Goal: Task Accomplishment & Management: Use online tool/utility

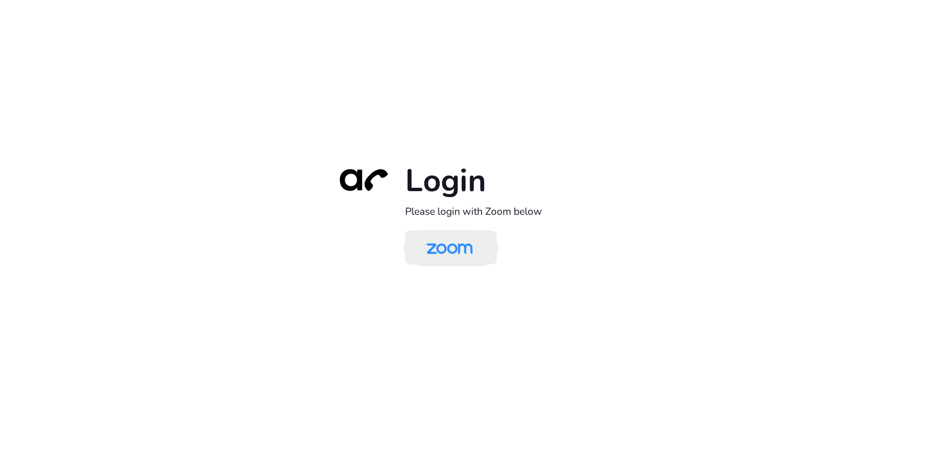
click at [434, 255] on img at bounding box center [449, 248] width 67 height 31
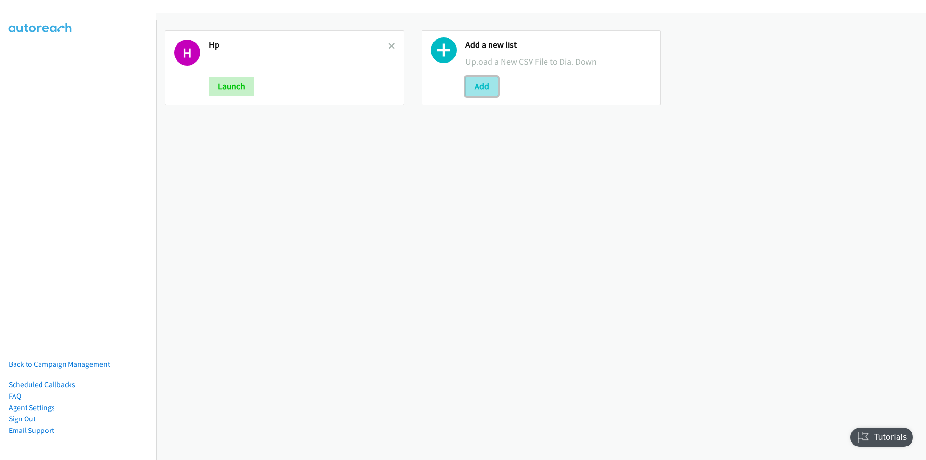
click at [477, 87] on button "Add" at bounding box center [481, 86] width 33 height 19
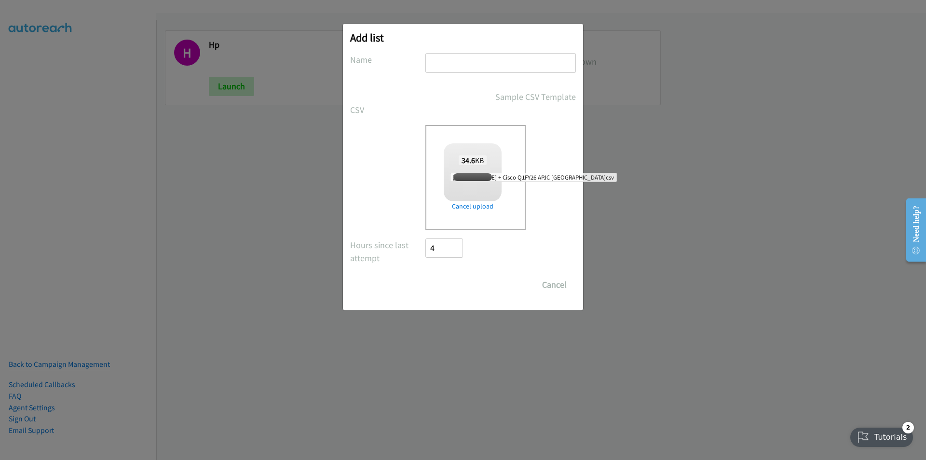
checkbox input "true"
click at [466, 66] on input "text" at bounding box center [500, 63] width 151 height 20
type input "Cisco"
click at [452, 283] on input "Save List" at bounding box center [450, 284] width 51 height 19
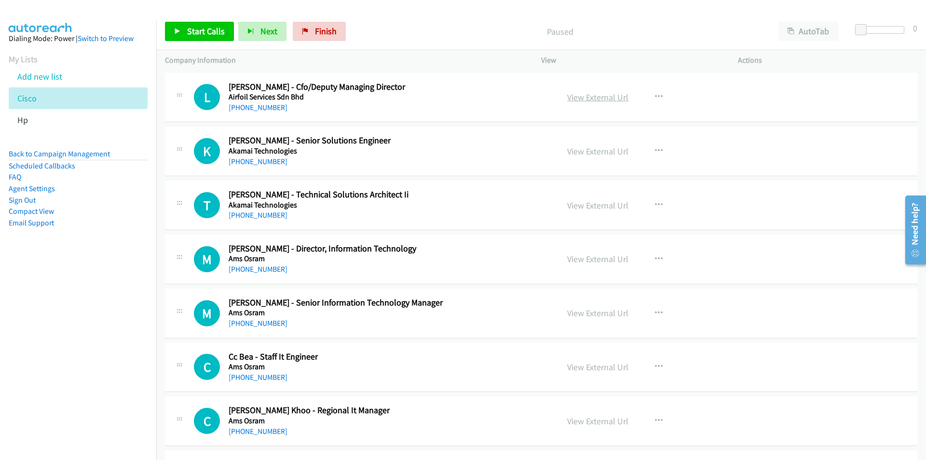
click at [595, 95] on link "View External Url" at bounding box center [597, 97] width 61 height 11
click at [590, 151] on link "View External Url" at bounding box center [597, 151] width 61 height 11
click at [184, 37] on link "Start Calls" at bounding box center [199, 31] width 69 height 19
click at [136, 367] on nav "Dialing Mode: Power | Switch to Preview My Lists Add new list Cisco Hp Back to …" at bounding box center [78, 250] width 157 height 460
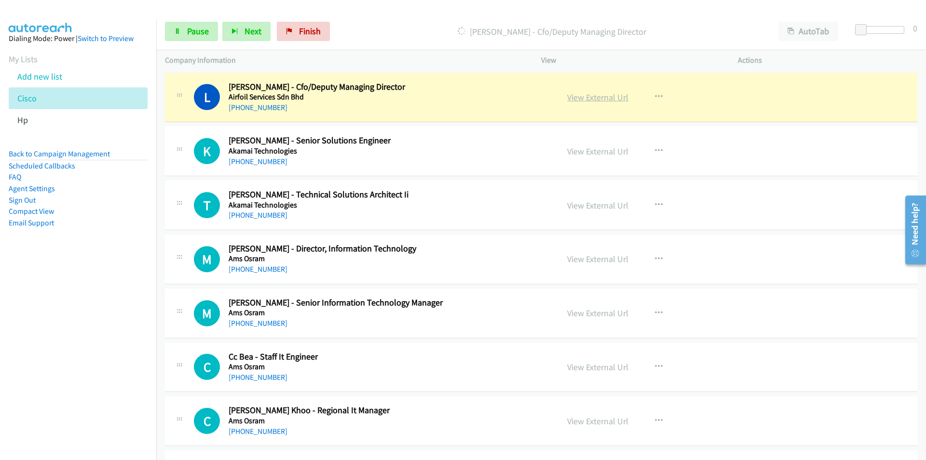
click at [589, 95] on link "View External Url" at bounding box center [597, 97] width 61 height 11
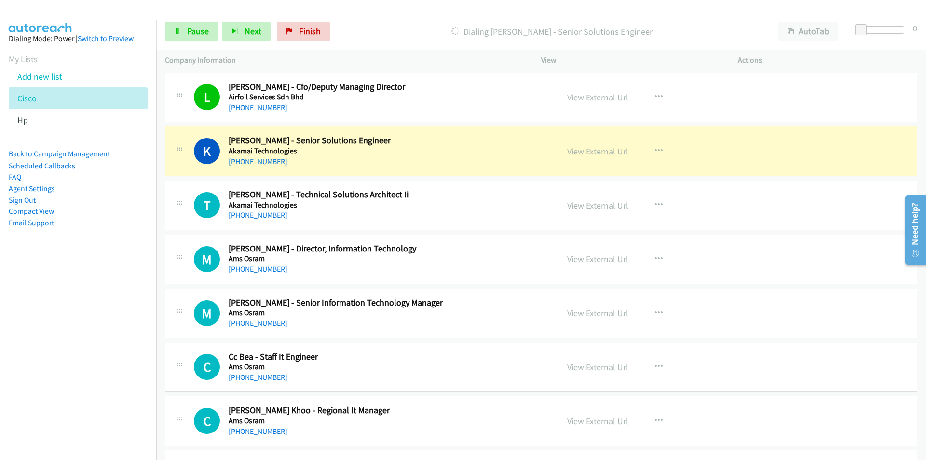
click at [583, 154] on link "View External Url" at bounding box center [597, 151] width 61 height 11
click at [189, 28] on span "Pause" at bounding box center [198, 31] width 22 height 11
drag, startPoint x: 109, startPoint y: 345, endPoint x: 384, endPoint y: 181, distance: 320.6
click at [109, 344] on nav "Dialing Mode: Power | Switch to Preview My Lists Add new list Cisco Hp Back to …" at bounding box center [78, 250] width 157 height 460
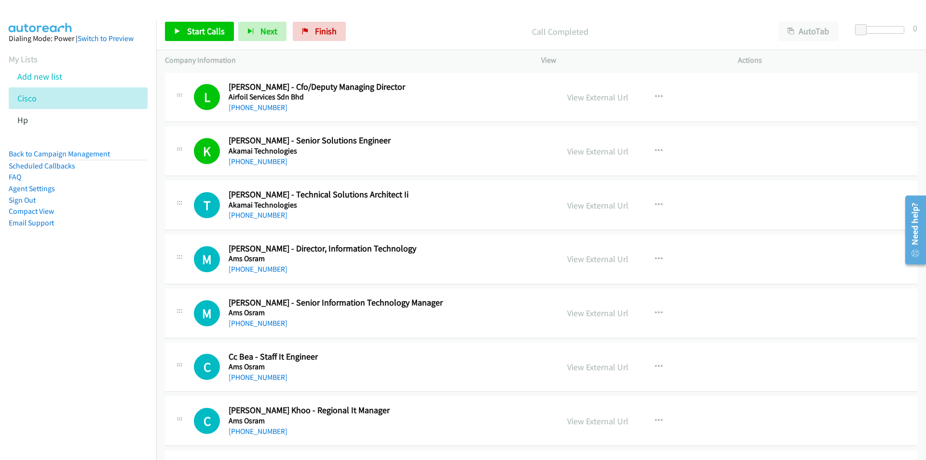
drag, startPoint x: 128, startPoint y: 339, endPoint x: 149, endPoint y: 329, distance: 23.3
click at [128, 339] on nav "Dialing Mode: Power | Switch to Preview My Lists Add new list Cisco Hp Back to …" at bounding box center [78, 250] width 157 height 460
click at [190, 38] on link "Start Calls" at bounding box center [199, 31] width 69 height 19
click at [96, 302] on nav "Dialing Mode: Power | Switch to Preview My Lists Add new list Cisco Hp Back to …" at bounding box center [78, 250] width 157 height 460
click at [248, 29] on span "Next" at bounding box center [253, 31] width 17 height 11
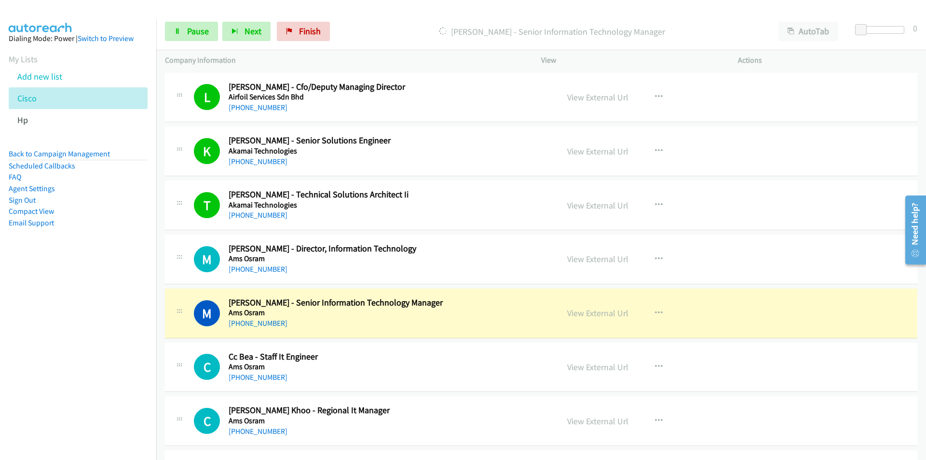
click at [62, 356] on nav "Dialing Mode: Power | Switch to Preview My Lists Add new list Cisco Hp Back to …" at bounding box center [78, 250] width 157 height 460
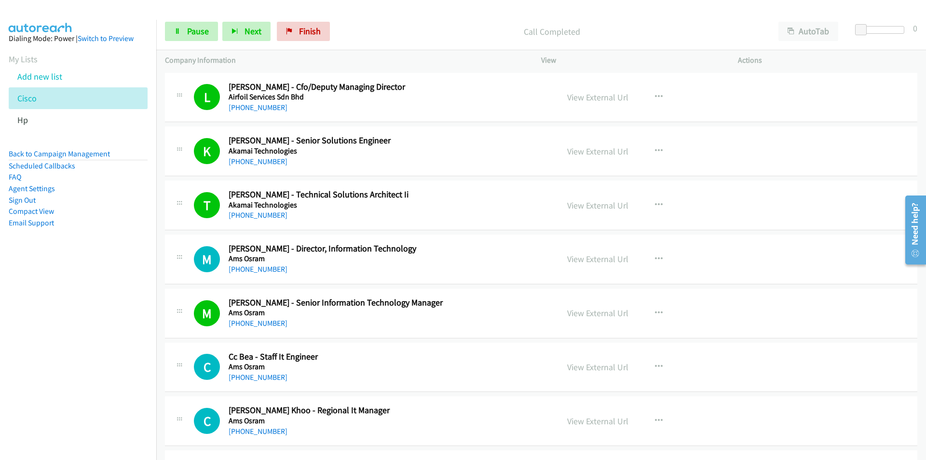
click at [90, 320] on nav "Dialing Mode: Power | Switch to Preview My Lists Add new list Cisco Hp Back to …" at bounding box center [78, 250] width 157 height 460
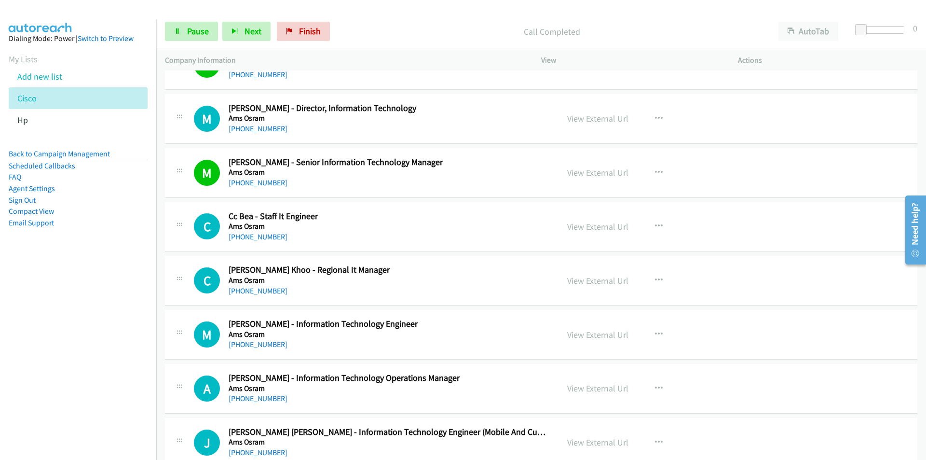
scroll to position [145, 0]
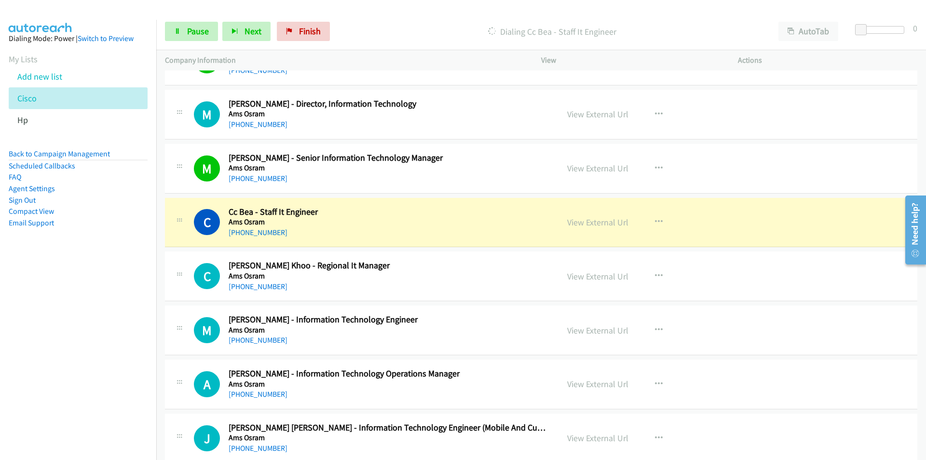
click at [83, 335] on nav "Dialing Mode: Power | Switch to Preview My Lists Add new list Cisco Hp Back to …" at bounding box center [78, 250] width 157 height 460
click at [598, 221] on link "View External Url" at bounding box center [597, 222] width 61 height 11
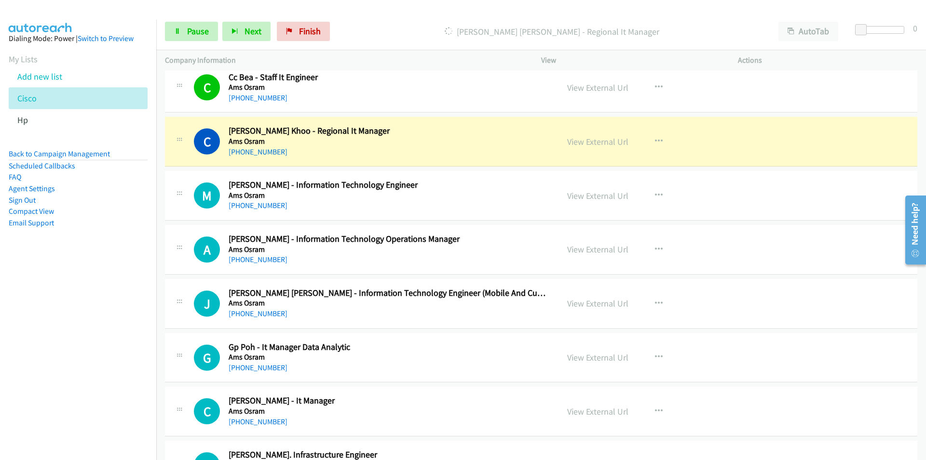
scroll to position [289, 0]
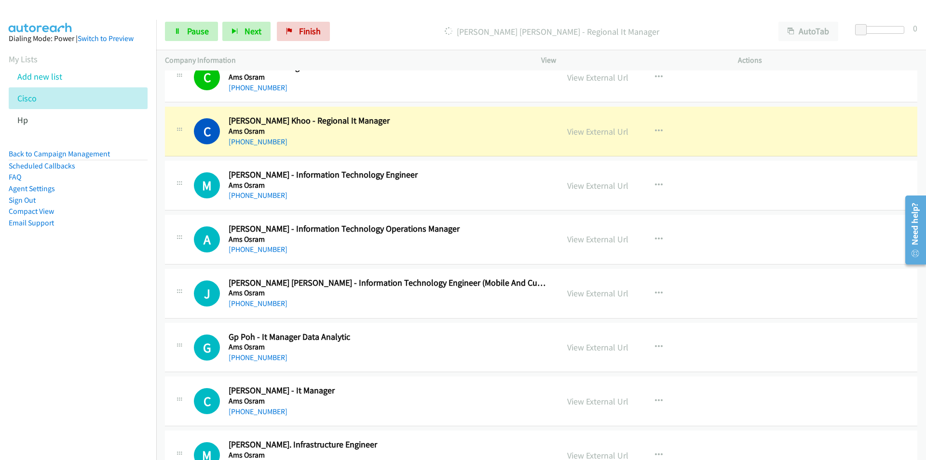
click at [35, 351] on nav "Dialing Mode: Power | Switch to Preview My Lists Add new list Cisco Hp Back to …" at bounding box center [78, 250] width 157 height 460
click at [573, 131] on link "View External Url" at bounding box center [597, 131] width 61 height 11
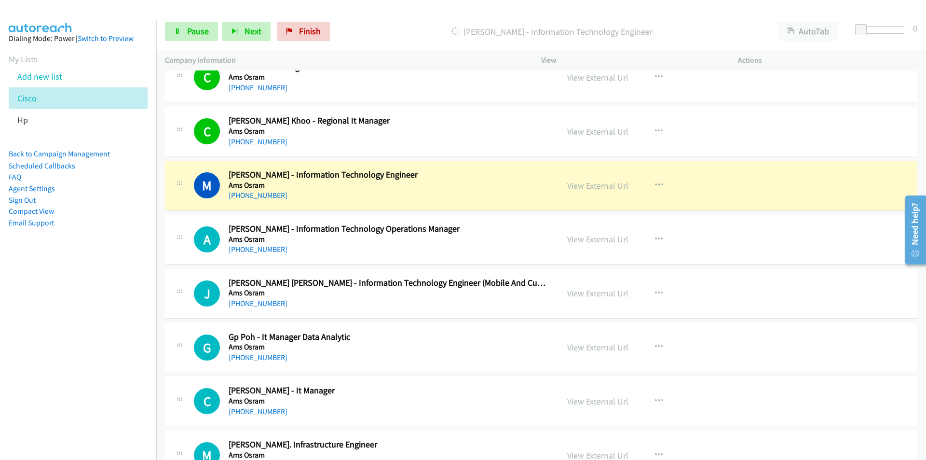
click at [108, 373] on nav "Dialing Mode: Power | Switch to Preview My Lists Add new list Cisco Hp Back to …" at bounding box center [78, 250] width 157 height 460
click at [105, 354] on nav "Dialing Mode: Power | Switch to Preview My Lists Add new list Cisco Hp Back to …" at bounding box center [78, 250] width 157 height 460
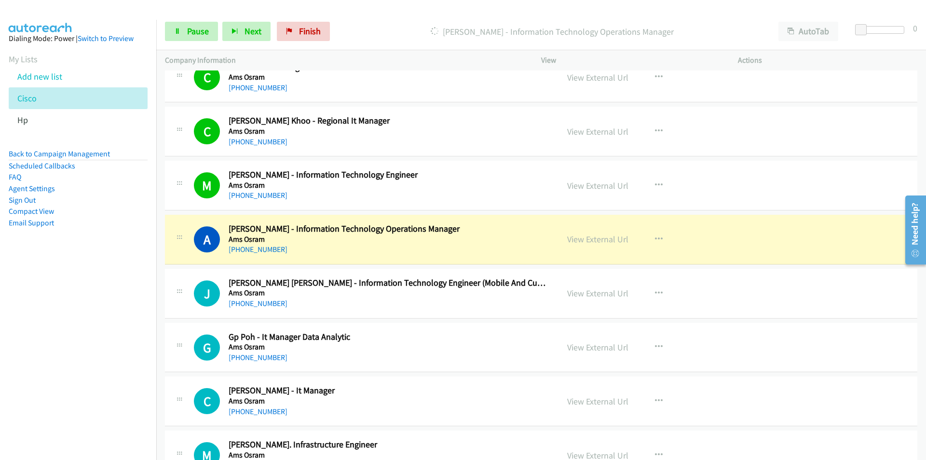
click at [126, 339] on nav "Dialing Mode: Power | Switch to Preview My Lists Add new list Cisco Hp Back to …" at bounding box center [78, 250] width 157 height 460
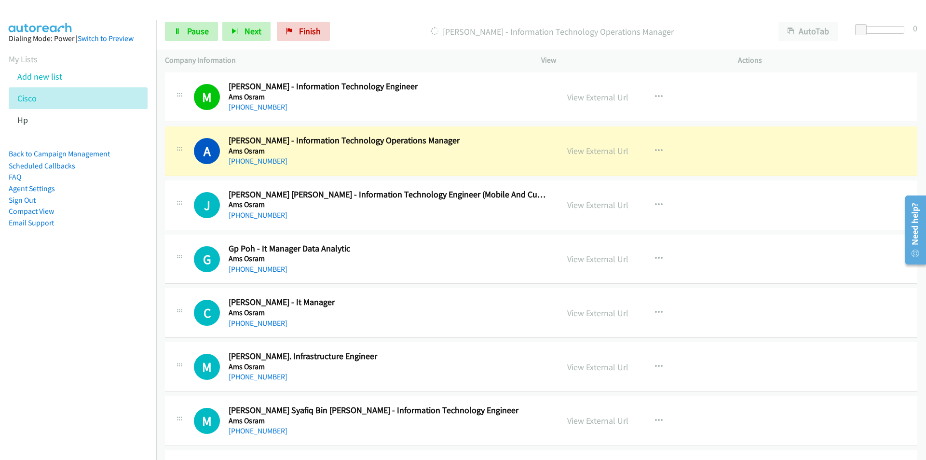
scroll to position [386, 0]
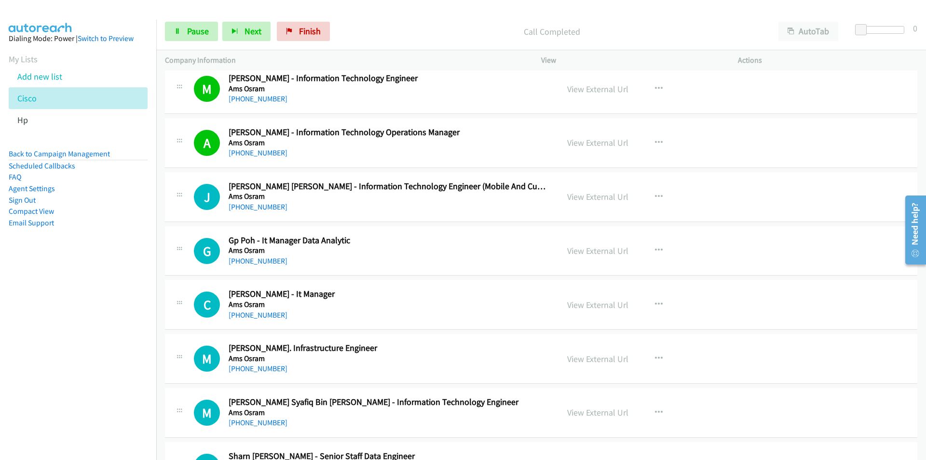
click at [87, 292] on nav "Dialing Mode: Power | Switch to Preview My Lists Add new list Cisco Hp Back to …" at bounding box center [78, 250] width 157 height 460
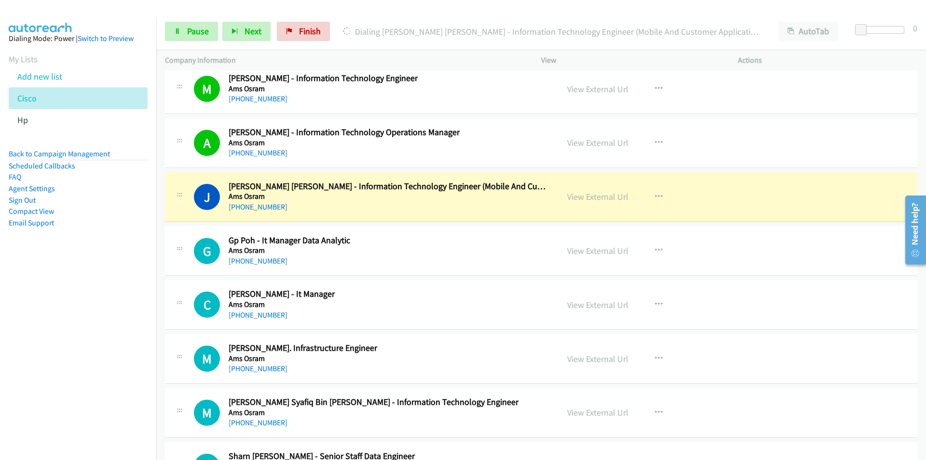
click at [102, 311] on nav "Dialing Mode: Power | Switch to Preview My Lists Add new list Cisco Hp Back to …" at bounding box center [78, 250] width 157 height 460
click at [188, 30] on span "Pause" at bounding box center [198, 31] width 22 height 11
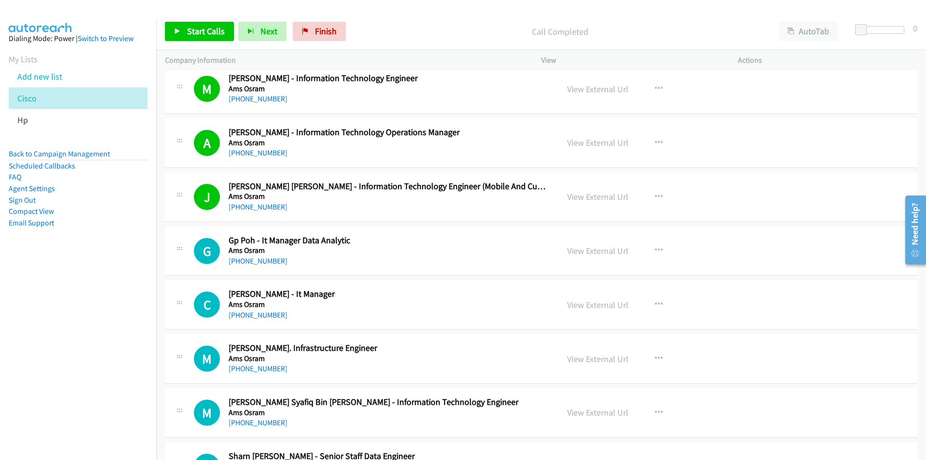
click at [120, 326] on nav "Dialing Mode: Power | Switch to Preview My Lists Add new list Cisco Hp Back to …" at bounding box center [78, 250] width 157 height 460
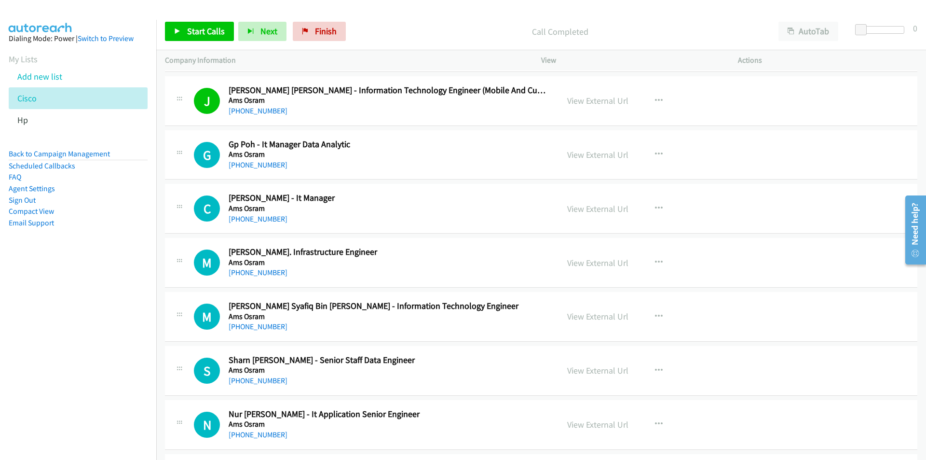
scroll to position [482, 0]
click at [658, 151] on icon "button" at bounding box center [659, 154] width 8 height 8
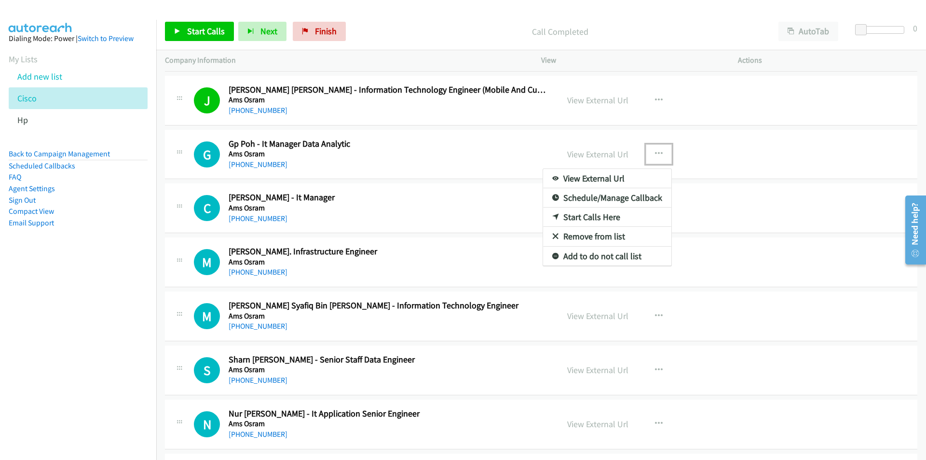
click at [595, 215] on link "Start Calls Here" at bounding box center [607, 216] width 128 height 19
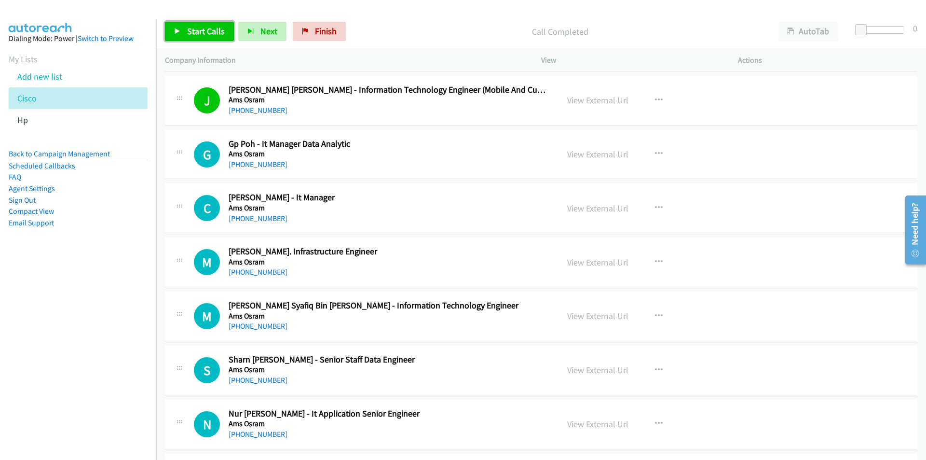
click at [203, 32] on span "Start Calls" at bounding box center [206, 31] width 38 height 11
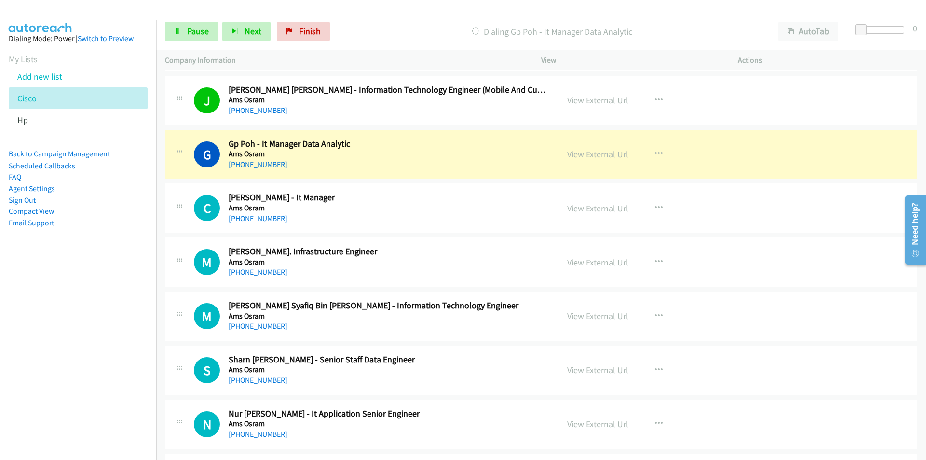
click at [120, 333] on nav "Dialing Mode: Power | Switch to Preview My Lists Add new list Cisco Hp Back to …" at bounding box center [78, 250] width 157 height 460
click at [595, 151] on link "View External Url" at bounding box center [597, 154] width 61 height 11
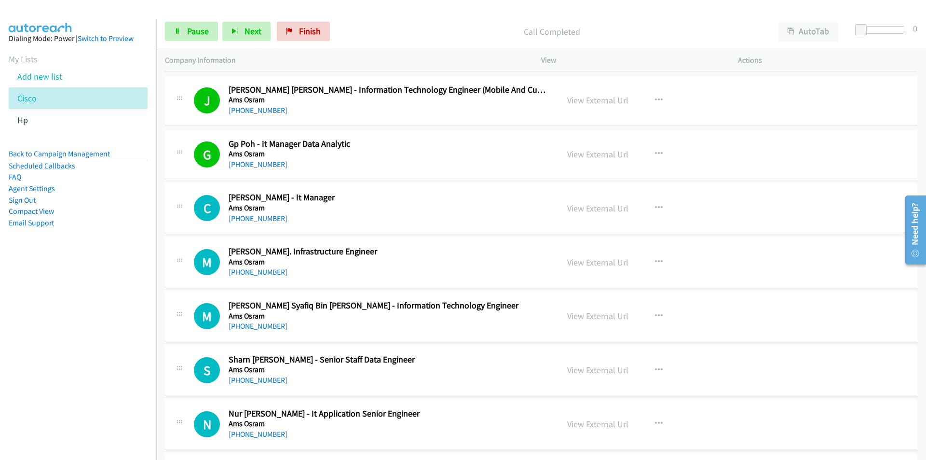
click at [104, 350] on nav "Dialing Mode: Power | Switch to Preview My Lists Add new list Cisco Hp Back to …" at bounding box center [78, 250] width 157 height 460
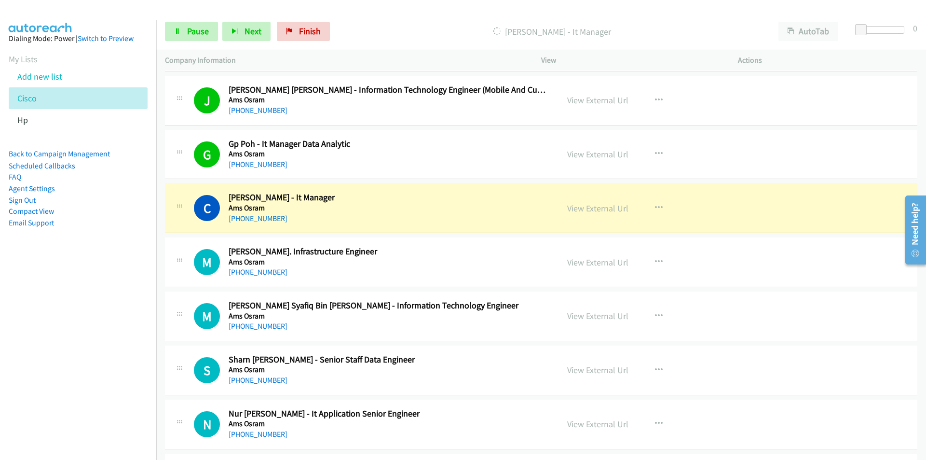
click at [142, 337] on nav "Dialing Mode: Power | Switch to Preview My Lists Add new list Cisco Hp Back to …" at bounding box center [78, 250] width 157 height 460
click at [608, 208] on link "View External Url" at bounding box center [597, 208] width 61 height 11
click at [181, 29] on link "Pause" at bounding box center [191, 31] width 53 height 19
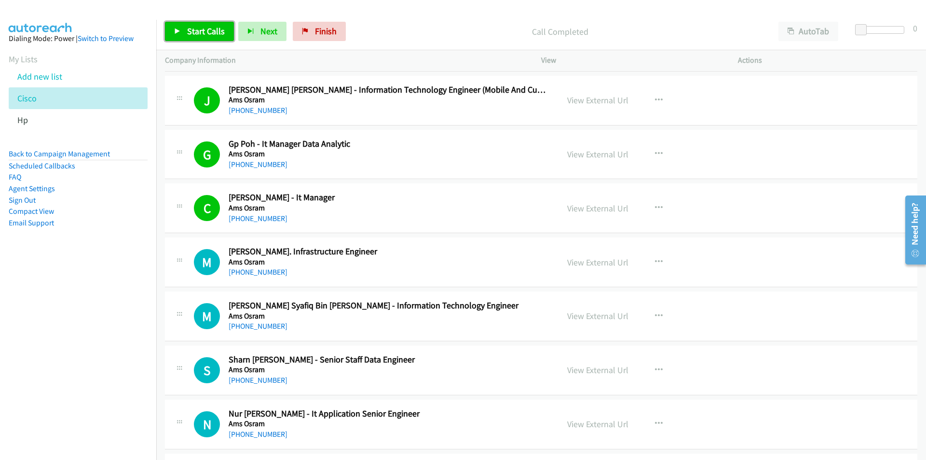
click at [203, 29] on span "Start Calls" at bounding box center [206, 31] width 38 height 11
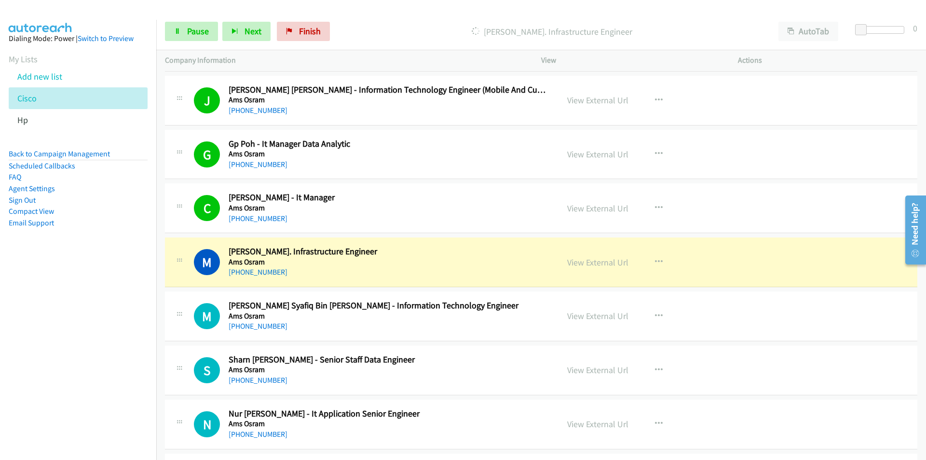
click at [52, 322] on nav "Dialing Mode: Power | Switch to Preview My Lists Add new list Cisco Hp Back to …" at bounding box center [78, 250] width 157 height 460
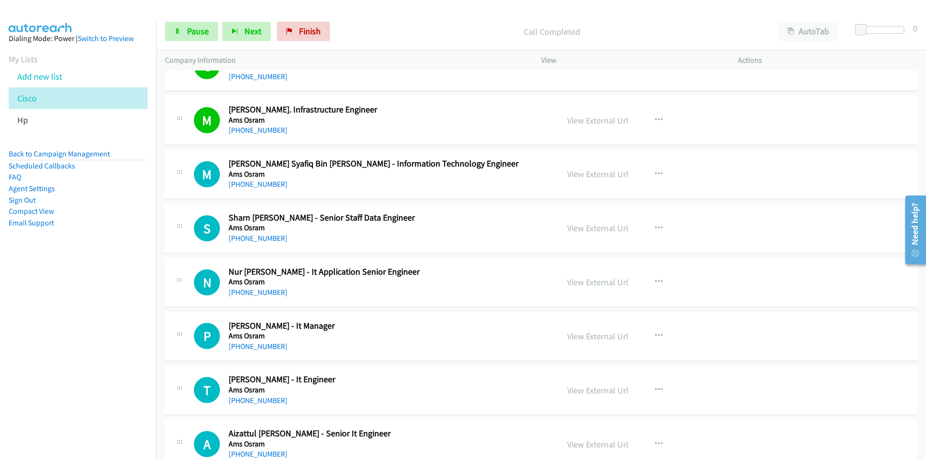
scroll to position [627, 0]
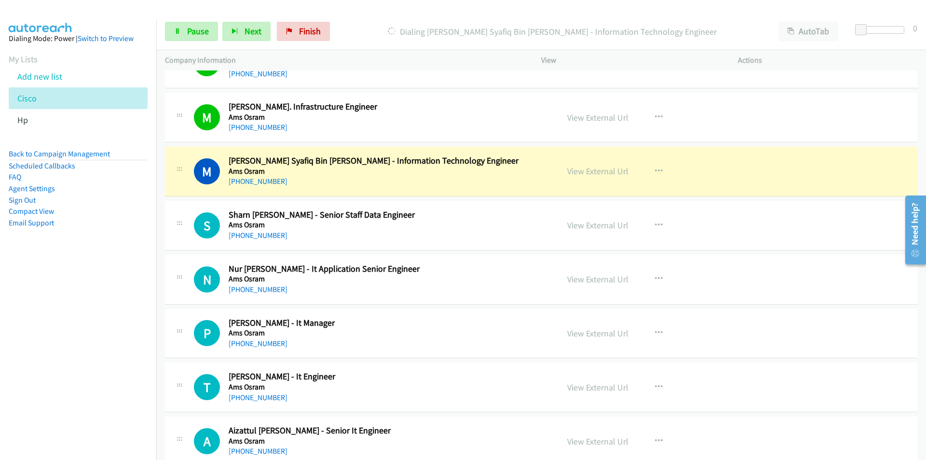
click at [88, 325] on nav "Dialing Mode: Power | Switch to Preview My Lists Add new list Cisco Hp Back to …" at bounding box center [78, 250] width 157 height 460
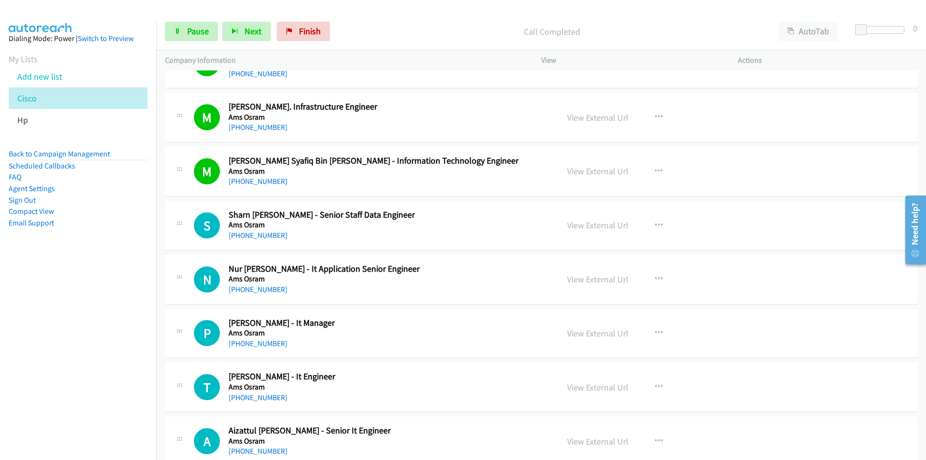
drag, startPoint x: 70, startPoint y: 333, endPoint x: 76, endPoint y: 332, distance: 5.9
click at [70, 333] on nav "Dialing Mode: Power | Switch to Preview My Lists Add new list Cisco Hp Back to …" at bounding box center [78, 250] width 157 height 460
click at [57, 314] on nav "Dialing Mode: Power | Switch to Preview My Lists Add new list Cisco Hp Back to …" at bounding box center [78, 250] width 157 height 460
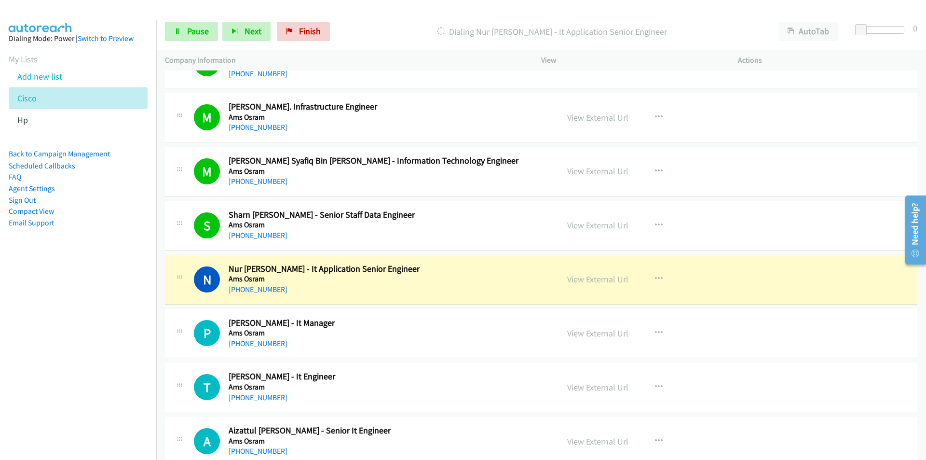
scroll to position [675, 0]
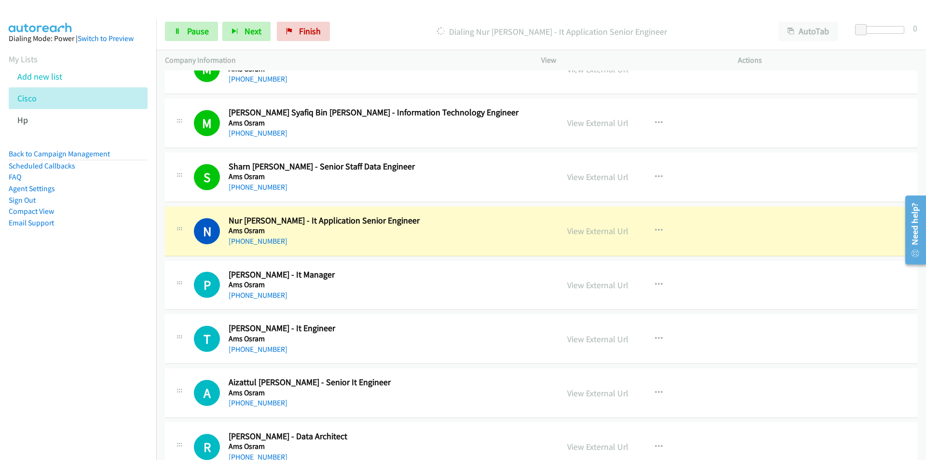
click at [96, 318] on nav "Dialing Mode: Power | Switch to Preview My Lists Add new list Cisco Hp Back to …" at bounding box center [78, 250] width 157 height 460
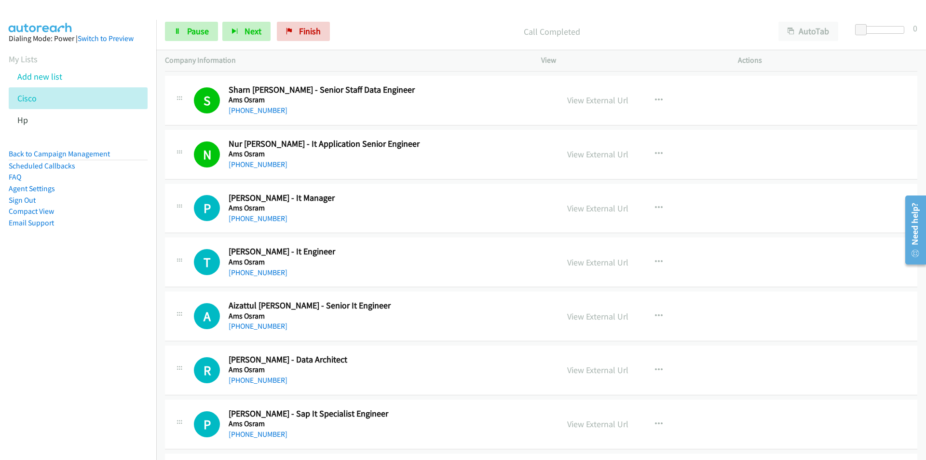
scroll to position [820, 0]
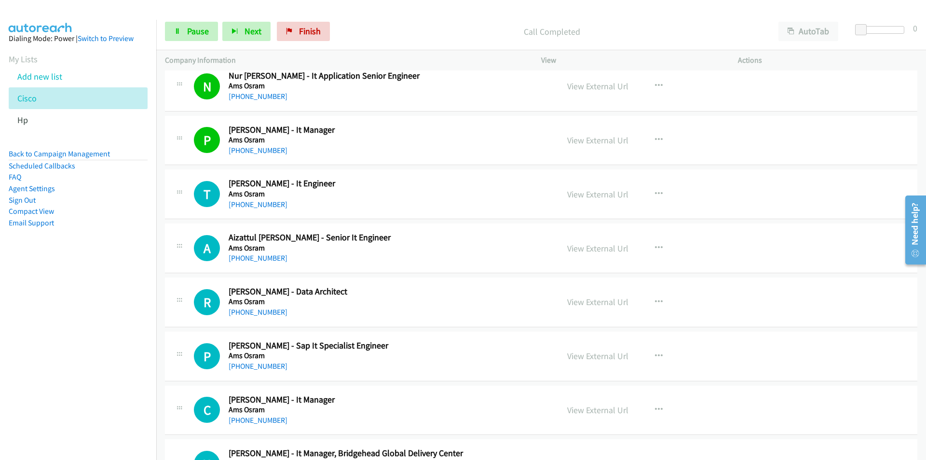
click at [114, 325] on nav "Dialing Mode: Power | Switch to Preview My Lists Add new list Cisco Hp Back to …" at bounding box center [78, 250] width 157 height 460
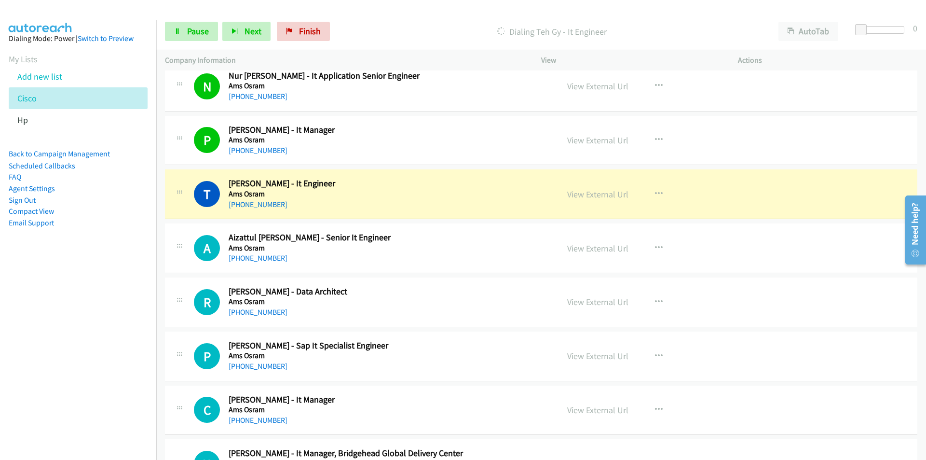
click at [77, 344] on nav "Dialing Mode: Power | Switch to Preview My Lists Add new list Cisco Hp Back to …" at bounding box center [78, 250] width 157 height 460
click at [122, 334] on nav "Dialing Mode: Power | Switch to Preview My Lists Add new list Cisco Hp Back to …" at bounding box center [78, 250] width 157 height 460
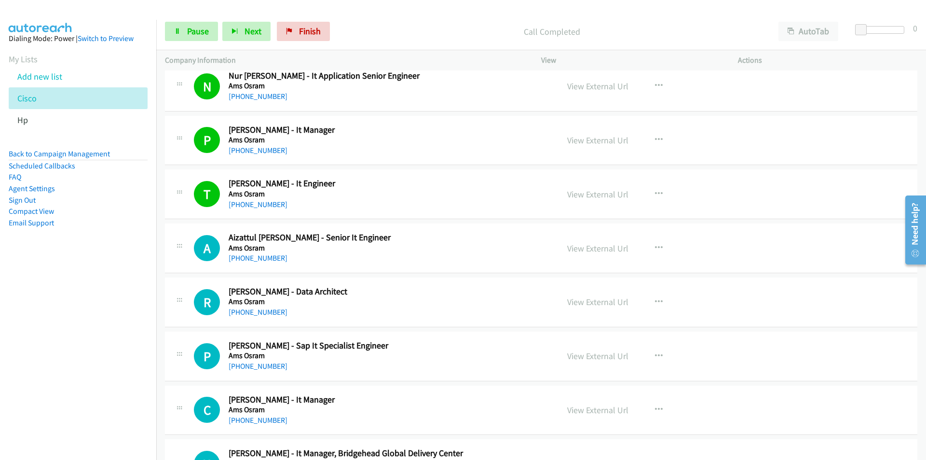
click at [90, 338] on nav "Dialing Mode: Power | Switch to Preview My Lists Add new list Cisco Hp Back to …" at bounding box center [78, 250] width 157 height 460
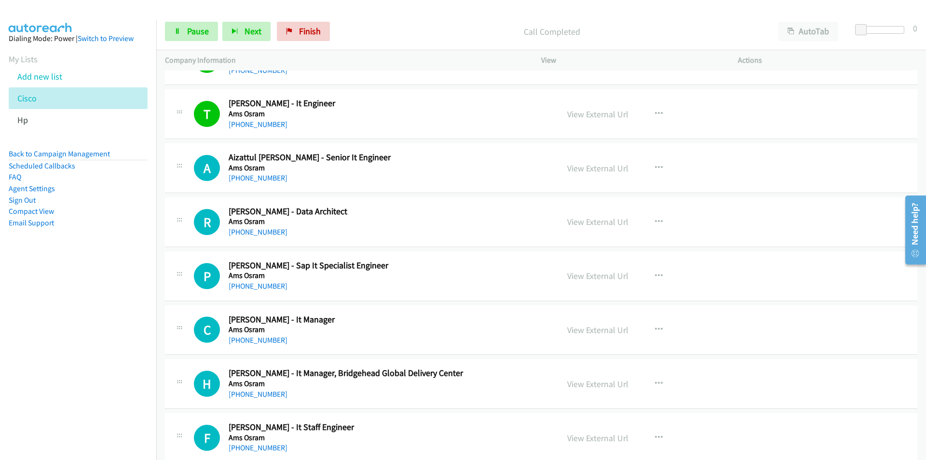
scroll to position [917, 0]
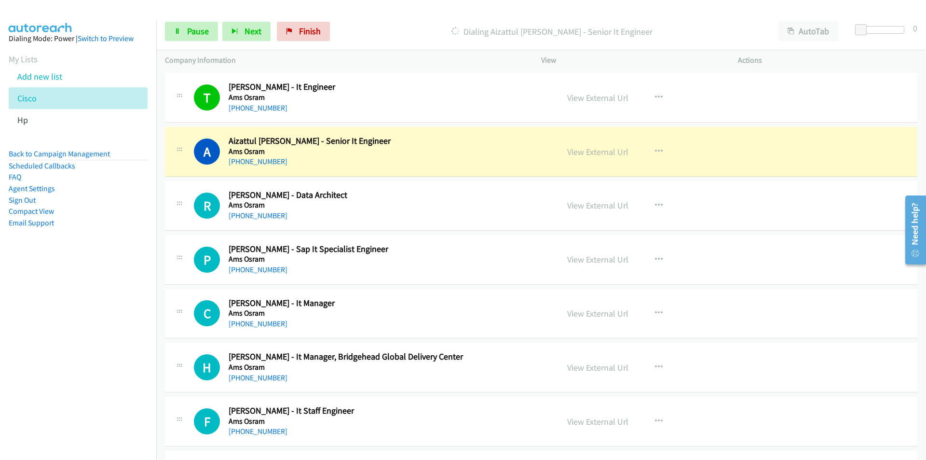
click at [96, 340] on nav "Dialing Mode: Power | Switch to Preview My Lists Add new list Cisco Hp Back to …" at bounding box center [78, 250] width 157 height 460
click at [602, 153] on link "View External Url" at bounding box center [597, 151] width 61 height 11
click at [204, 27] on span "Pause" at bounding box center [198, 31] width 22 height 11
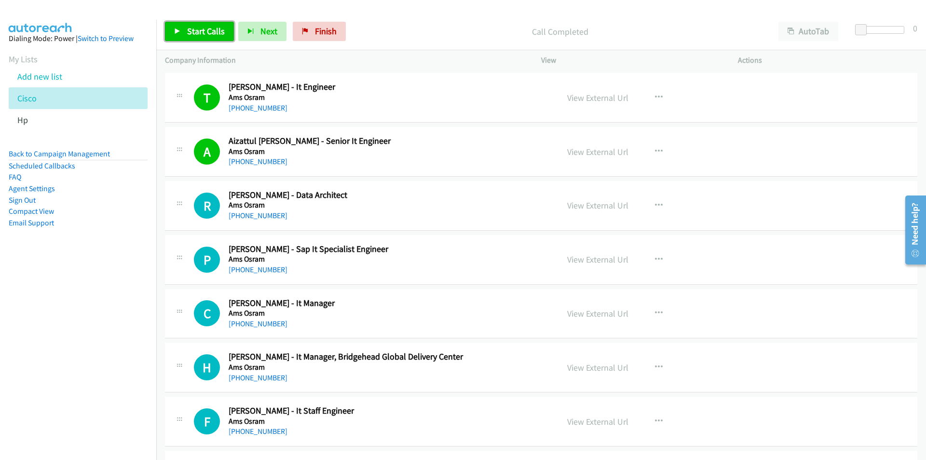
click at [209, 33] on span "Start Calls" at bounding box center [206, 31] width 38 height 11
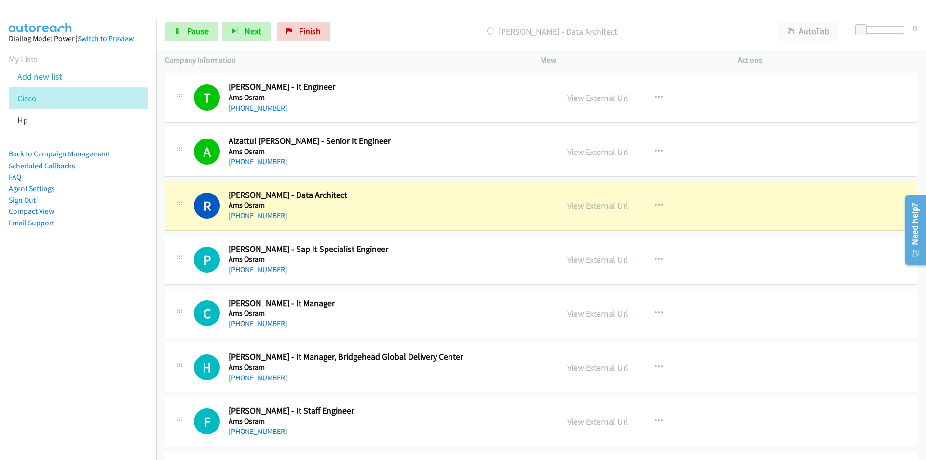
drag, startPoint x: 116, startPoint y: 382, endPoint x: 141, endPoint y: 381, distance: 25.1
click at [116, 382] on nav "Dialing Mode: Power | Switch to Preview My Lists Add new list Cisco Hp Back to …" at bounding box center [78, 250] width 157 height 460
click at [96, 313] on nav "Dialing Mode: Power | Switch to Preview My Lists Add new list Cisco Hp Back to …" at bounding box center [78, 250] width 157 height 460
click at [611, 207] on link "View External Url" at bounding box center [597, 205] width 61 height 11
click at [201, 28] on span "Pause" at bounding box center [198, 31] width 22 height 11
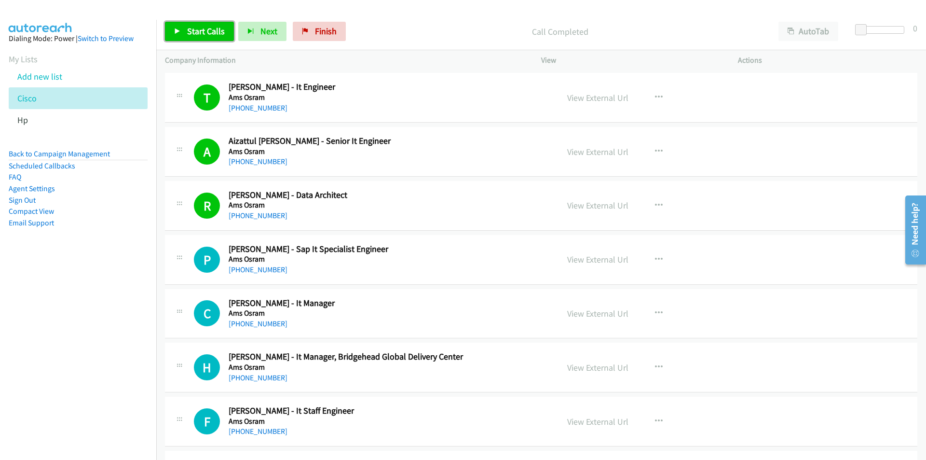
click at [200, 27] on span "Start Calls" at bounding box center [206, 31] width 38 height 11
click at [111, 351] on nav "Dialing Mode: Power | Switch to Preview My Lists Add new list Cisco Hp Back to …" at bounding box center [78, 250] width 157 height 460
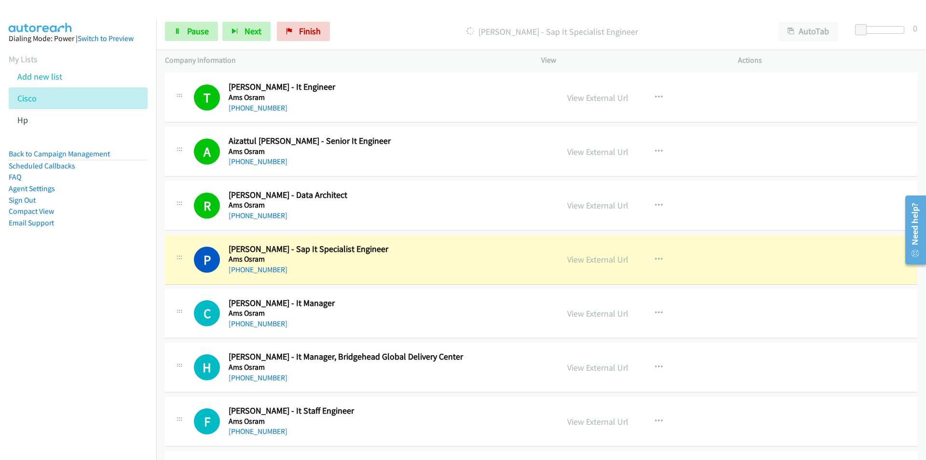
click at [88, 382] on nav "Dialing Mode: Power | Switch to Preview My Lists Add new list Cisco Hp Back to …" at bounding box center [78, 250] width 157 height 460
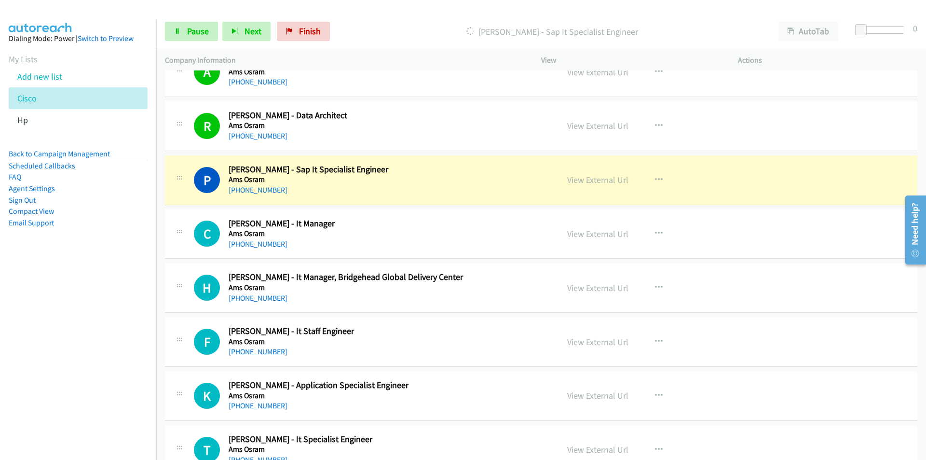
scroll to position [1013, 0]
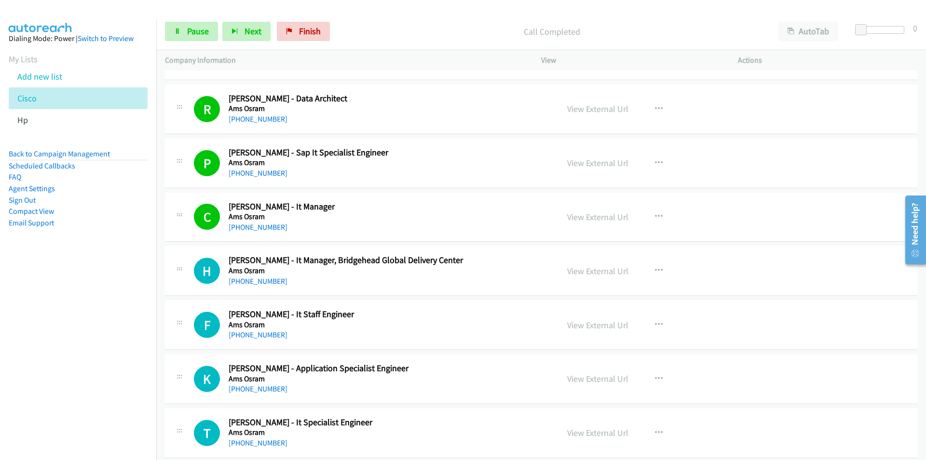
click at [116, 342] on nav "Dialing Mode: Power | Switch to Preview My Lists Add new list Cisco Hp Back to …" at bounding box center [78, 250] width 157 height 460
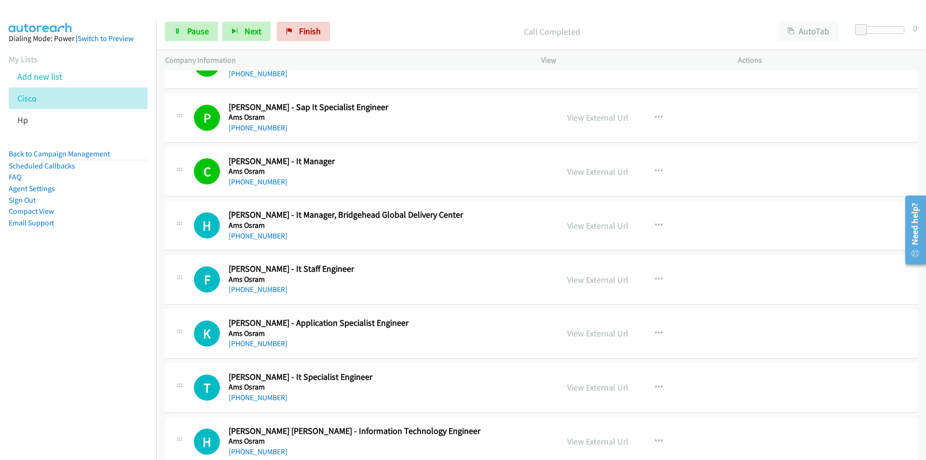
scroll to position [1061, 0]
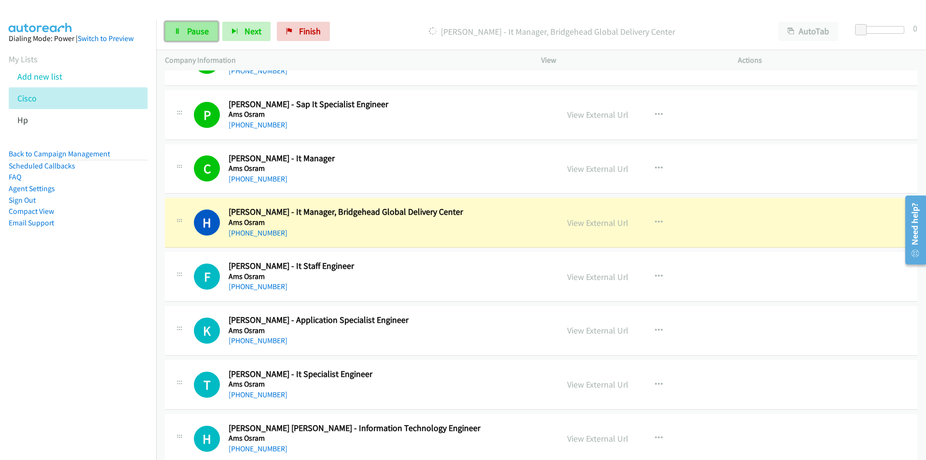
click at [179, 28] on icon at bounding box center [177, 31] width 7 height 7
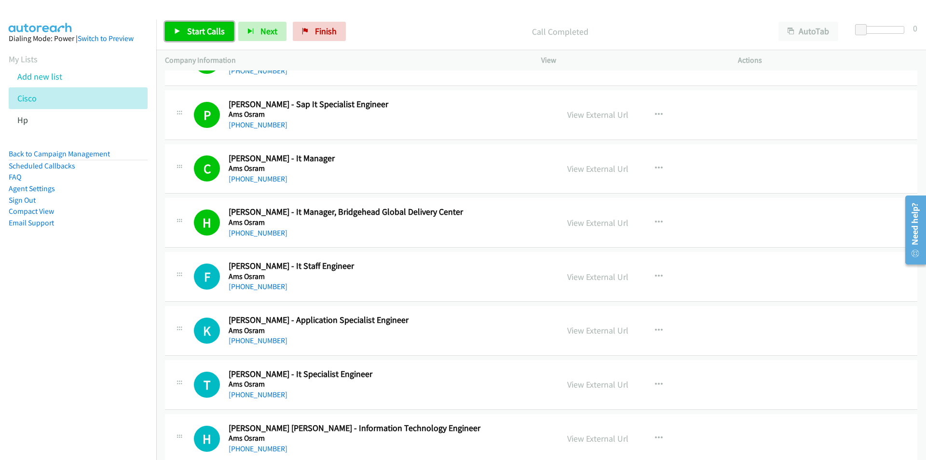
click at [183, 35] on link "Start Calls" at bounding box center [199, 31] width 69 height 19
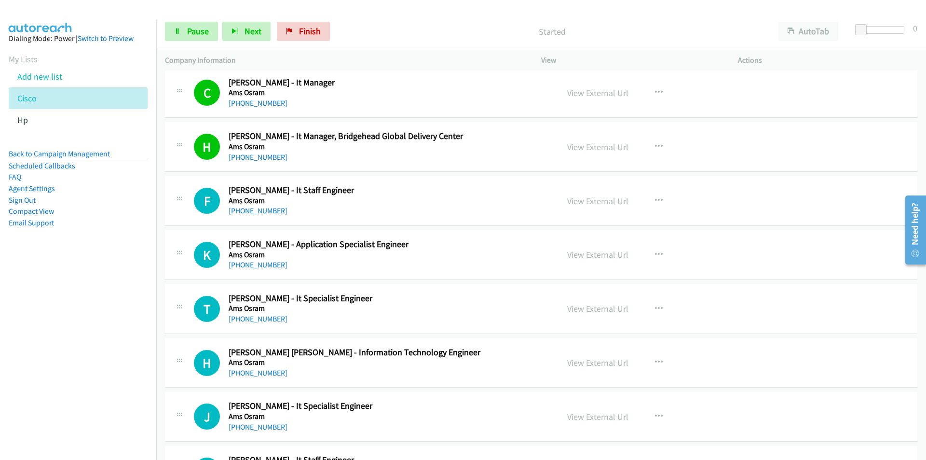
scroll to position [1158, 0]
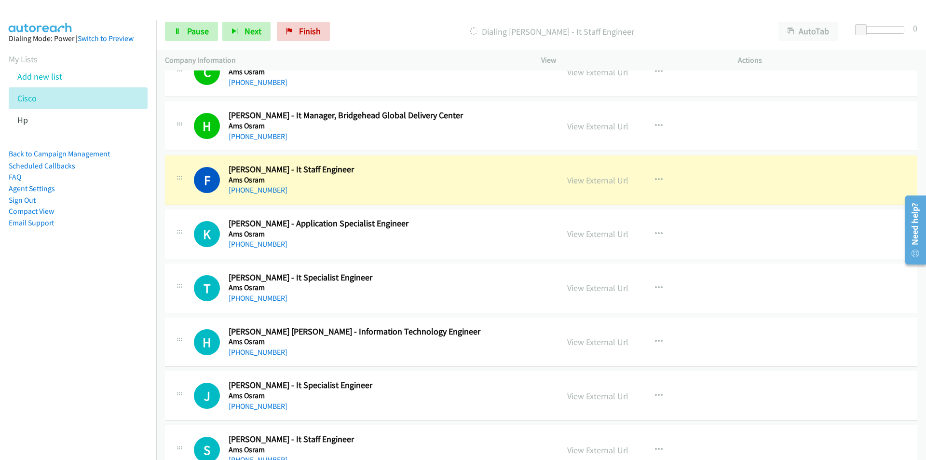
click at [111, 316] on nav "Dialing Mode: Power | Switch to Preview My Lists Add new list Cisco Hp Back to …" at bounding box center [78, 250] width 157 height 460
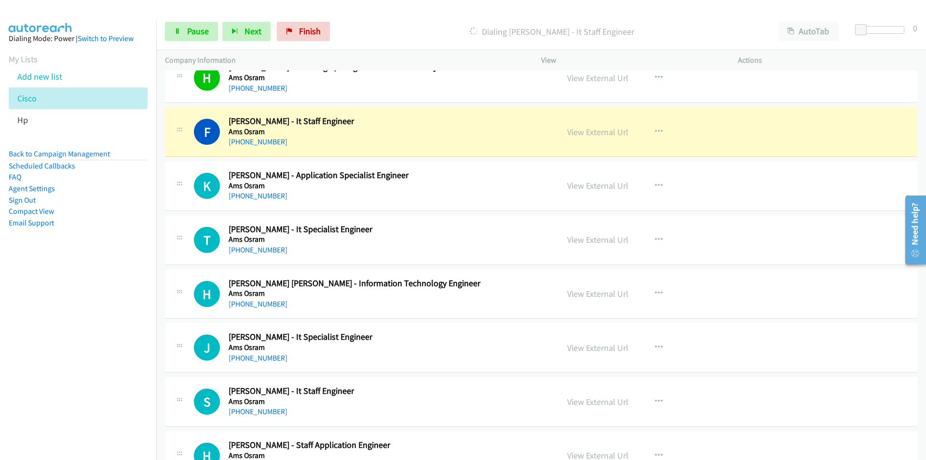
click at [120, 314] on nav "Dialing Mode: Power | Switch to Preview My Lists Add new list Cisco Hp Back to …" at bounding box center [78, 250] width 157 height 460
click at [602, 131] on link "View External Url" at bounding box center [597, 131] width 61 height 11
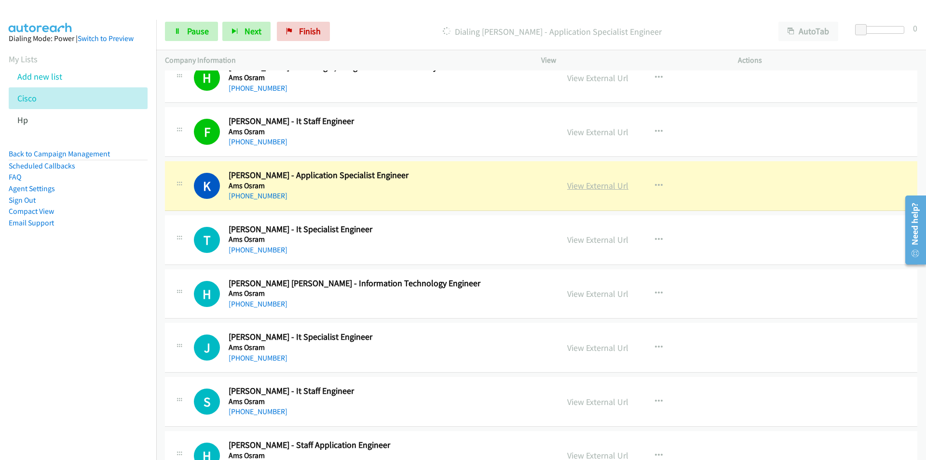
click at [593, 188] on link "View External Url" at bounding box center [597, 185] width 61 height 11
click at [194, 28] on span "Pause" at bounding box center [198, 31] width 22 height 11
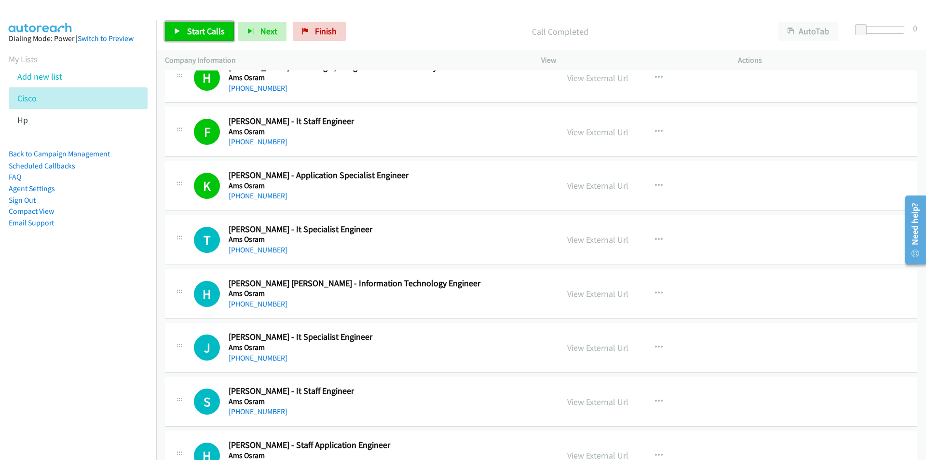
click at [194, 38] on link "Start Calls" at bounding box center [199, 31] width 69 height 19
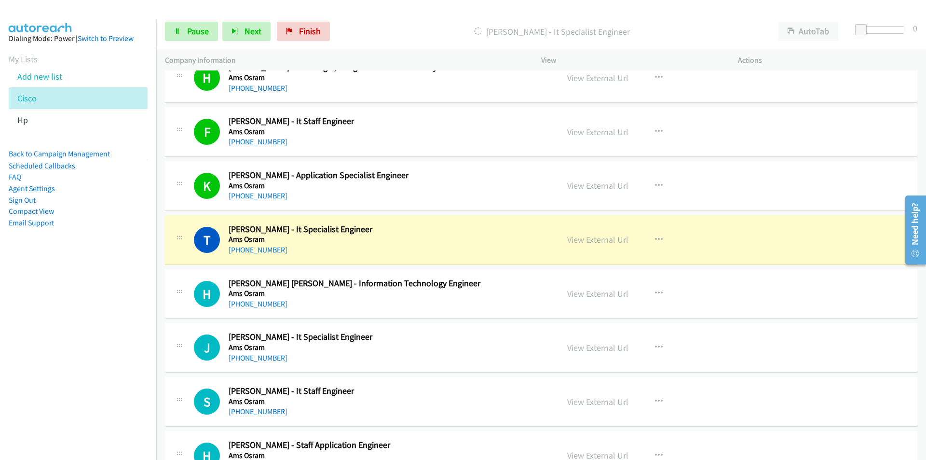
click at [53, 340] on nav "Dialing Mode: Power | Switch to Preview My Lists Add new list Cisco Hp Back to …" at bounding box center [78, 250] width 157 height 460
drag, startPoint x: 73, startPoint y: 302, endPoint x: 92, endPoint y: 299, distance: 18.6
click at [73, 302] on nav "Dialing Mode: Power | Switch to Preview My Lists Add new list Cisco Hp Back to …" at bounding box center [78, 250] width 157 height 460
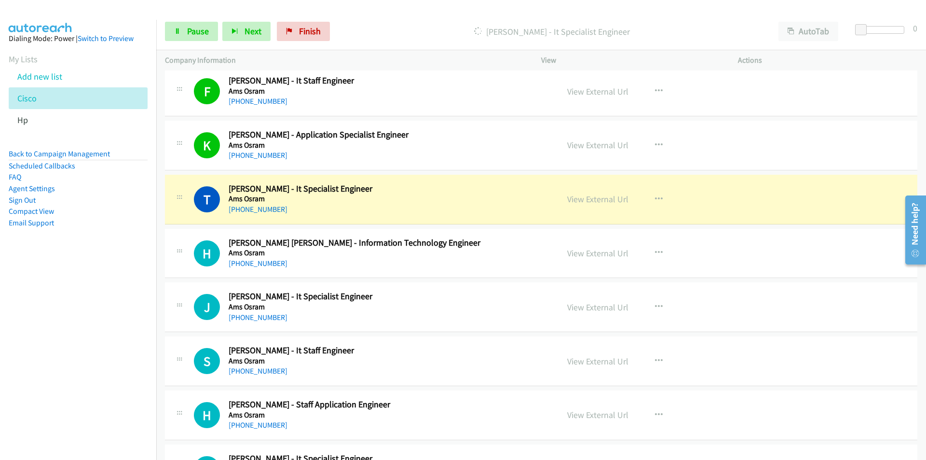
scroll to position [1254, 0]
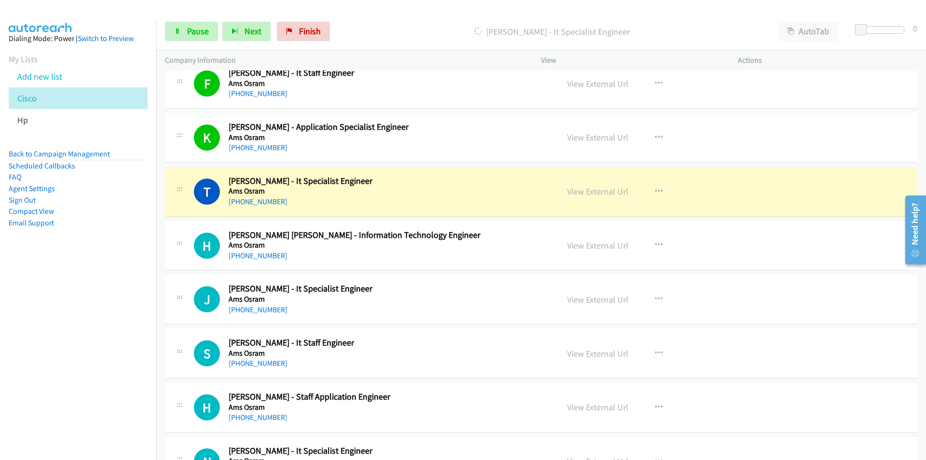
click at [128, 311] on nav "Dialing Mode: Power | Switch to Preview My Lists Add new list Cisco Hp Back to …" at bounding box center [78, 250] width 157 height 460
click at [592, 192] on link "View External Url" at bounding box center [597, 191] width 61 height 11
click at [69, 313] on nav "Dialing Mode: Power | Switch to Preview My Lists Add new list Cisco Hp Back to …" at bounding box center [78, 250] width 157 height 460
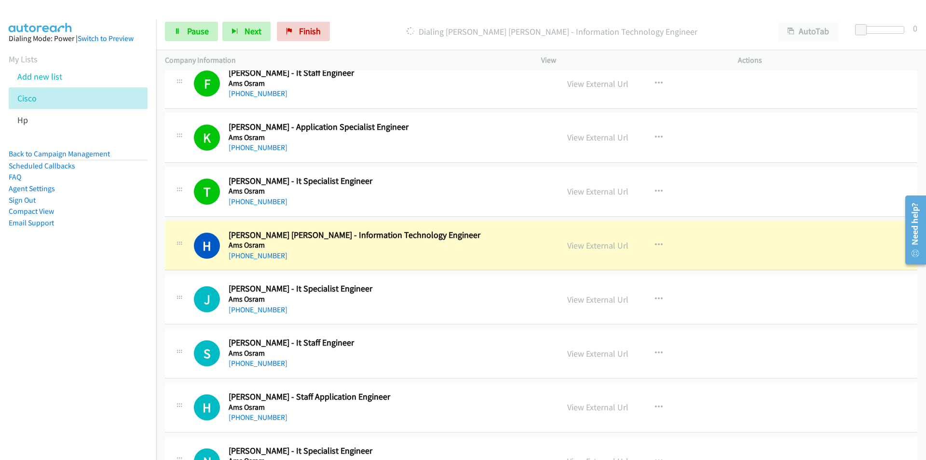
click at [95, 355] on nav "Dialing Mode: Power | Switch to Preview My Lists Add new list Cisco Hp Back to …" at bounding box center [78, 250] width 157 height 460
click at [591, 246] on link "View External Url" at bounding box center [597, 245] width 61 height 11
click at [200, 35] on span "Pause" at bounding box center [198, 31] width 22 height 11
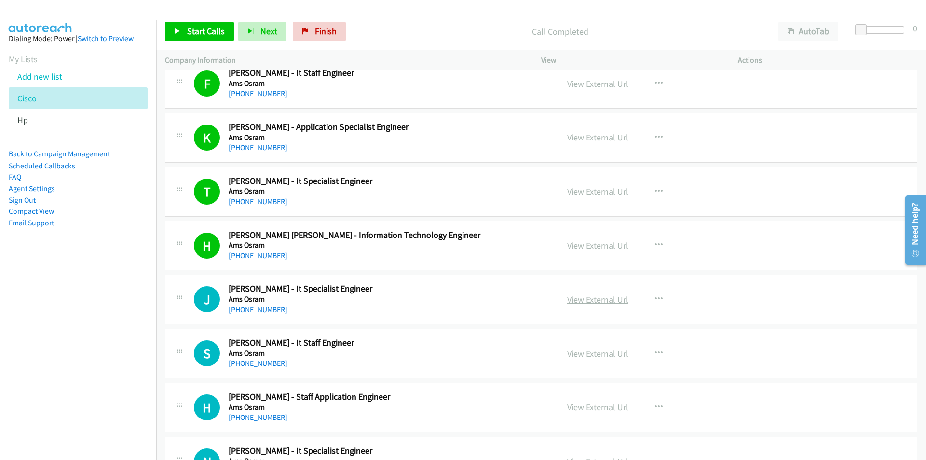
click at [578, 301] on link "View External Url" at bounding box center [597, 299] width 61 height 11
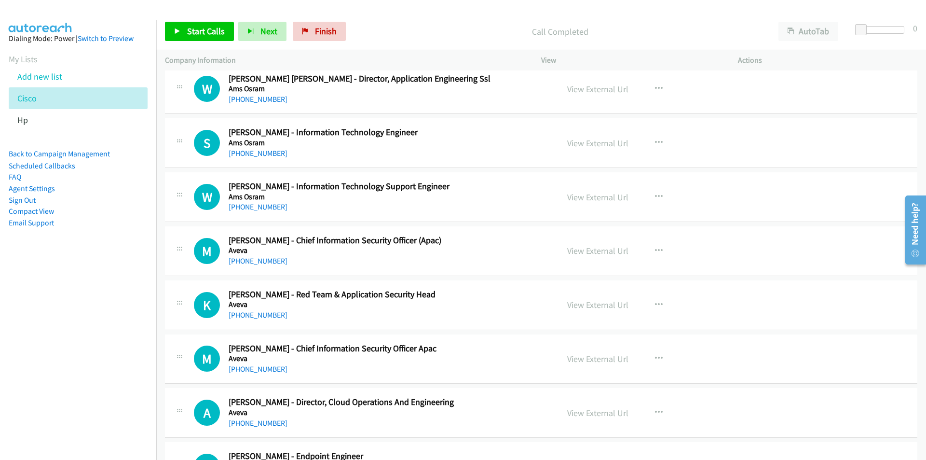
scroll to position [1737, 0]
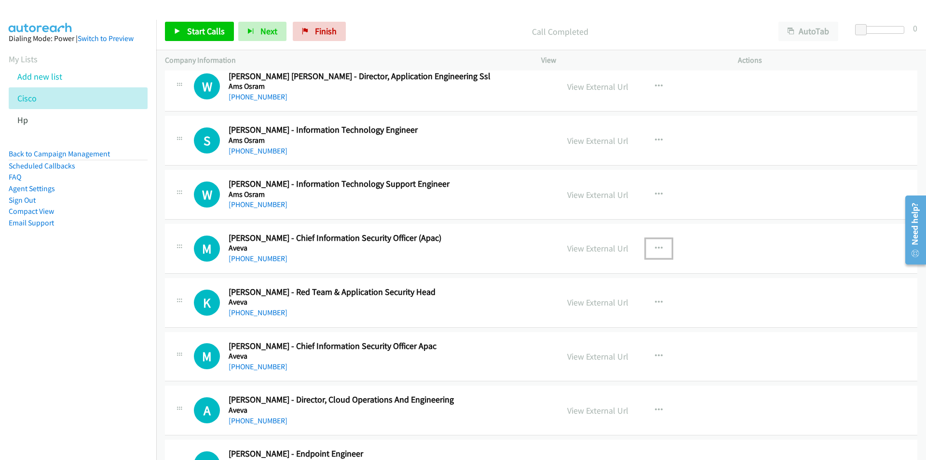
click at [655, 248] on icon "button" at bounding box center [659, 249] width 8 height 8
click at [584, 313] on link "Start Calls Here" at bounding box center [607, 310] width 128 height 19
click at [201, 33] on span "Start Calls" at bounding box center [206, 31] width 38 height 11
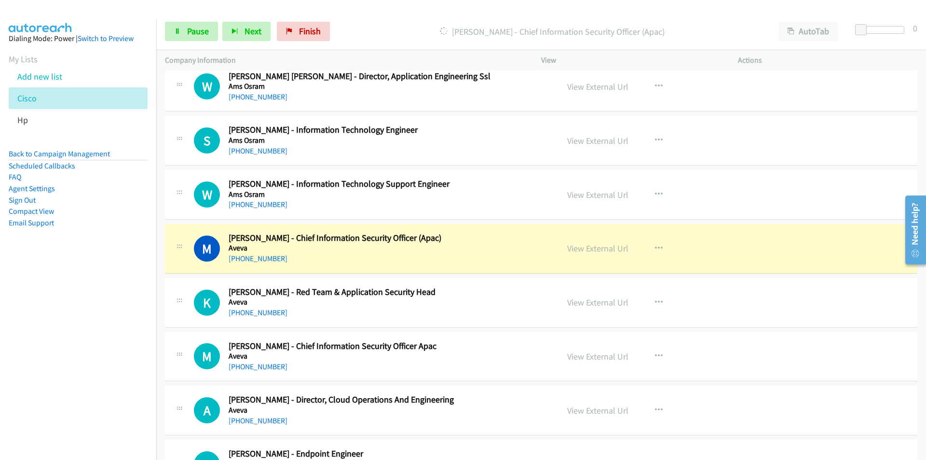
click at [108, 316] on nav "Dialing Mode: Power | Switch to Preview My Lists Add new list Cisco Hp Back to …" at bounding box center [78, 250] width 157 height 460
click at [595, 195] on link "View External Url" at bounding box center [597, 194] width 61 height 11
click at [122, 300] on nav "Dialing Mode: Power | Switch to Preview My Lists Add new list Cisco Hp Back to …" at bounding box center [78, 250] width 157 height 460
click at [583, 142] on link "View External Url" at bounding box center [597, 140] width 61 height 11
click at [200, 27] on span "Pause" at bounding box center [198, 31] width 22 height 11
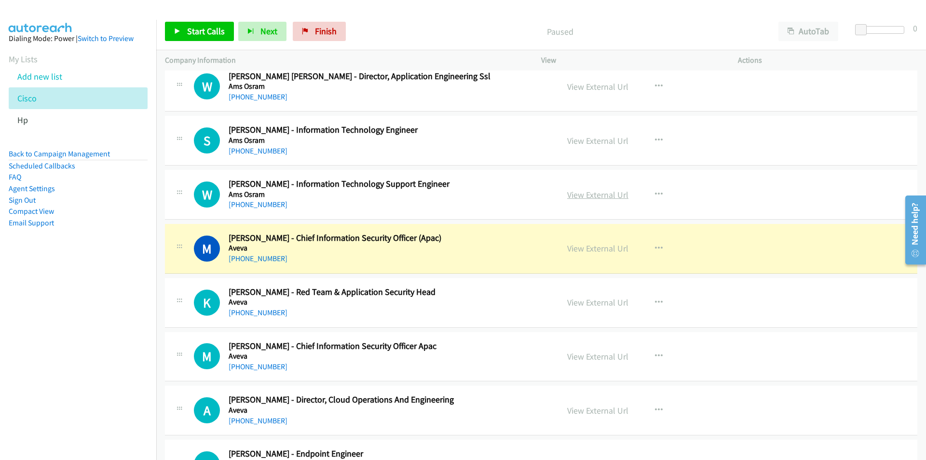
click at [586, 193] on link "View External Url" at bounding box center [597, 194] width 61 height 11
drag, startPoint x: 137, startPoint y: 324, endPoint x: 154, endPoint y: 313, distance: 20.5
click at [137, 324] on nav "Dialing Mode: Power | Switch to Preview My Lists Add new list Cisco Hp Back to …" at bounding box center [78, 250] width 157 height 460
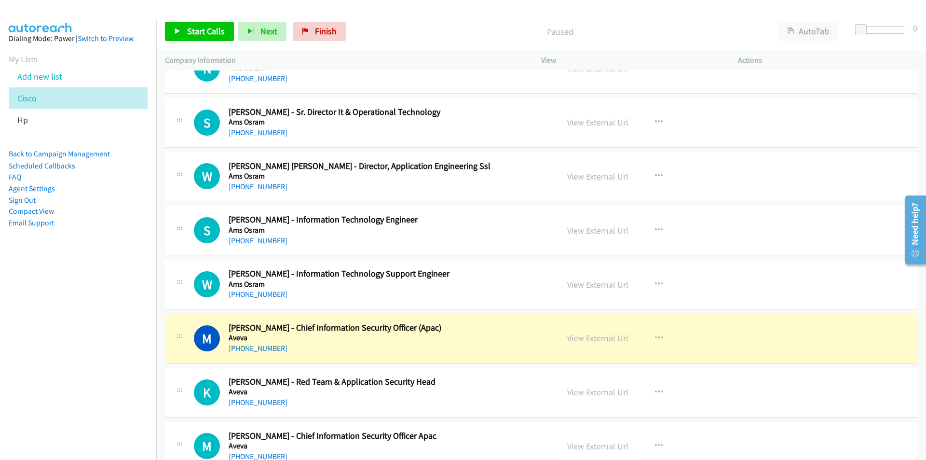
scroll to position [1640, 0]
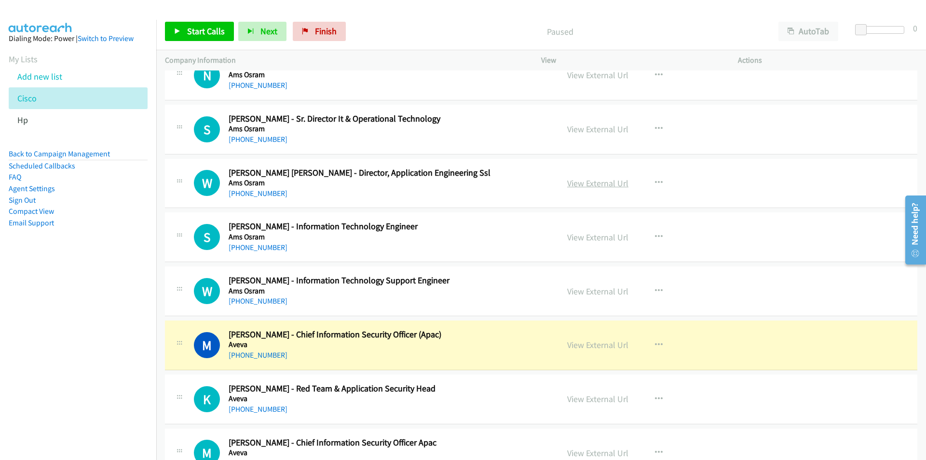
click at [582, 181] on link "View External Url" at bounding box center [597, 183] width 61 height 11
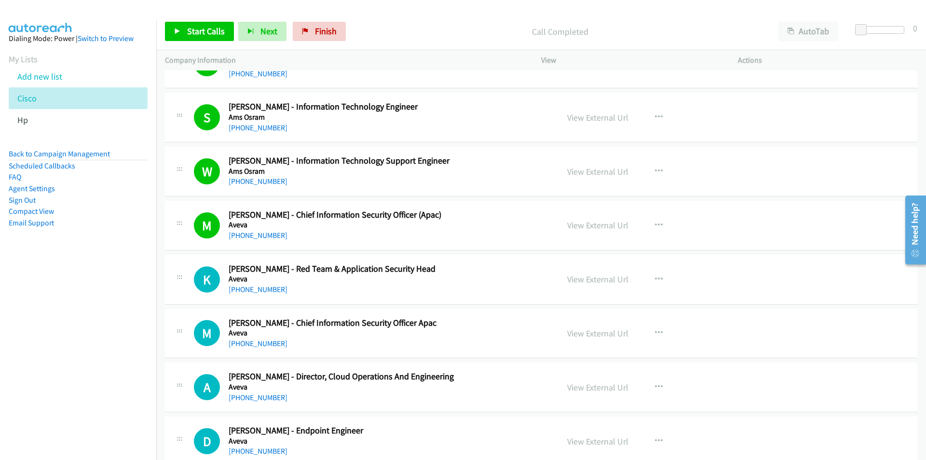
scroll to position [1881, 0]
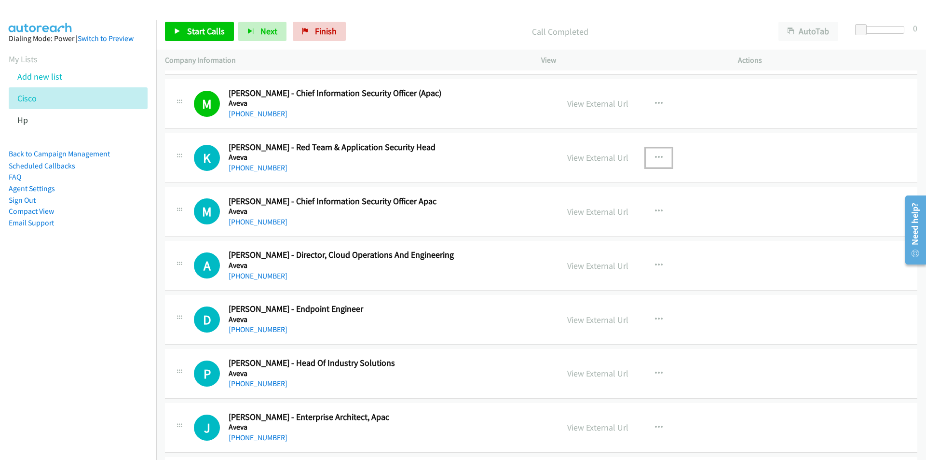
click at [656, 156] on icon "button" at bounding box center [659, 158] width 8 height 8
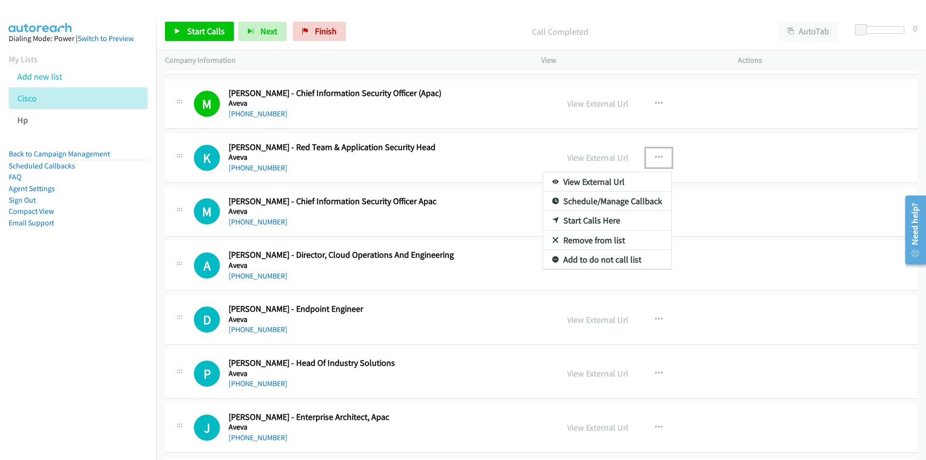
click at [590, 223] on link "Start Calls Here" at bounding box center [607, 220] width 128 height 19
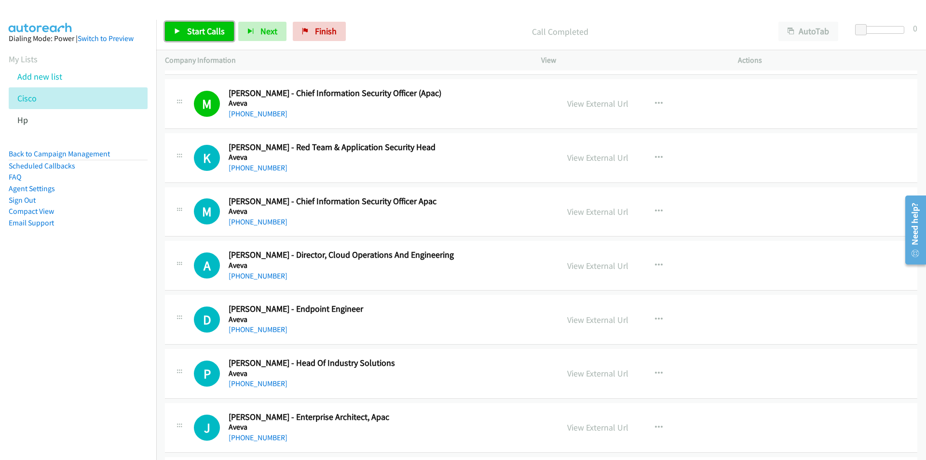
click at [202, 30] on span "Start Calls" at bounding box center [206, 31] width 38 height 11
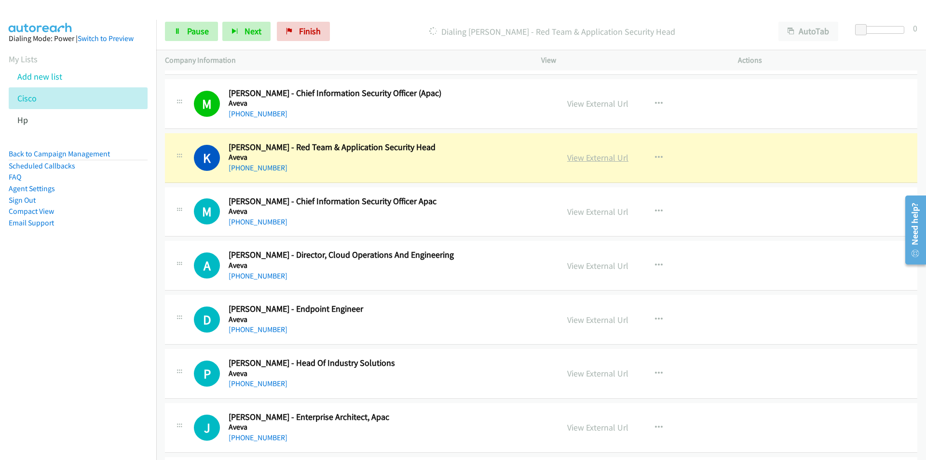
click at [602, 156] on link "View External Url" at bounding box center [597, 157] width 61 height 11
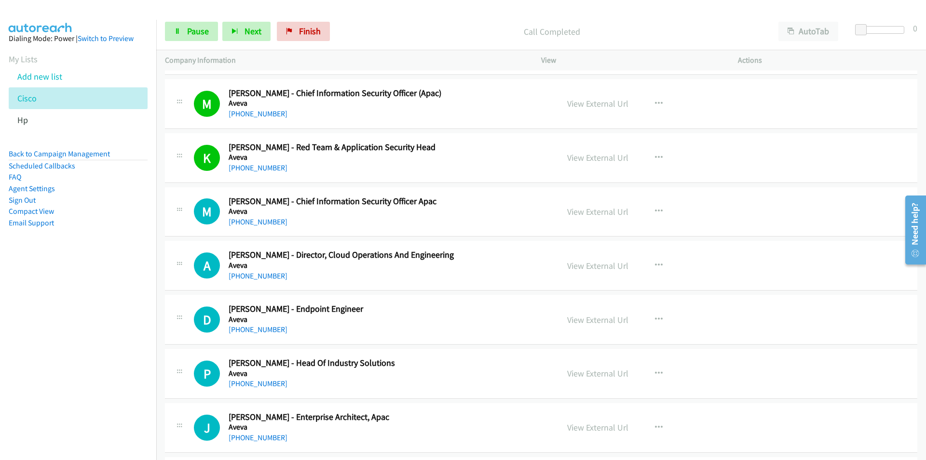
click at [102, 334] on nav "Dialing Mode: Power | Switch to Preview My Lists Add new list Cisco Hp Back to …" at bounding box center [78, 250] width 157 height 460
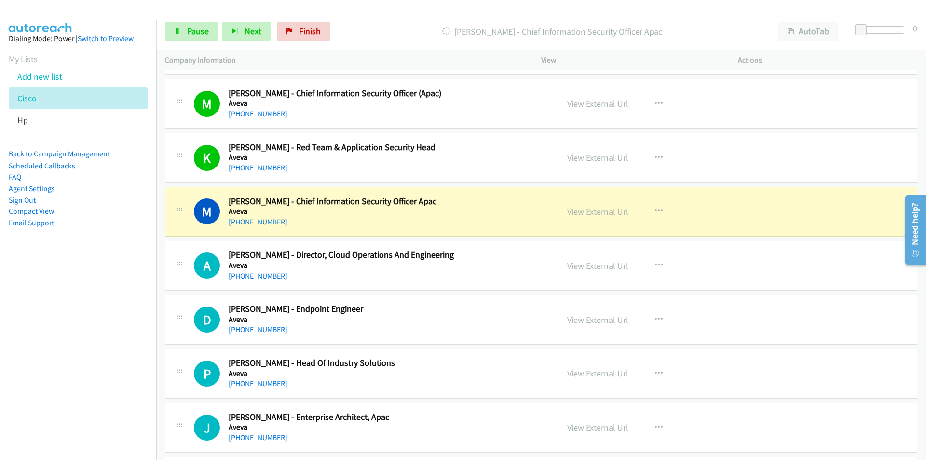
click at [86, 362] on nav "Dialing Mode: Power | Switch to Preview My Lists Add new list Cisco Hp Back to …" at bounding box center [78, 250] width 157 height 460
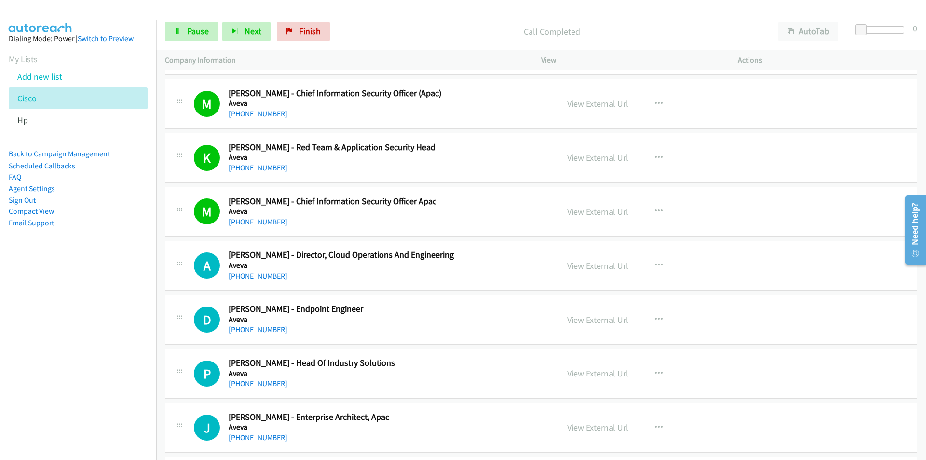
click at [143, 301] on nav "Dialing Mode: Power | Switch to Preview My Lists Add new list Cisco Hp Back to …" at bounding box center [78, 250] width 157 height 460
click at [66, 337] on nav "Dialing Mode: Power | Switch to Preview My Lists Add new list Cisco Hp Back to …" at bounding box center [78, 250] width 157 height 460
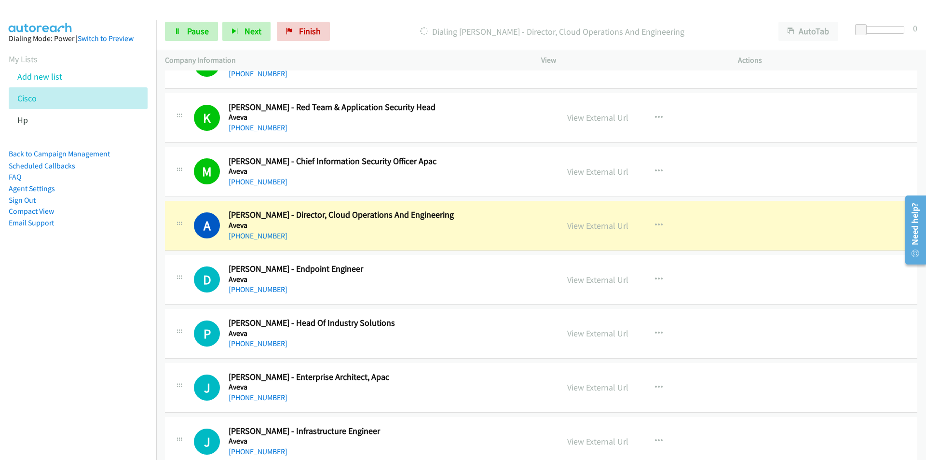
scroll to position [1930, 0]
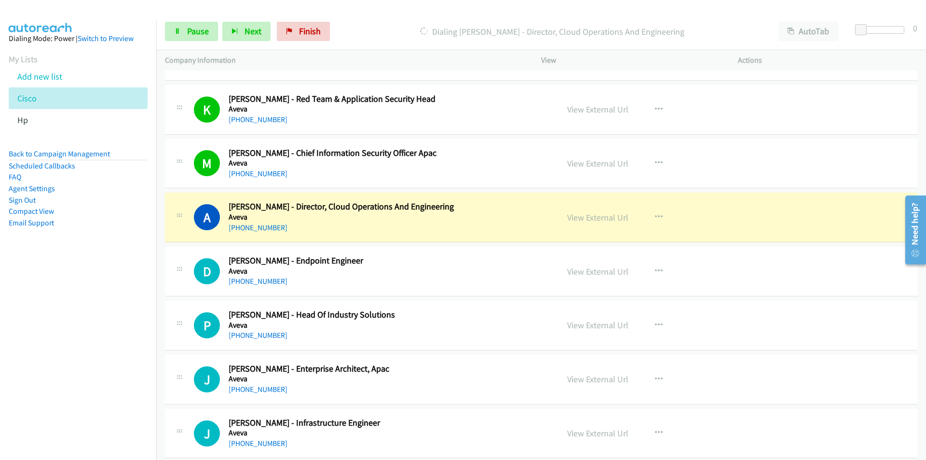
click at [101, 270] on aside "Dialing Mode: Power | Switch to Preview My Lists Add new list Cisco Hp Back to …" at bounding box center [78, 146] width 156 height 252
click at [582, 216] on link "View External Url" at bounding box center [597, 217] width 61 height 11
click at [190, 38] on link "Pause" at bounding box center [191, 31] width 53 height 19
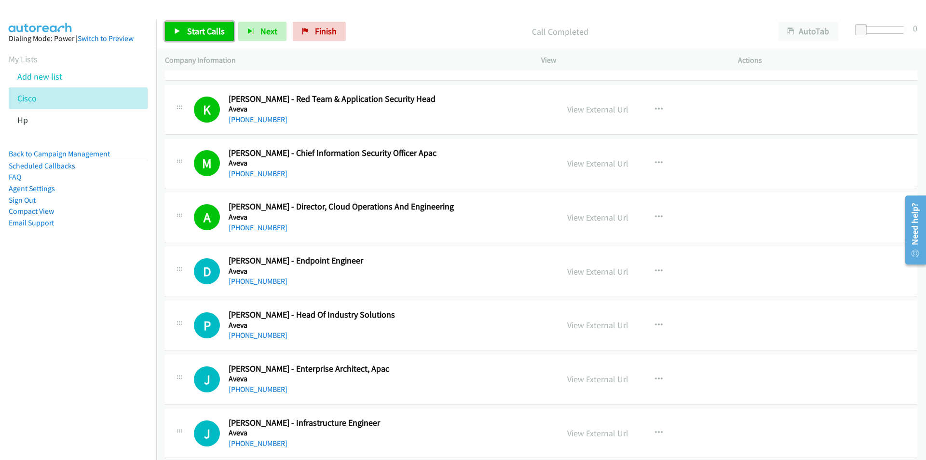
click at [198, 34] on span "Start Calls" at bounding box center [206, 31] width 38 height 11
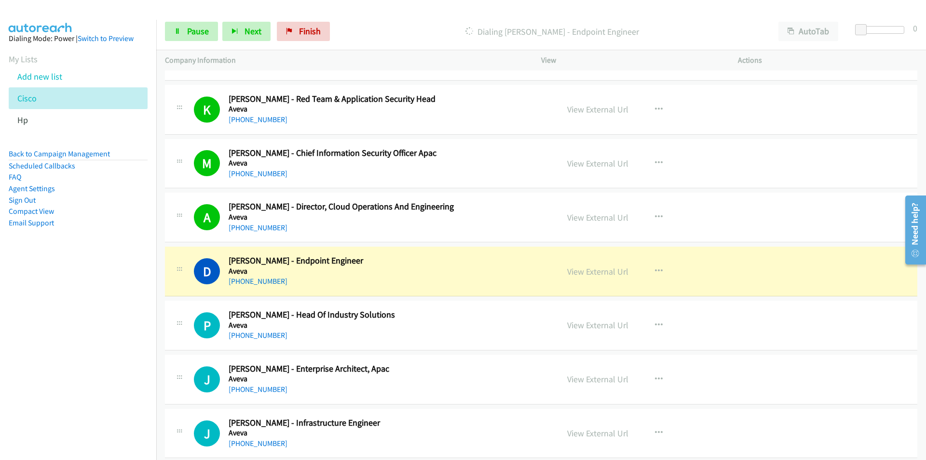
click at [126, 297] on nav "Dialing Mode: Power | Switch to Preview My Lists Add new list Cisco Hp Back to …" at bounding box center [78, 250] width 157 height 460
click at [85, 312] on nav "Dialing Mode: Power | Switch to Preview My Lists Add new list Cisco Hp Back to …" at bounding box center [78, 250] width 157 height 460
drag, startPoint x: 88, startPoint y: 335, endPoint x: 95, endPoint y: 332, distance: 7.6
click at [88, 335] on nav "Dialing Mode: Power | Switch to Preview My Lists Add new list Cisco Hp Back to …" at bounding box center [78, 250] width 157 height 460
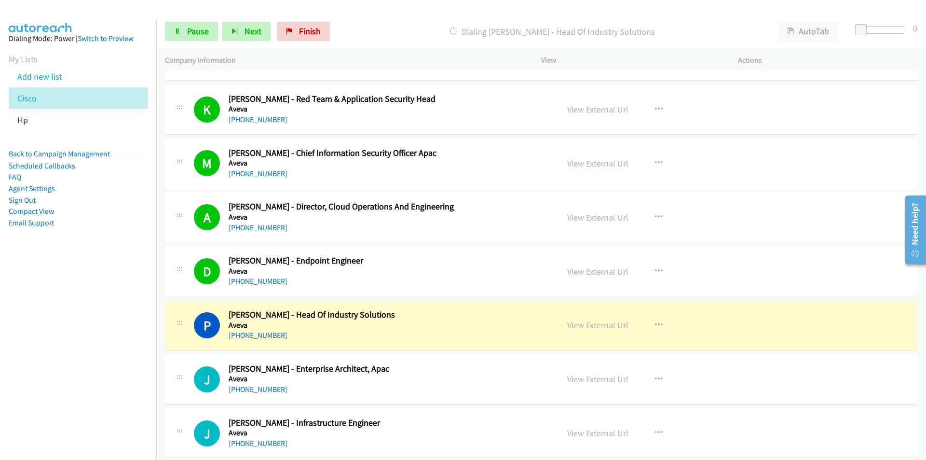
click at [114, 356] on nav "Dialing Mode: Power | Switch to Preview My Lists Add new list Cisco Hp Back to …" at bounding box center [78, 250] width 157 height 460
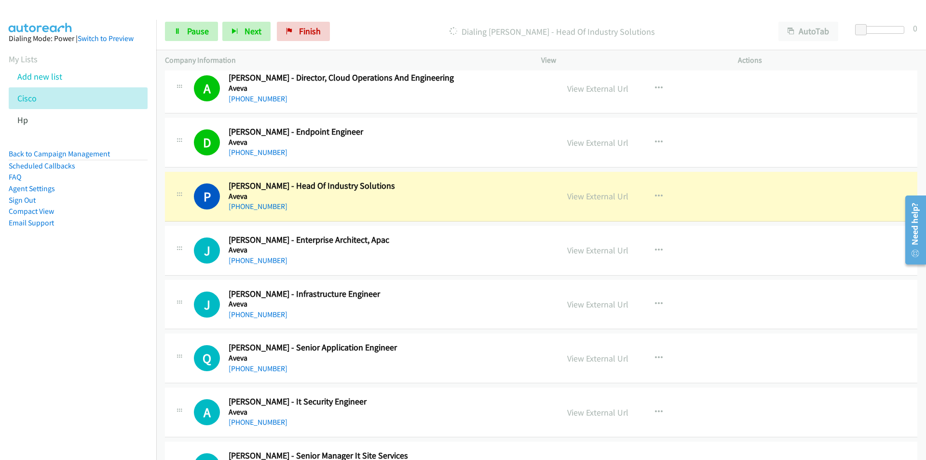
scroll to position [2074, 0]
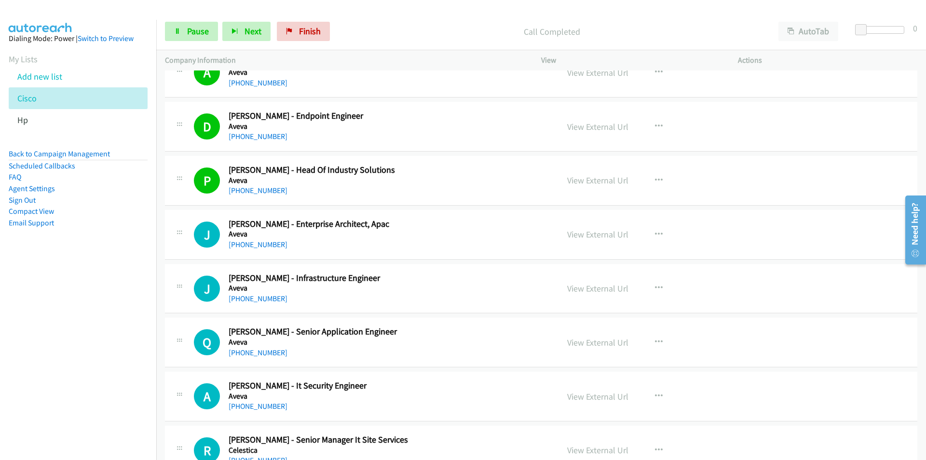
click at [74, 309] on nav "Dialing Mode: Power | Switch to Preview My Lists Add new list Cisco Hp Back to …" at bounding box center [78, 250] width 157 height 460
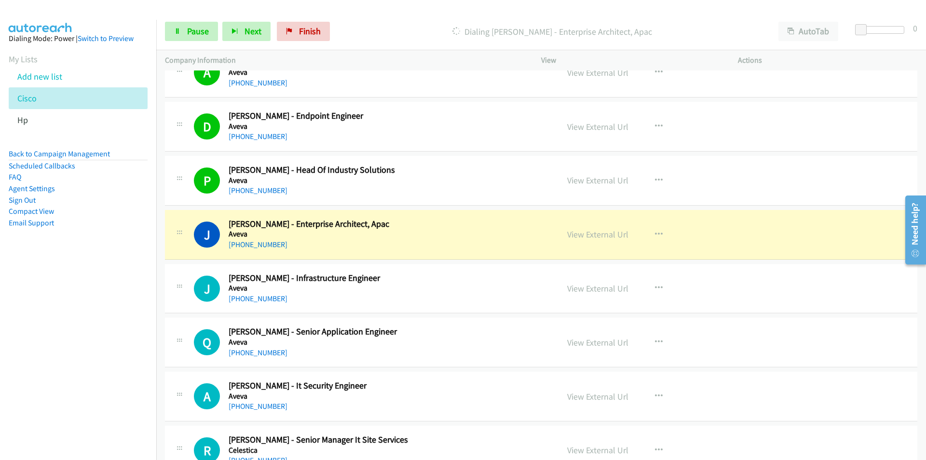
click at [111, 336] on nav "Dialing Mode: Power | Switch to Preview My Lists Add new list Cisco Hp Back to …" at bounding box center [78, 250] width 157 height 460
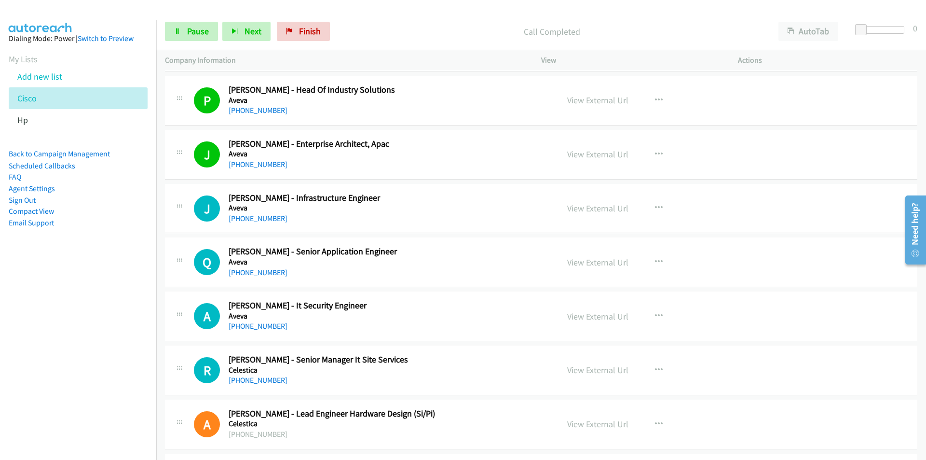
scroll to position [2219, 0]
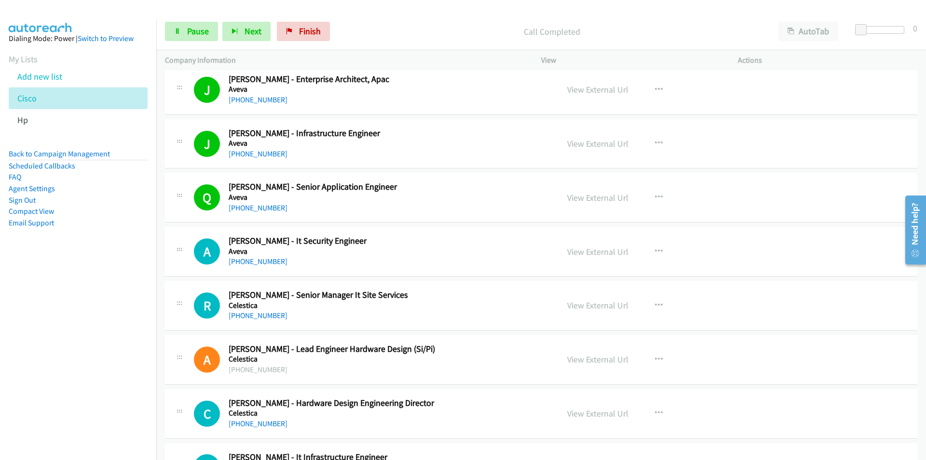
click at [135, 316] on nav "Dialing Mode: Power | Switch to Preview My Lists Add new list Cisco Hp Back to …" at bounding box center [78, 250] width 157 height 460
click at [48, 328] on nav "Dialing Mode: Power | Switch to Preview My Lists Add new list Cisco Hp Back to …" at bounding box center [78, 250] width 157 height 460
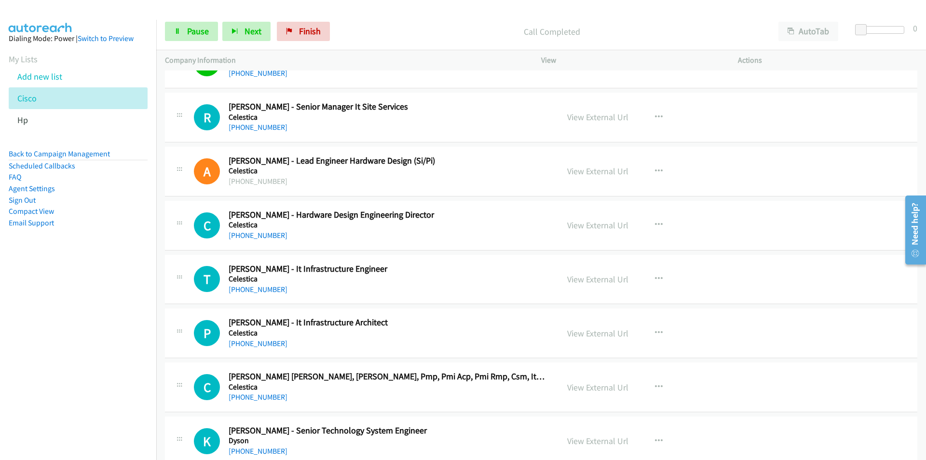
scroll to position [2412, 0]
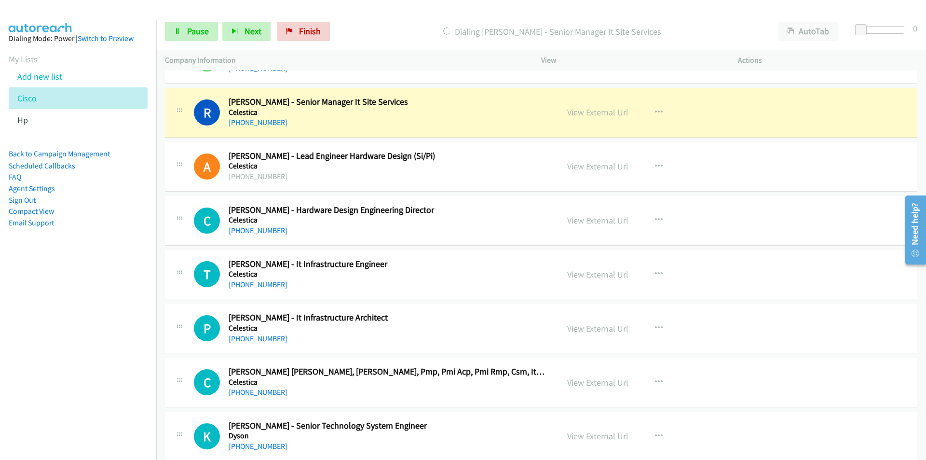
click at [53, 285] on nav "Dialing Mode: Power | Switch to Preview My Lists Add new list Cisco Hp Back to …" at bounding box center [78, 250] width 157 height 460
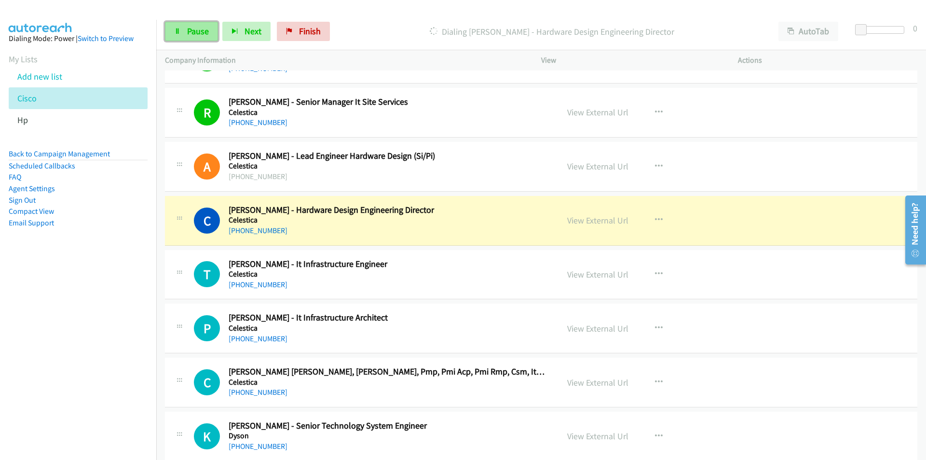
click at [179, 30] on icon at bounding box center [177, 31] width 7 height 7
click at [51, 303] on nav "Dialing Mode: Power | Switch to Preview My Lists Add new list Cisco Hp Back to …" at bounding box center [78, 250] width 157 height 460
click at [592, 224] on link "View External Url" at bounding box center [597, 220] width 61 height 11
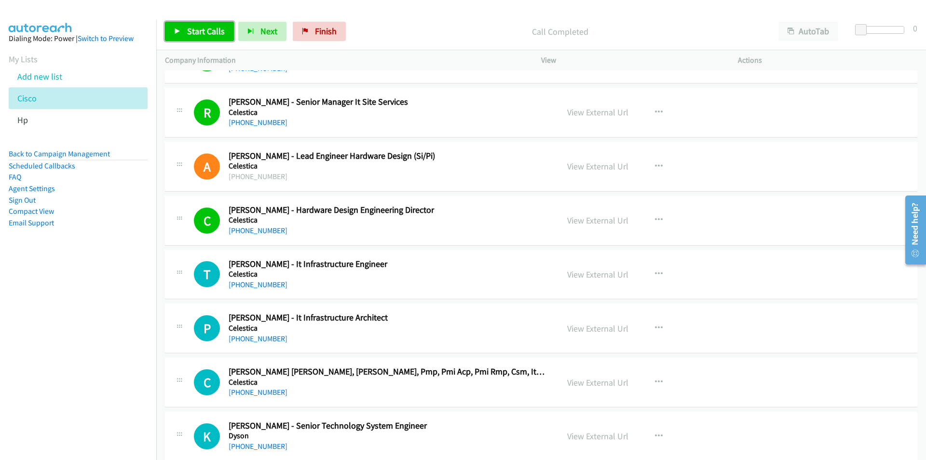
click at [226, 28] on link "Start Calls" at bounding box center [199, 31] width 69 height 19
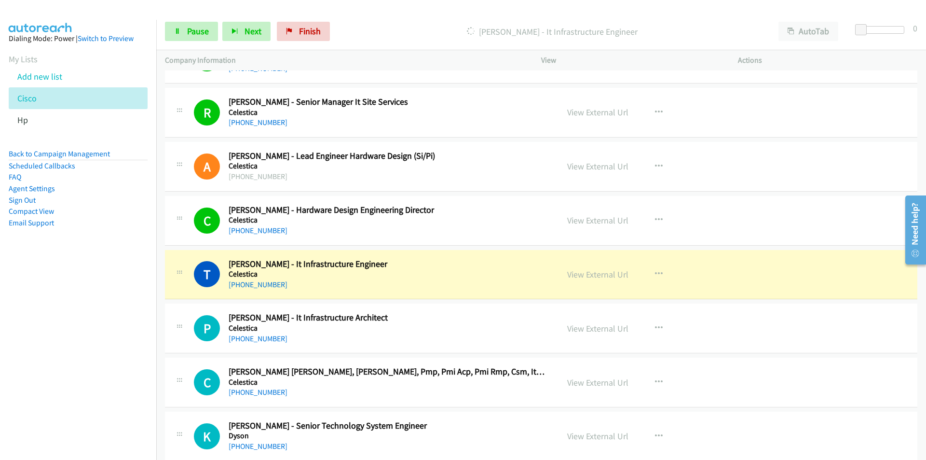
click at [134, 306] on nav "Dialing Mode: Power | Switch to Preview My Lists Add new list Cisco Hp Back to …" at bounding box center [78, 250] width 157 height 460
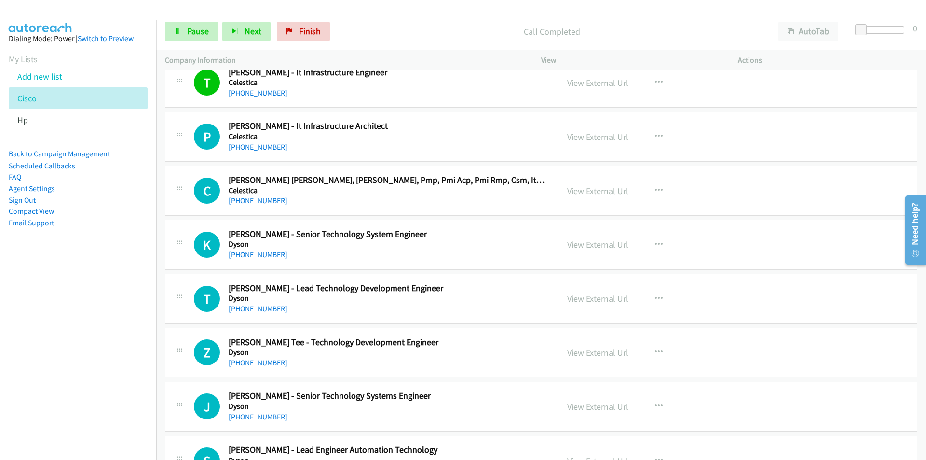
scroll to position [2605, 0]
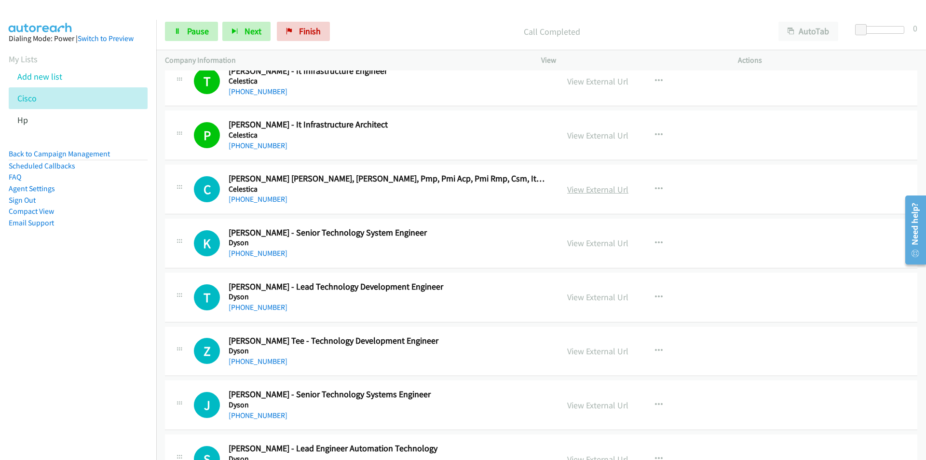
click at [590, 189] on link "View External Url" at bounding box center [597, 189] width 61 height 11
click at [82, 329] on nav "Dialing Mode: Power | Switch to Preview My Lists Add new list Cisco Hp Back to …" at bounding box center [78, 250] width 157 height 460
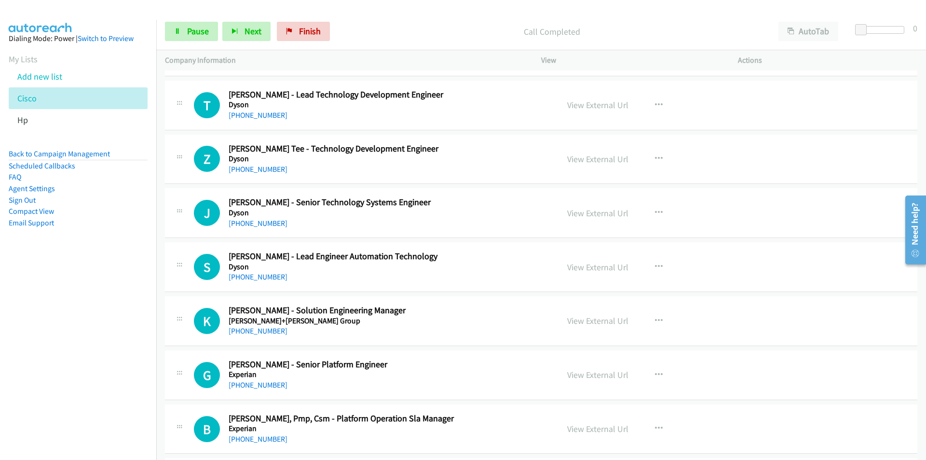
scroll to position [2798, 0]
click at [586, 103] on link "View External Url" at bounding box center [597, 103] width 61 height 11
click at [137, 298] on nav "Dialing Mode: Power | Switch to Preview My Lists Add new list Cisco Hp Back to …" at bounding box center [78, 250] width 157 height 460
click at [599, 214] on link "View External Url" at bounding box center [597, 211] width 61 height 11
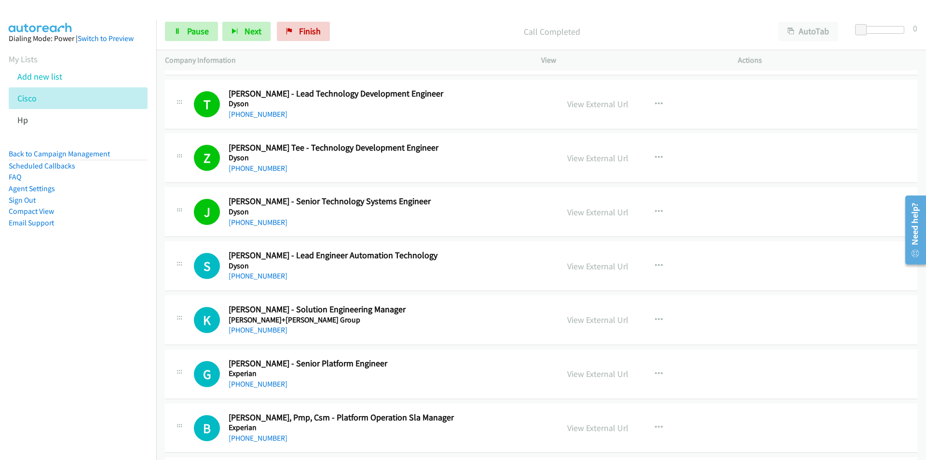
click at [142, 317] on nav "Dialing Mode: Power | Switch to Preview My Lists Add new list Cisco Hp Back to …" at bounding box center [78, 250] width 157 height 460
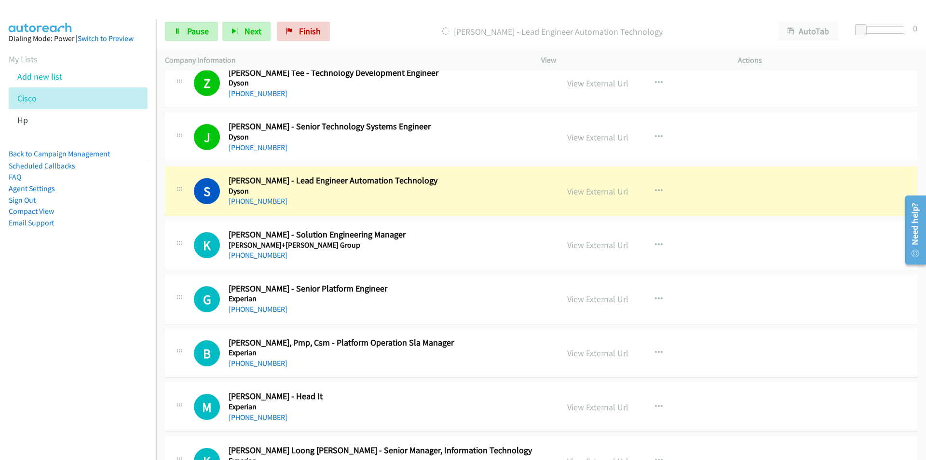
scroll to position [2894, 0]
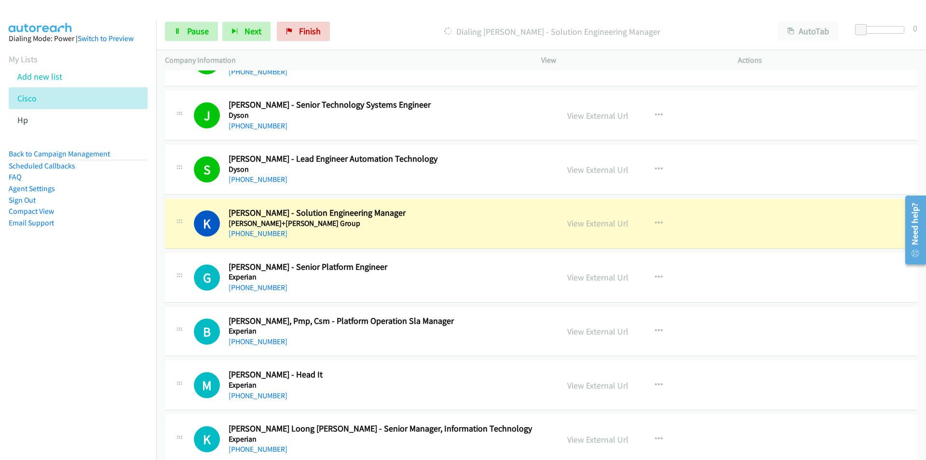
click at [137, 276] on nav "Dialing Mode: Power | Switch to Preview My Lists Add new list Cisco Hp Back to …" at bounding box center [78, 250] width 157 height 460
click at [583, 225] on link "View External Url" at bounding box center [597, 223] width 61 height 11
click at [192, 31] on span "Pause" at bounding box center [198, 31] width 22 height 11
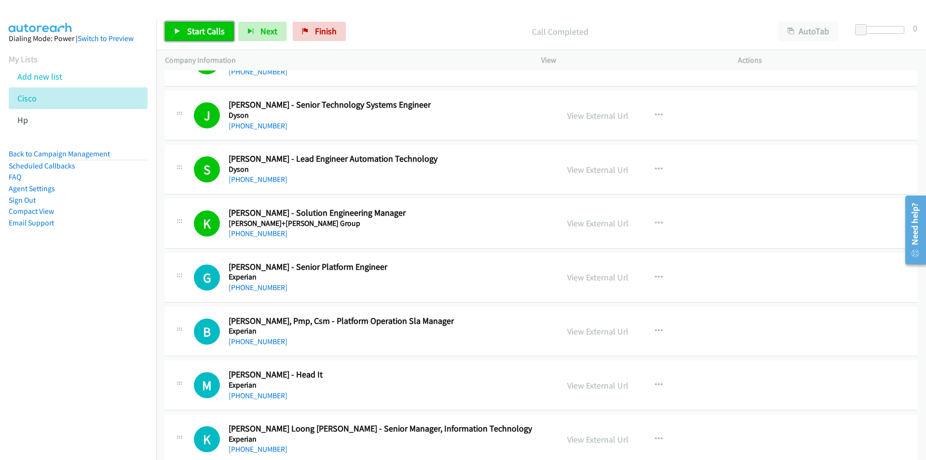
click at [182, 34] on link "Start Calls" at bounding box center [199, 31] width 69 height 19
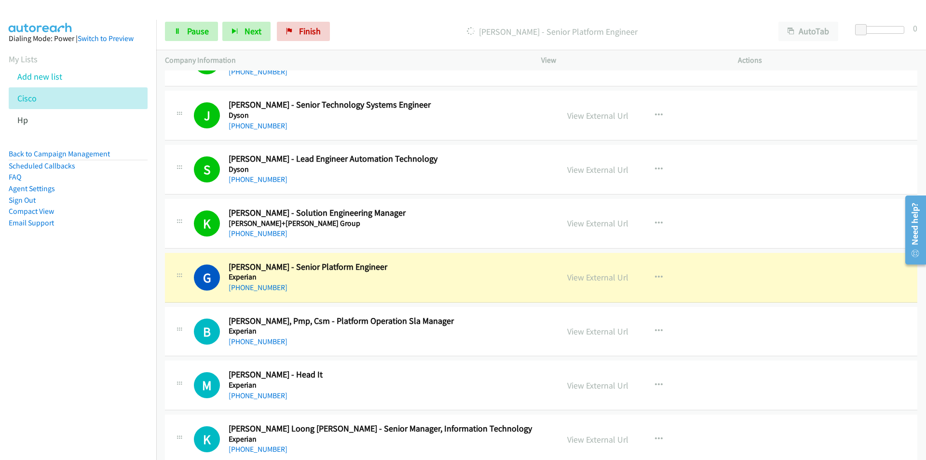
click at [115, 308] on nav "Dialing Mode: Power | Switch to Preview My Lists Add new list Cisco Hp Back to …" at bounding box center [78, 250] width 157 height 460
click at [606, 279] on link "View External Url" at bounding box center [597, 277] width 61 height 11
click at [176, 33] on icon at bounding box center [177, 31] width 7 height 7
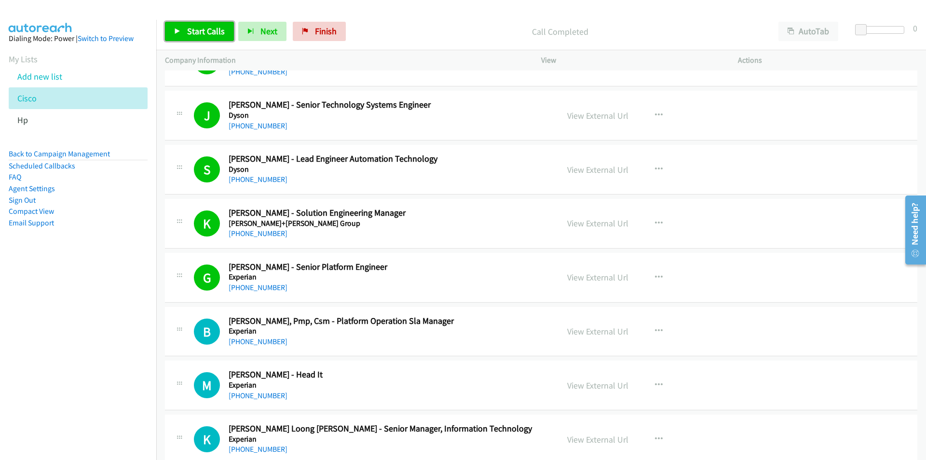
click at [204, 27] on span "Start Calls" at bounding box center [206, 31] width 38 height 11
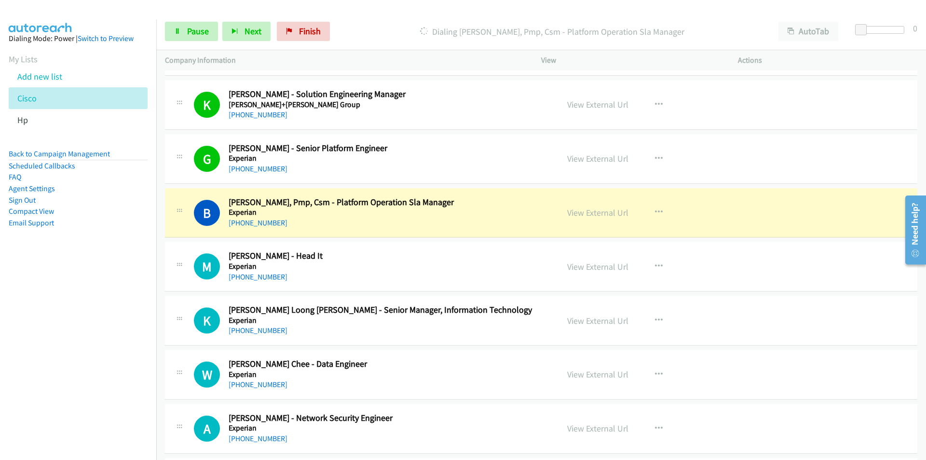
scroll to position [3039, 0]
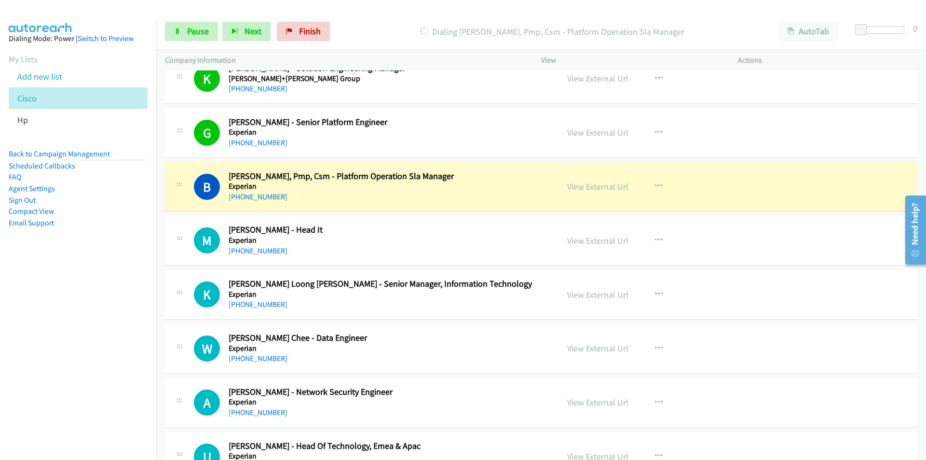
click at [123, 285] on nav "Dialing Mode: Power | Switch to Preview My Lists Add new list Cisco Hp Back to …" at bounding box center [78, 250] width 157 height 460
click at [592, 186] on link "View External Url" at bounding box center [597, 186] width 61 height 11
click at [186, 27] on link "Pause" at bounding box center [191, 31] width 53 height 19
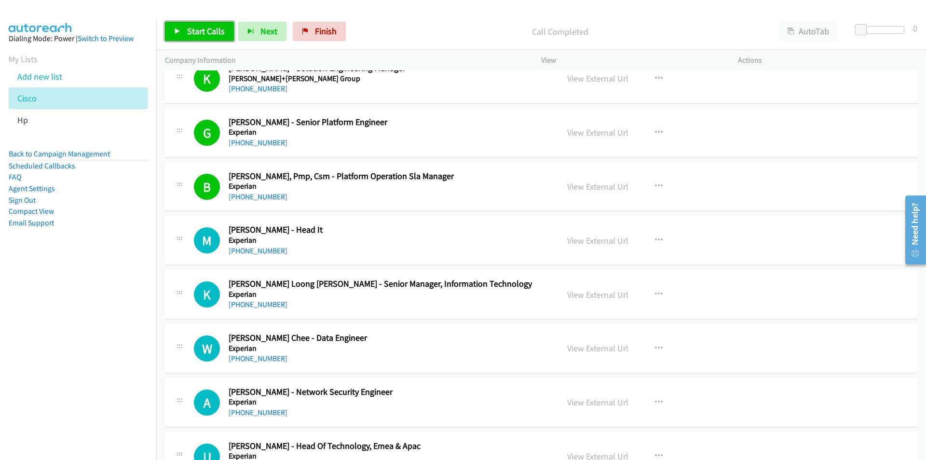
click at [194, 28] on span "Start Calls" at bounding box center [206, 31] width 38 height 11
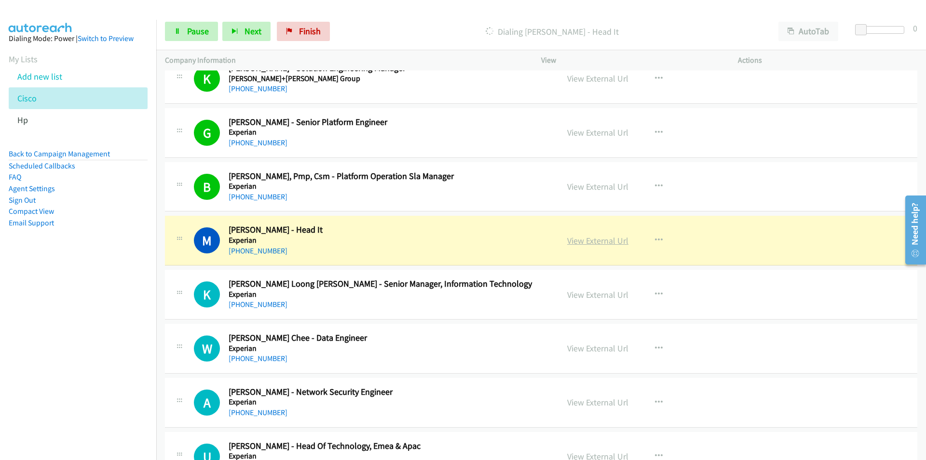
click at [601, 238] on link "View External Url" at bounding box center [597, 240] width 61 height 11
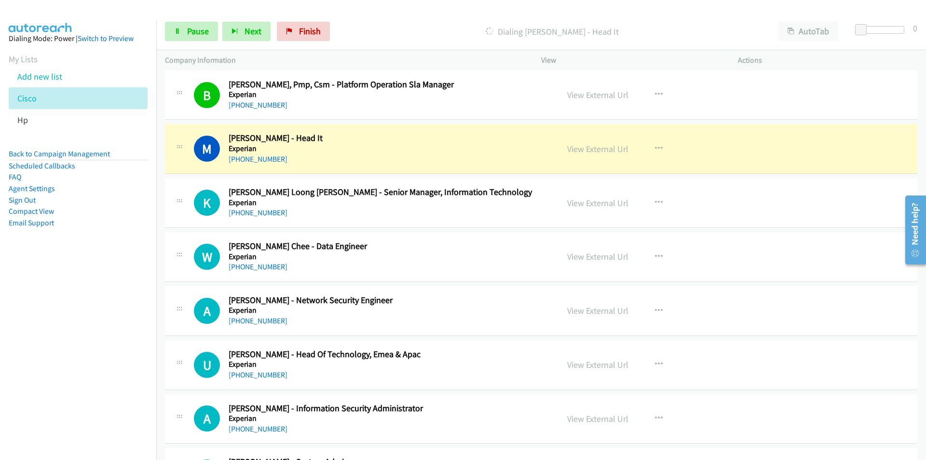
scroll to position [3135, 0]
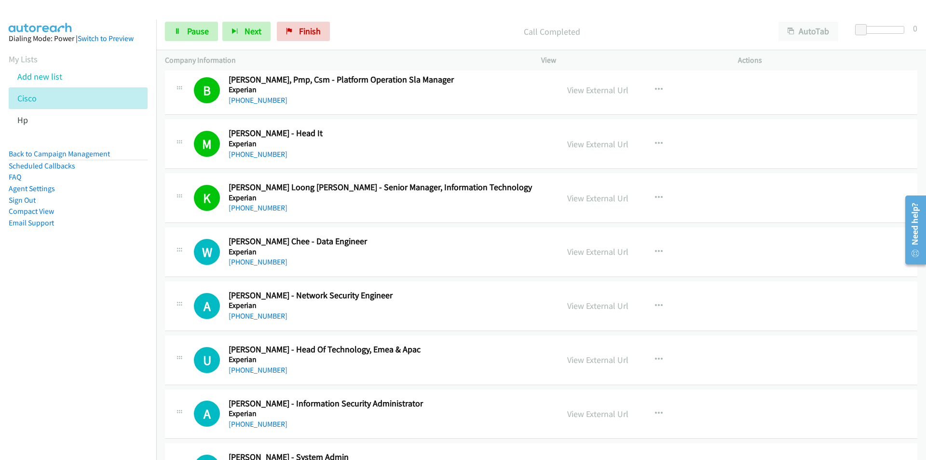
click at [100, 341] on nav "Dialing Mode: Power | Switch to Preview My Lists Add new list Cisco Hp Back to …" at bounding box center [78, 250] width 157 height 460
click at [584, 253] on link "View External Url" at bounding box center [597, 251] width 61 height 11
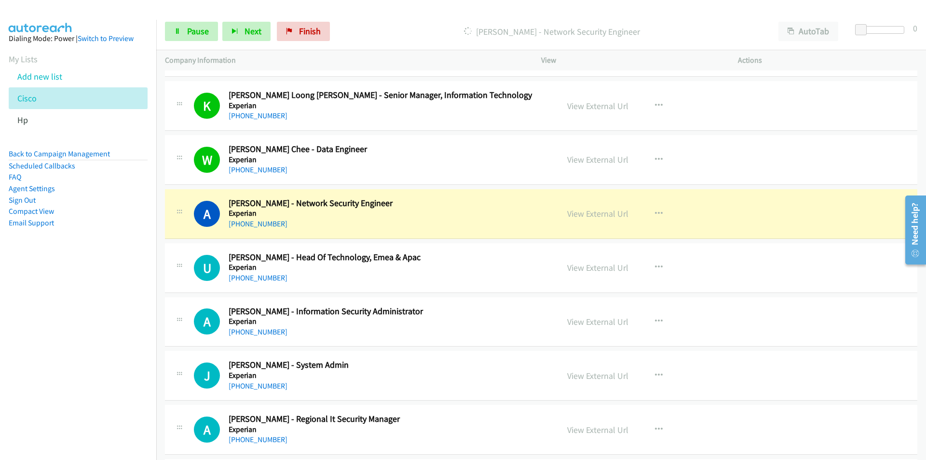
scroll to position [3280, 0]
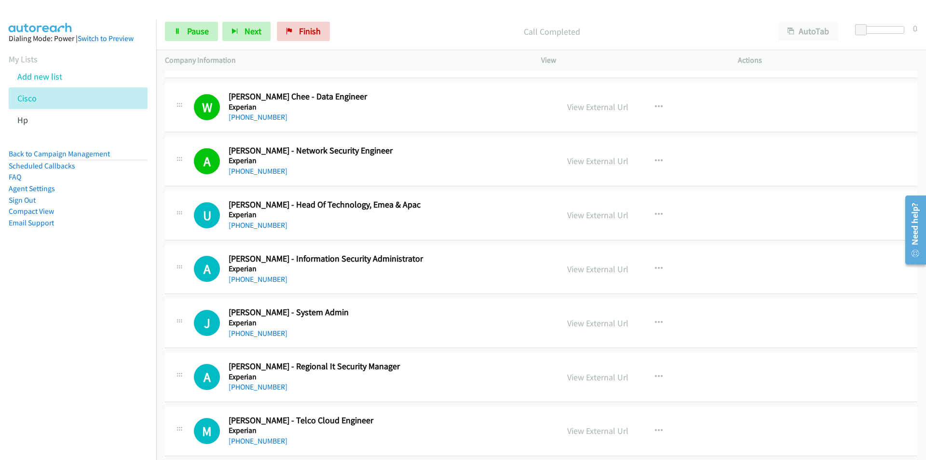
click at [143, 315] on nav "Dialing Mode: Power | Switch to Preview My Lists Add new list Cisco Hp Back to …" at bounding box center [78, 250] width 157 height 460
click at [587, 215] on link "View External Url" at bounding box center [597, 214] width 61 height 11
click at [88, 324] on nav "Dialing Mode: Power | Switch to Preview My Lists Add new list Cisco Hp Back to …" at bounding box center [78, 250] width 157 height 460
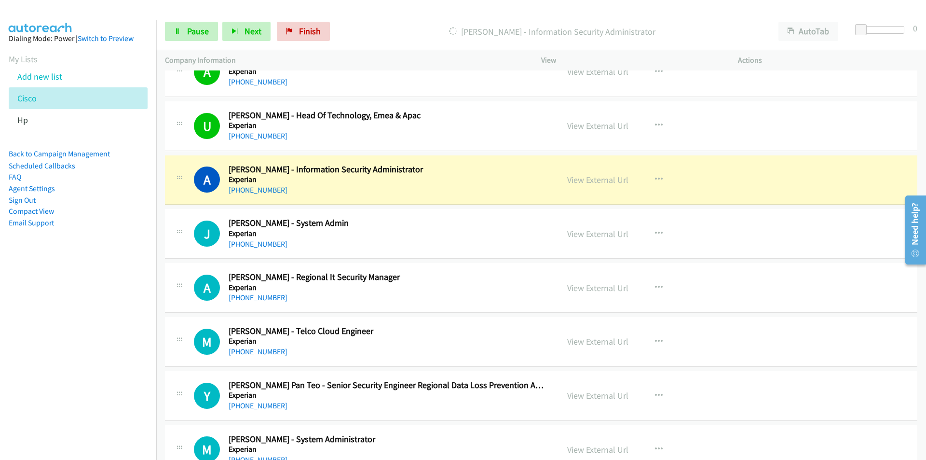
scroll to position [3425, 0]
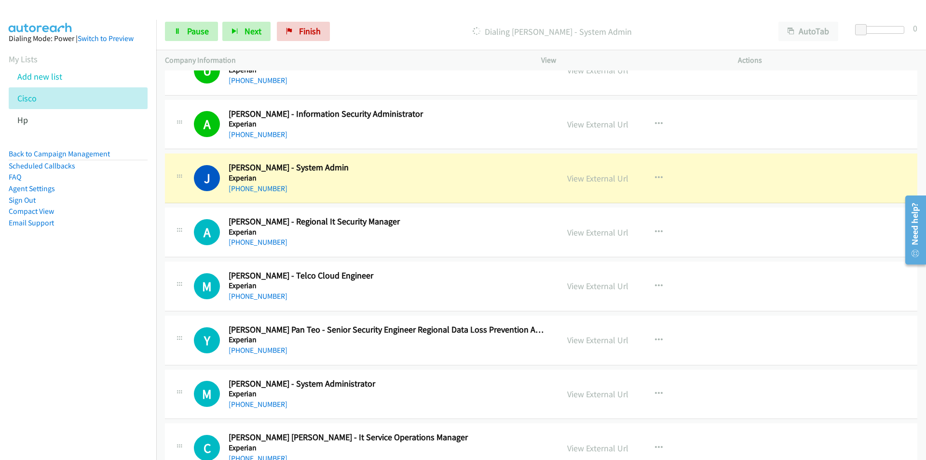
click at [104, 315] on nav "Dialing Mode: Power | Switch to Preview My Lists Add new list Cisco Hp Back to …" at bounding box center [78, 250] width 157 height 460
click at [600, 180] on link "View External Url" at bounding box center [597, 178] width 61 height 11
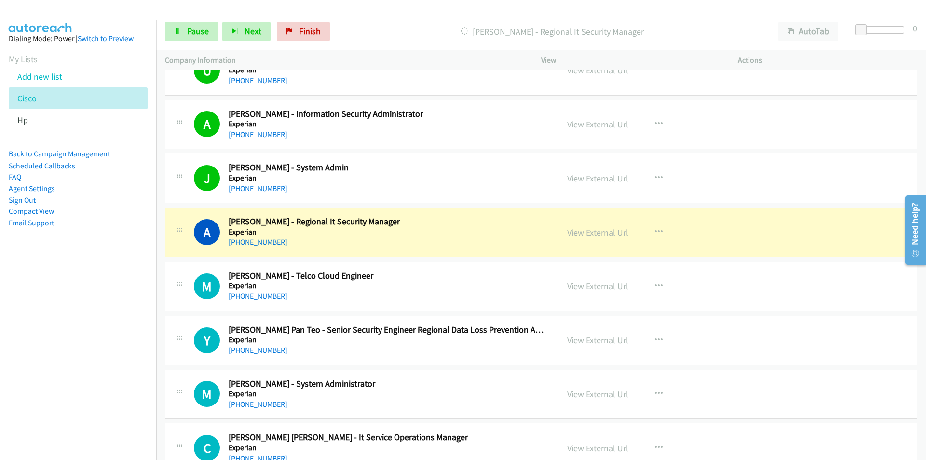
click at [94, 324] on nav "Dialing Mode: Power | Switch to Preview My Lists Add new list Cisco Hp Back to …" at bounding box center [78, 250] width 157 height 460
click at [605, 234] on link "View External Url" at bounding box center [597, 232] width 61 height 11
click at [187, 32] on span "Pause" at bounding box center [198, 31] width 22 height 11
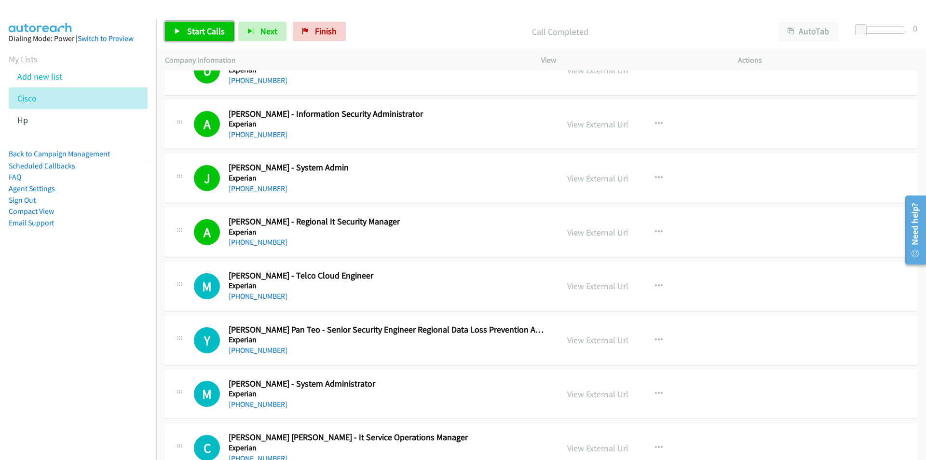
click at [197, 27] on span "Start Calls" at bounding box center [206, 31] width 38 height 11
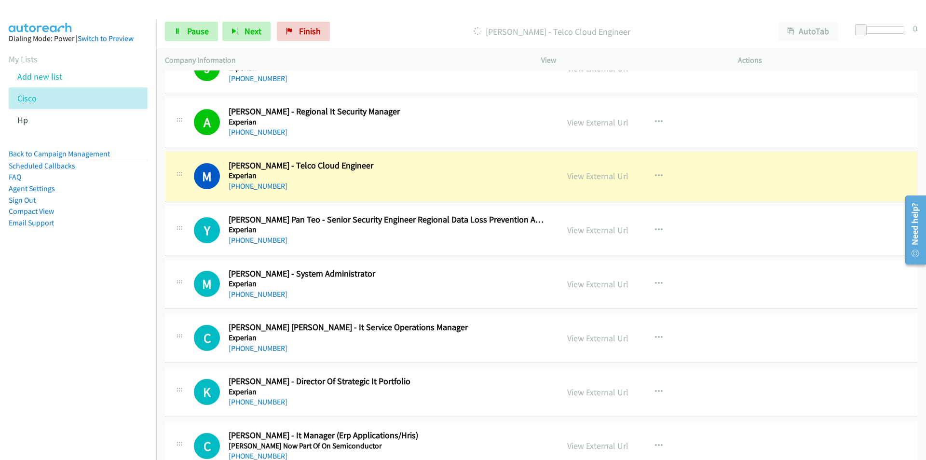
scroll to position [3570, 0]
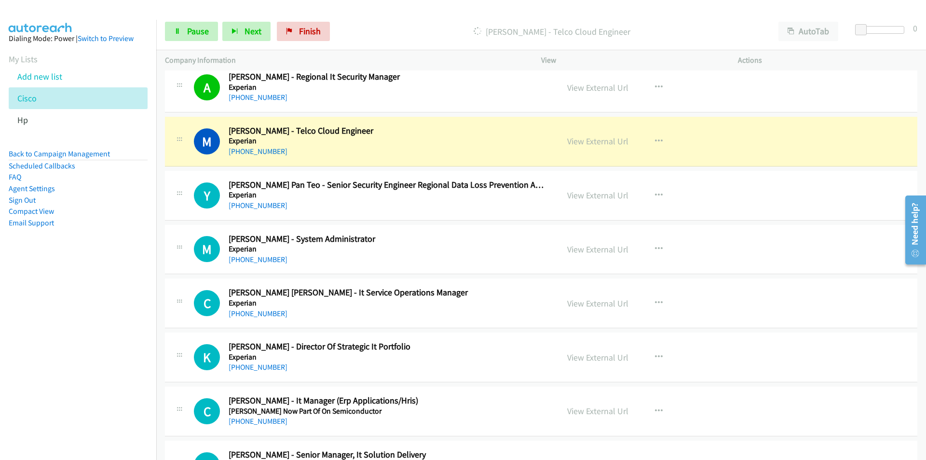
click at [77, 307] on nav "Dialing Mode: Power | Switch to Preview My Lists Add new list Cisco Hp Back to …" at bounding box center [78, 250] width 157 height 460
click at [590, 143] on link "View External Url" at bounding box center [597, 141] width 61 height 11
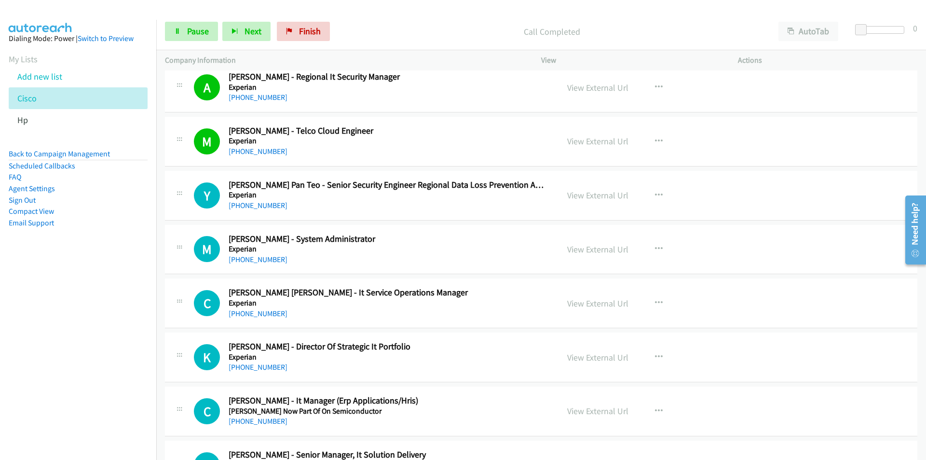
drag, startPoint x: 122, startPoint y: 306, endPoint x: 128, endPoint y: 301, distance: 7.2
click at [122, 306] on nav "Dialing Mode: Power | Switch to Preview My Lists Add new list Cisco Hp Back to …" at bounding box center [78, 250] width 157 height 460
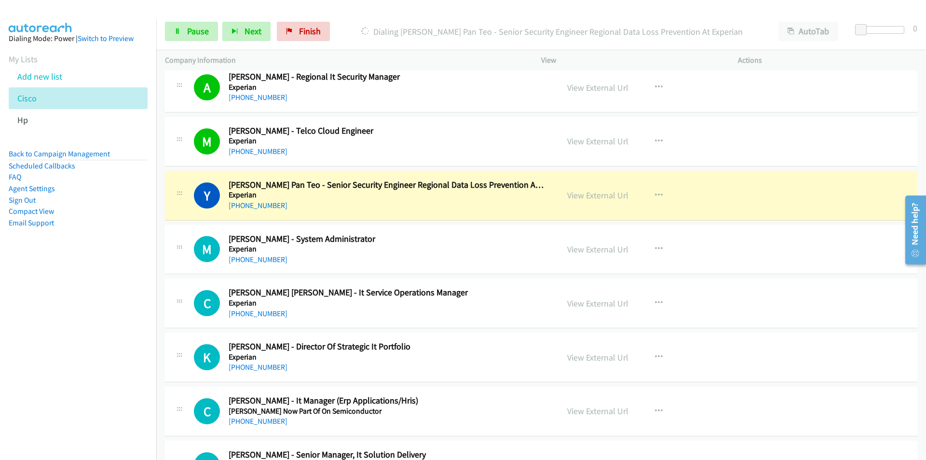
click at [108, 353] on nav "Dialing Mode: Power | Switch to Preview My Lists Add new list Cisco Hp Back to …" at bounding box center [78, 250] width 157 height 460
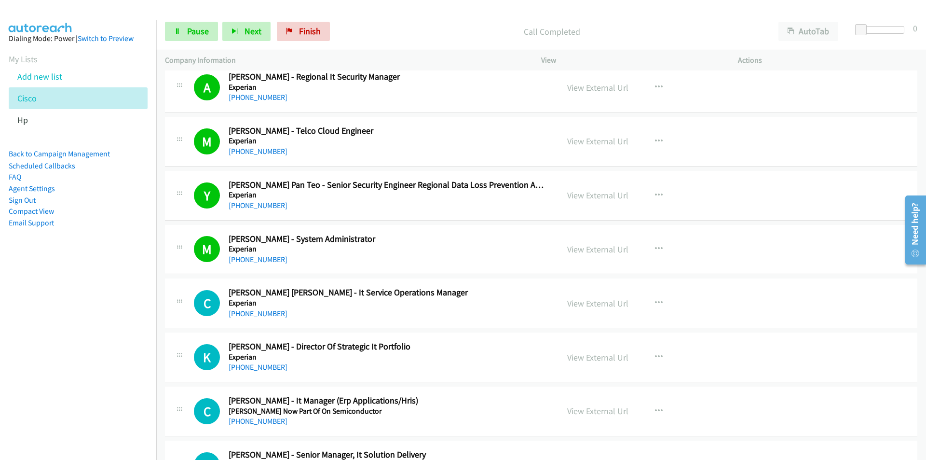
click at [104, 331] on nav "Dialing Mode: Power | Switch to Preview My Lists Add new list Cisco Hp Back to …" at bounding box center [78, 250] width 157 height 460
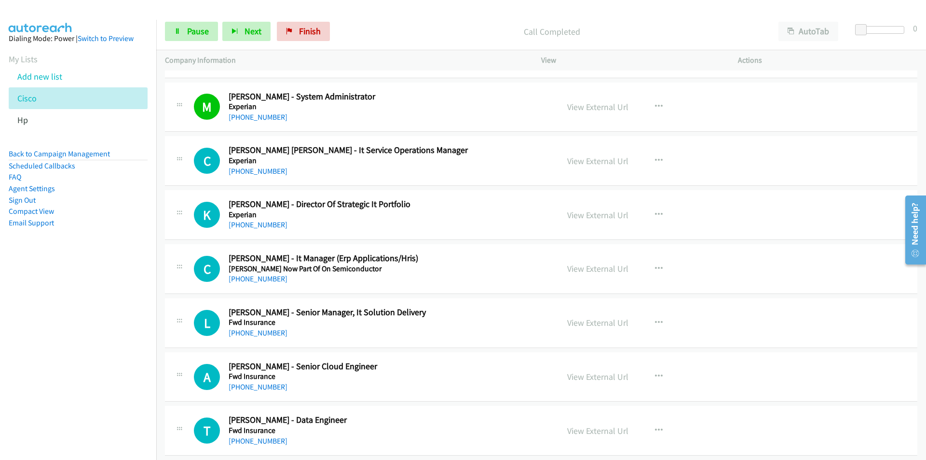
scroll to position [3714, 0]
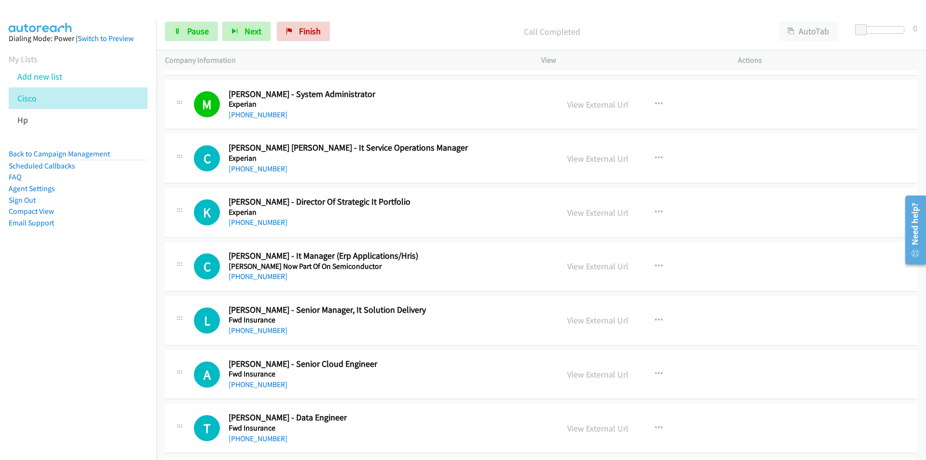
click at [73, 351] on nav "Dialing Mode: Power | Switch to Preview My Lists Add new list Cisco Hp Back to …" at bounding box center [78, 250] width 157 height 460
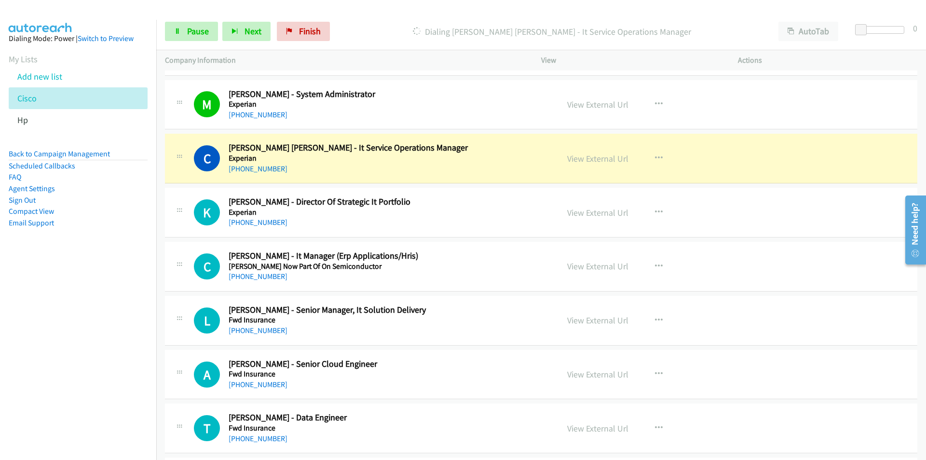
click at [65, 310] on nav "Dialing Mode: Power | Switch to Preview My Lists Add new list Cisco Hp Back to …" at bounding box center [78, 250] width 157 height 460
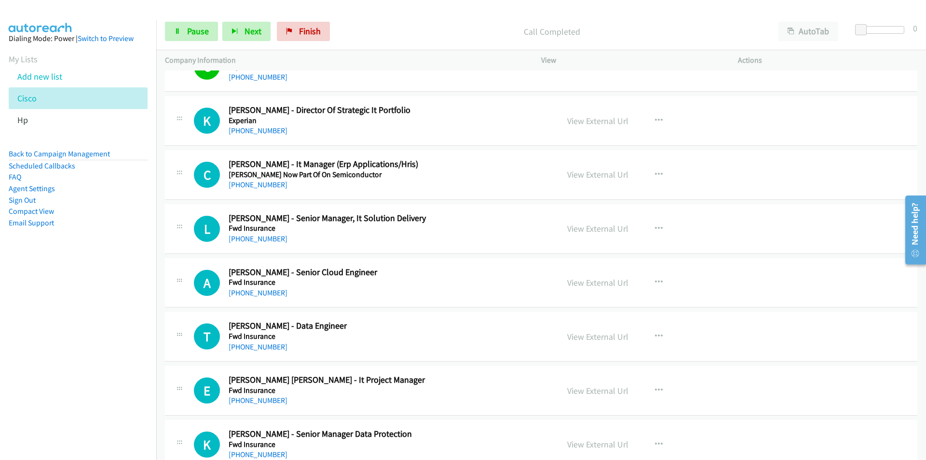
scroll to position [3811, 0]
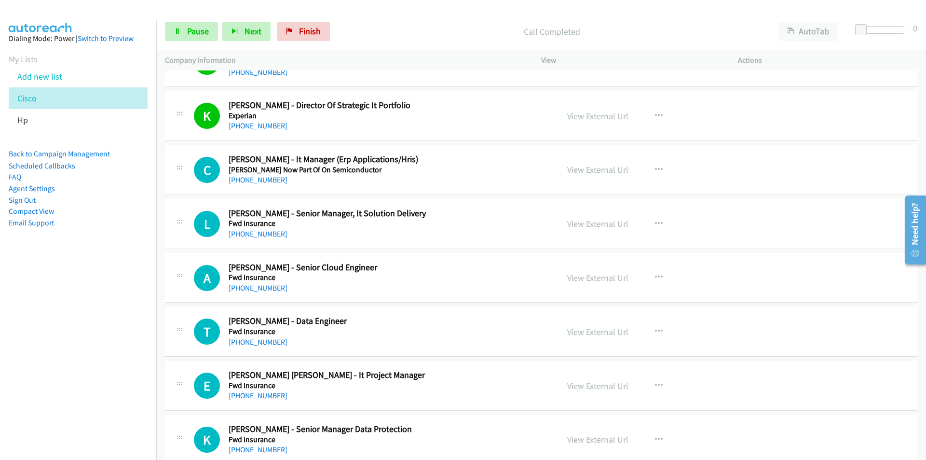
click at [98, 295] on nav "Dialing Mode: Power | Switch to Preview My Lists Add new list Cisco Hp Back to …" at bounding box center [78, 250] width 157 height 460
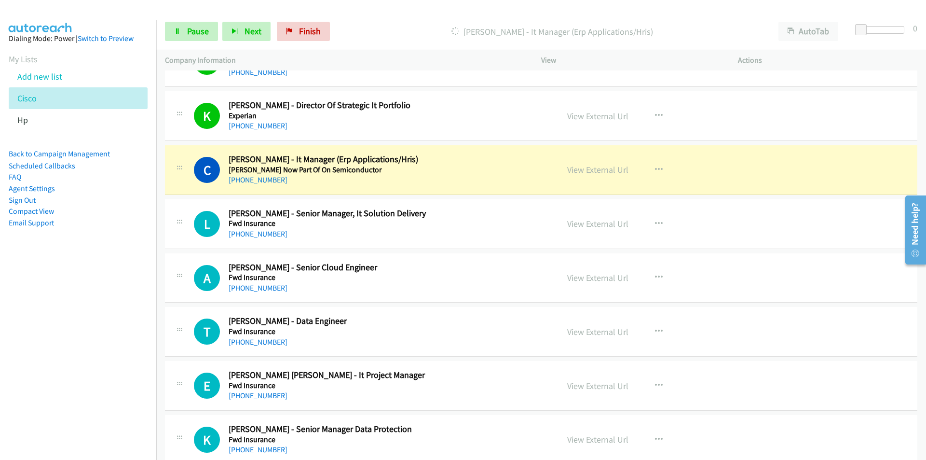
click at [116, 299] on nav "Dialing Mode: Power | Switch to Preview My Lists Add new list Cisco Hp Back to …" at bounding box center [78, 250] width 157 height 460
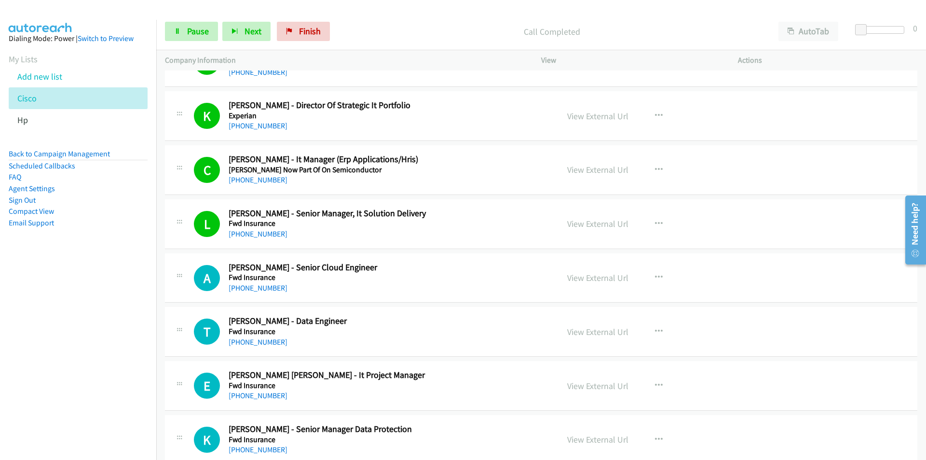
click at [118, 329] on nav "Dialing Mode: Power | Switch to Preview My Lists Add new list Cisco Hp Back to …" at bounding box center [78, 250] width 157 height 460
click at [606, 279] on link "View External Url" at bounding box center [597, 277] width 61 height 11
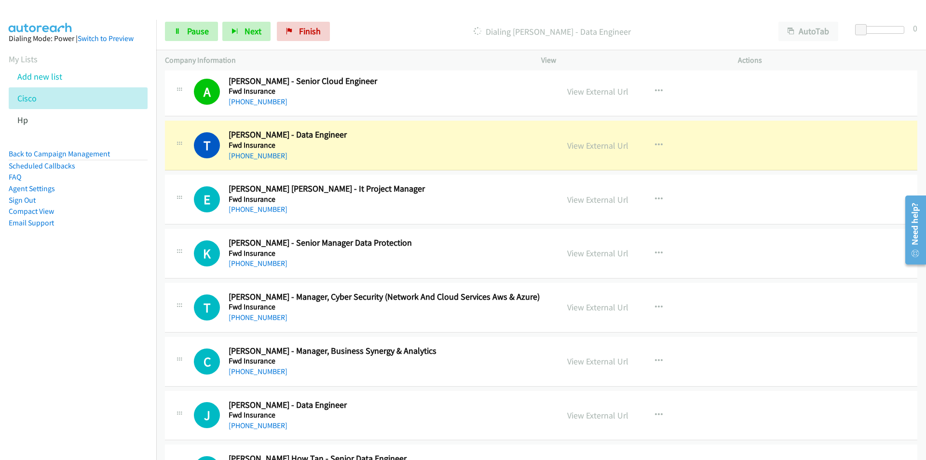
scroll to position [4004, 0]
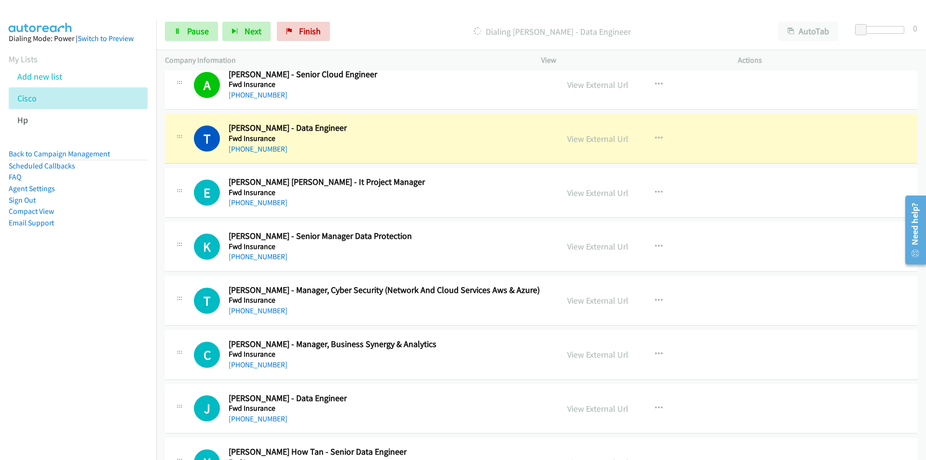
click at [106, 312] on nav "Dialing Mode: Power | Switch to Preview My Lists Add new list Cisco Hp Back to …" at bounding box center [78, 250] width 157 height 460
click at [576, 137] on link "View External Url" at bounding box center [597, 138] width 61 height 11
click at [192, 32] on span "Pause" at bounding box center [198, 31] width 22 height 11
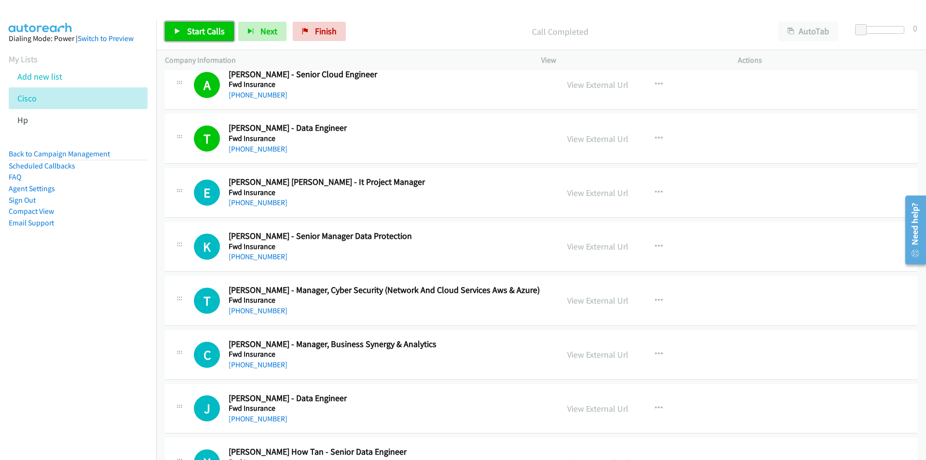
click at [197, 26] on span "Start Calls" at bounding box center [206, 31] width 38 height 11
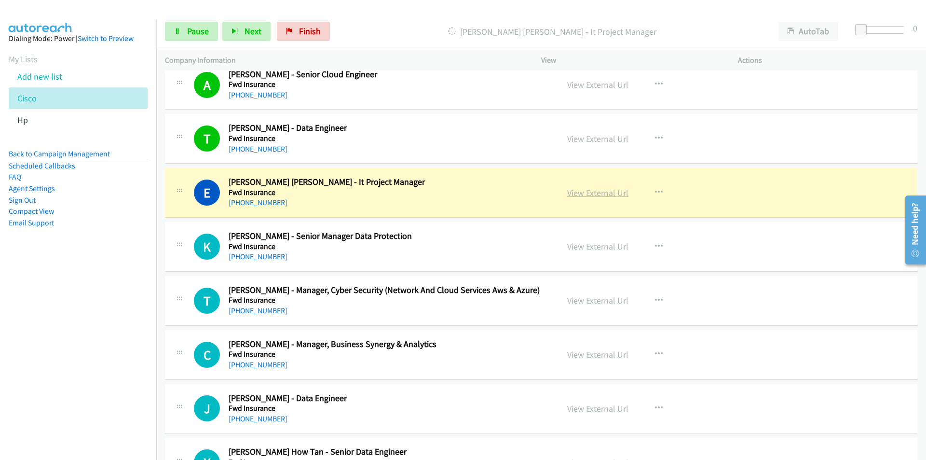
click at [595, 193] on link "View External Url" at bounding box center [597, 192] width 61 height 11
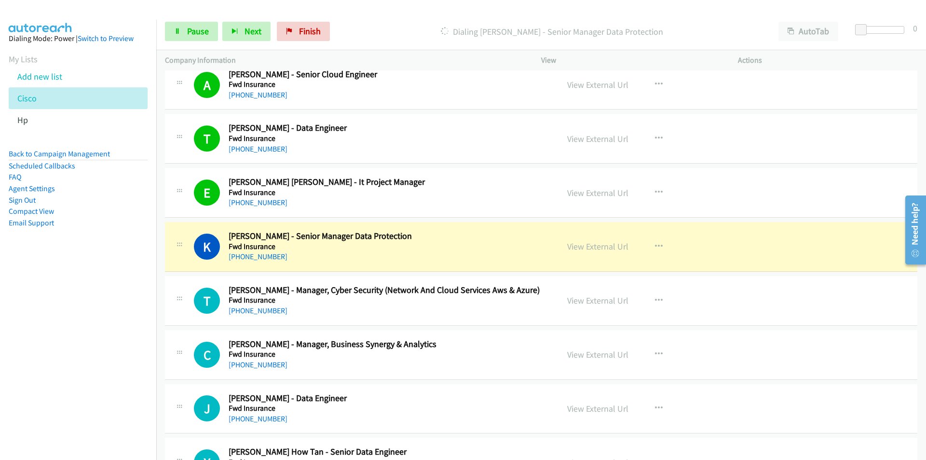
click at [98, 355] on nav "Dialing Mode: Power | Switch to Preview My Lists Add new list Cisco Hp Back to …" at bounding box center [78, 250] width 157 height 460
click at [8, 347] on nav "Dialing Mode: Power | Switch to Preview My Lists Add new list Cisco Hp Back to …" at bounding box center [78, 250] width 157 height 460
click at [591, 250] on link "View External Url" at bounding box center [597, 246] width 61 height 11
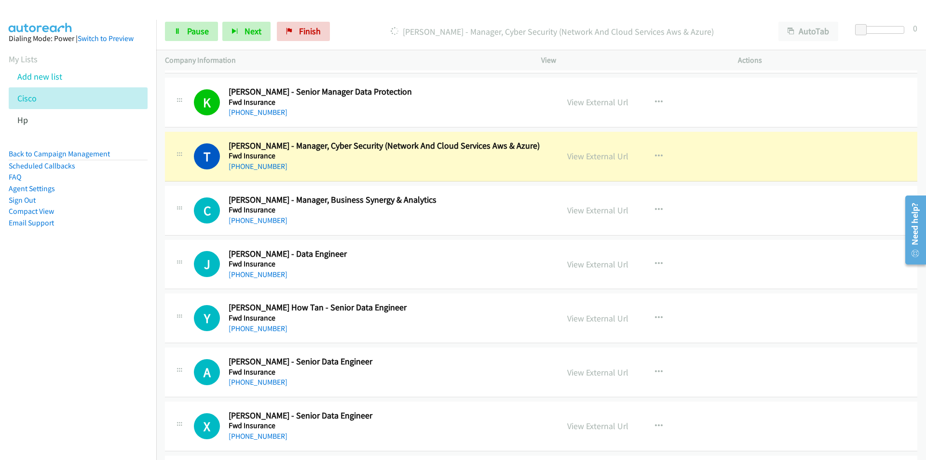
scroll to position [4148, 0]
click at [613, 154] on link "View External Url" at bounding box center [597, 155] width 61 height 11
click at [183, 36] on link "Pause" at bounding box center [191, 31] width 53 height 19
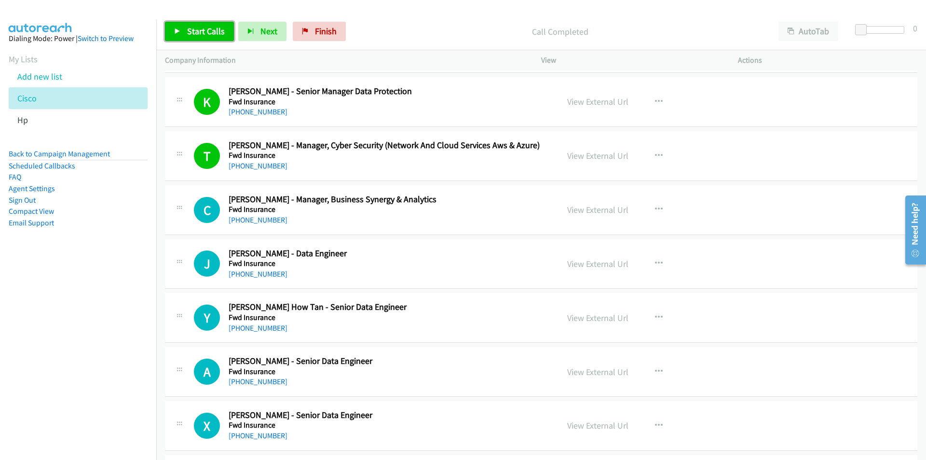
click at [204, 27] on span "Start Calls" at bounding box center [206, 31] width 38 height 11
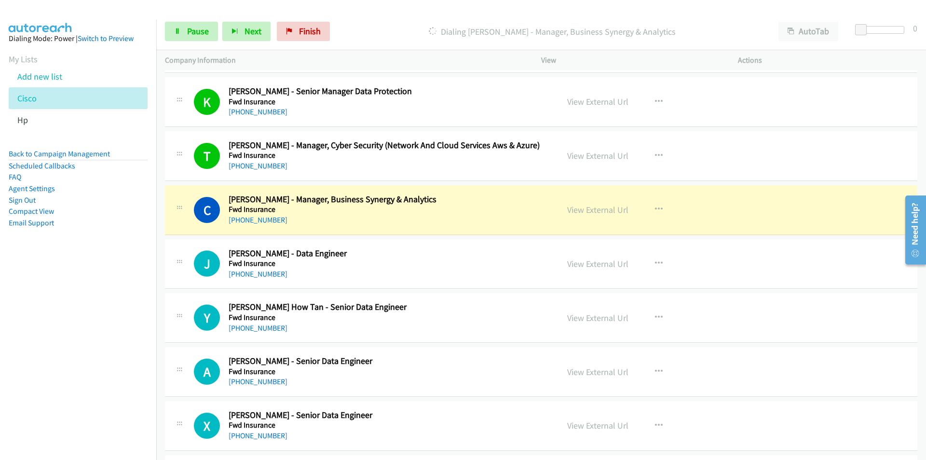
click at [117, 296] on nav "Dialing Mode: Power | Switch to Preview My Lists Add new list Cisco Hp Back to …" at bounding box center [78, 250] width 157 height 460
click at [599, 210] on link "View External Url" at bounding box center [597, 209] width 61 height 11
click at [195, 32] on span "Pause" at bounding box center [198, 31] width 22 height 11
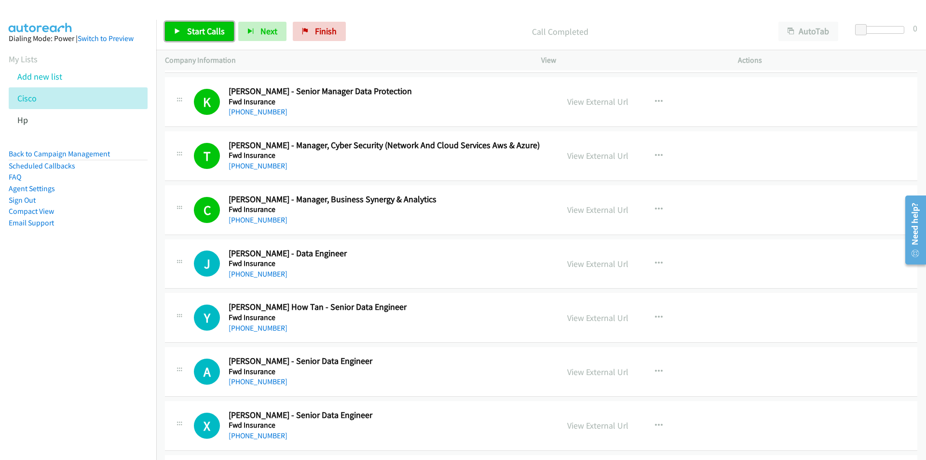
click at [187, 28] on span "Start Calls" at bounding box center [206, 31] width 38 height 11
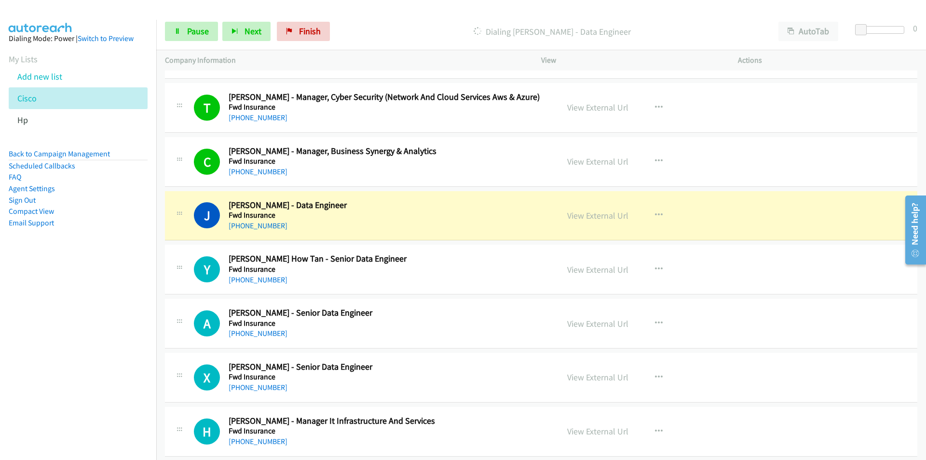
scroll to position [4245, 0]
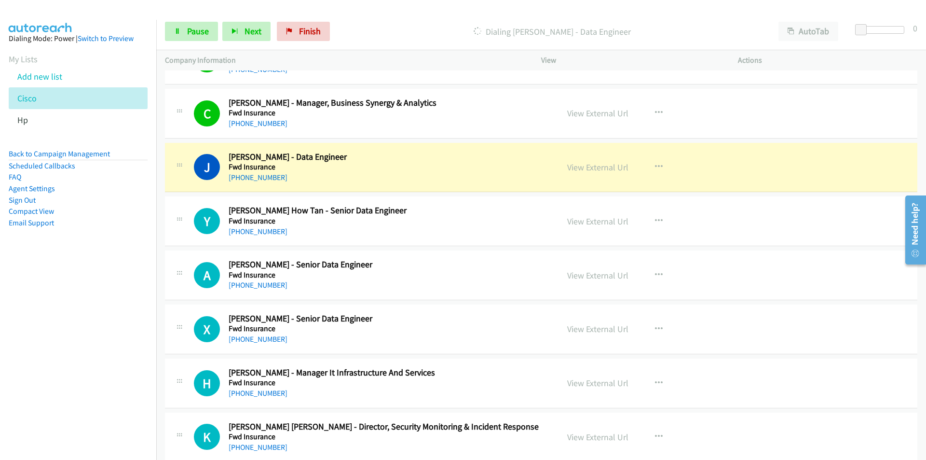
click at [105, 344] on nav "Dialing Mode: Power | Switch to Preview My Lists Add new list Cisco Hp Back to …" at bounding box center [78, 250] width 157 height 460
click at [80, 311] on nav "Dialing Mode: Power | Switch to Preview My Lists Add new list Cisco Hp Back to …" at bounding box center [78, 250] width 157 height 460
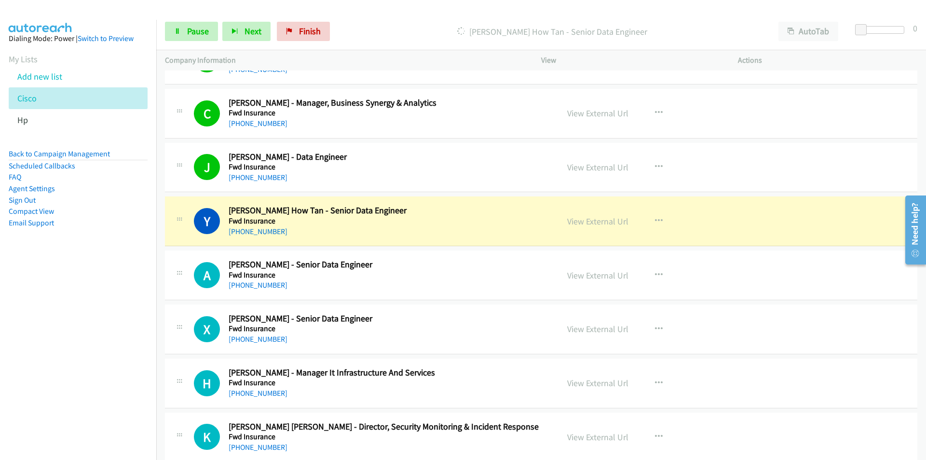
click at [105, 306] on nav "Dialing Mode: Power | Switch to Preview My Lists Add new list Cisco Hp Back to …" at bounding box center [78, 250] width 157 height 460
click at [580, 219] on link "View External Url" at bounding box center [597, 221] width 61 height 11
click at [165, 36] on link "Pause" at bounding box center [191, 31] width 53 height 19
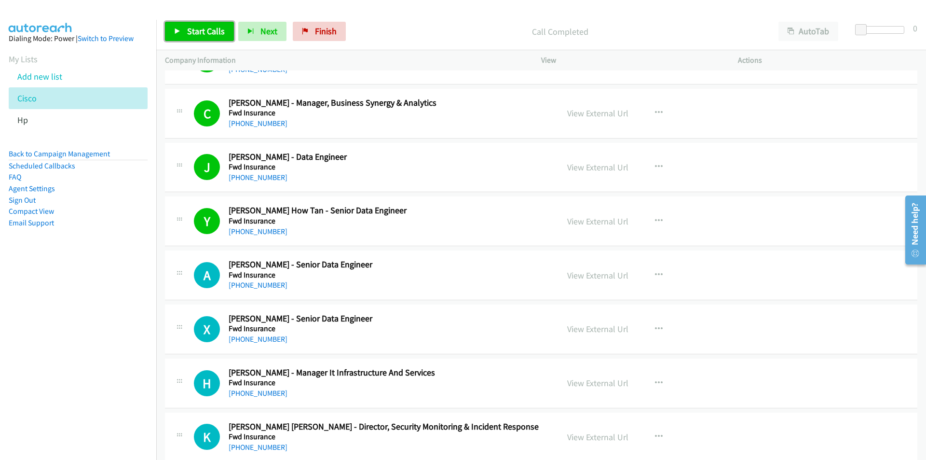
click at [197, 31] on span "Start Calls" at bounding box center [206, 31] width 38 height 11
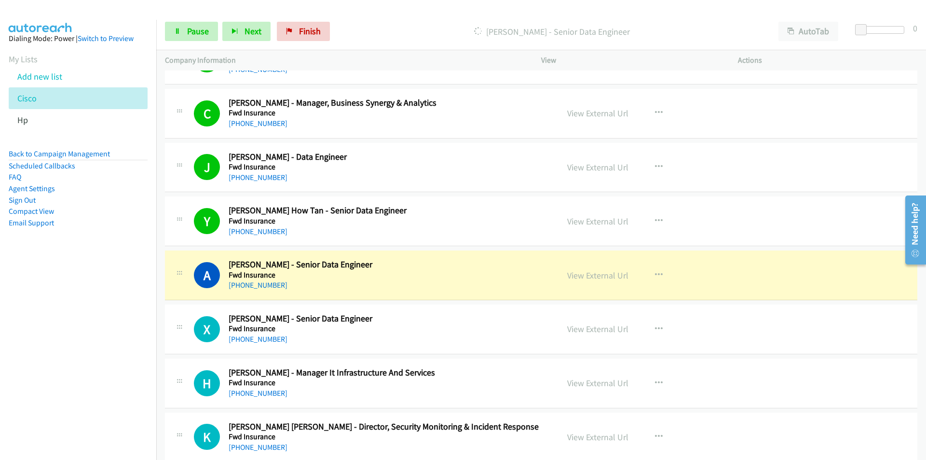
click at [119, 355] on nav "Dialing Mode: Power | Switch to Preview My Lists Add new list Cisco Hp Back to …" at bounding box center [78, 250] width 157 height 460
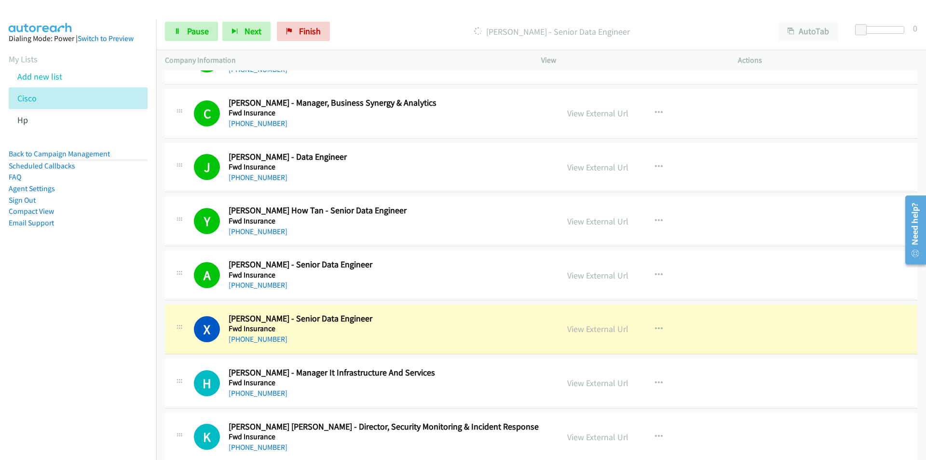
click at [71, 335] on nav "Dialing Mode: Power | Switch to Preview My Lists Add new list Cisco Hp Back to …" at bounding box center [78, 250] width 157 height 460
click at [573, 328] on link "View External Url" at bounding box center [597, 328] width 61 height 11
click at [184, 37] on link "Pause" at bounding box center [191, 31] width 53 height 19
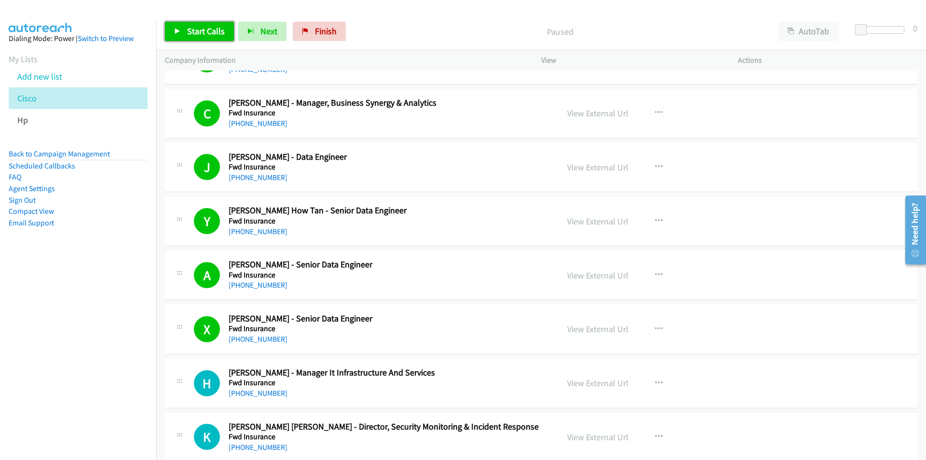
click at [208, 27] on span "Start Calls" at bounding box center [206, 31] width 38 height 11
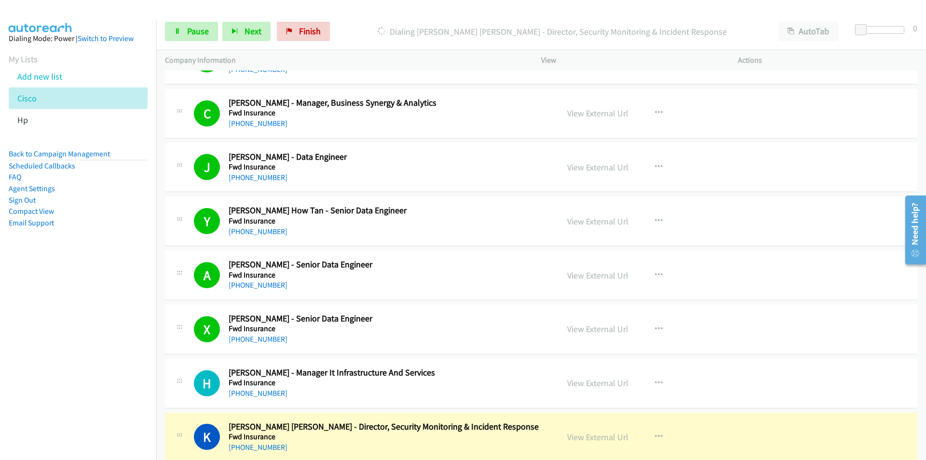
drag, startPoint x: 118, startPoint y: 385, endPoint x: 150, endPoint y: 372, distance: 35.0
click at [118, 385] on nav "Dialing Mode: Power | Switch to Preview My Lists Add new list Cisco Hp Back to …" at bounding box center [78, 250] width 157 height 460
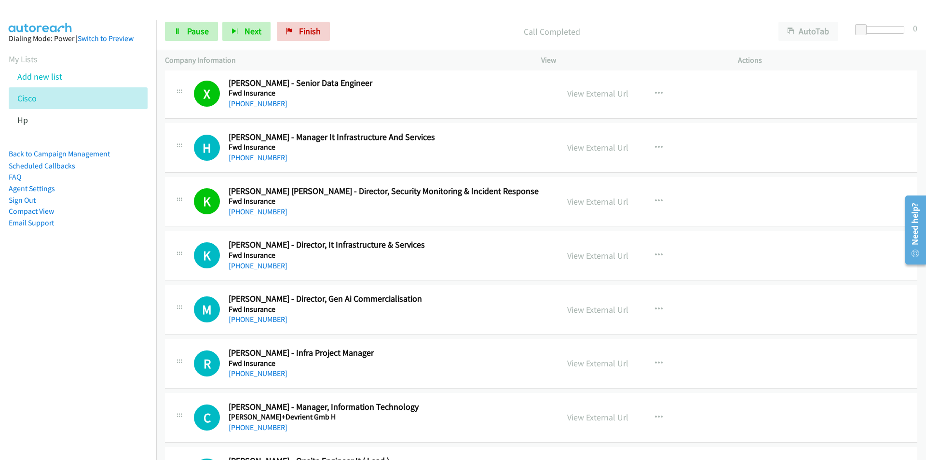
scroll to position [4486, 0]
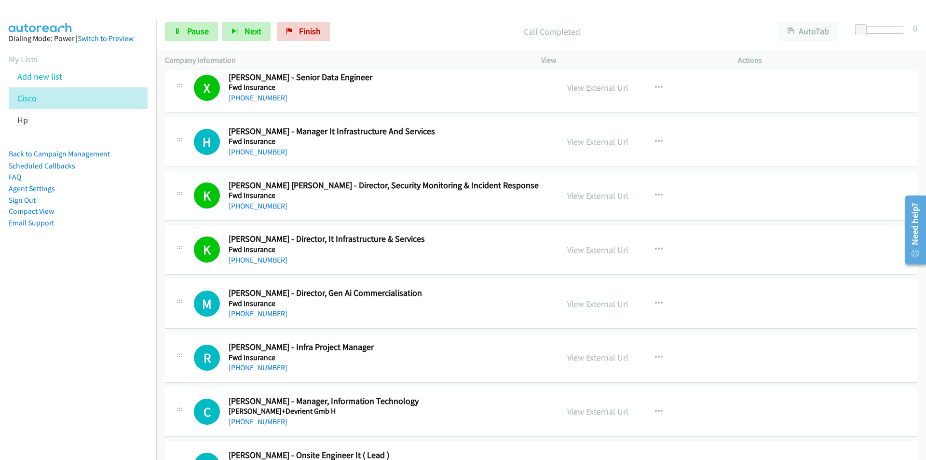
click at [138, 285] on nav "Dialing Mode: Power | Switch to Preview My Lists Add new list Cisco Hp Back to …" at bounding box center [78, 250] width 157 height 460
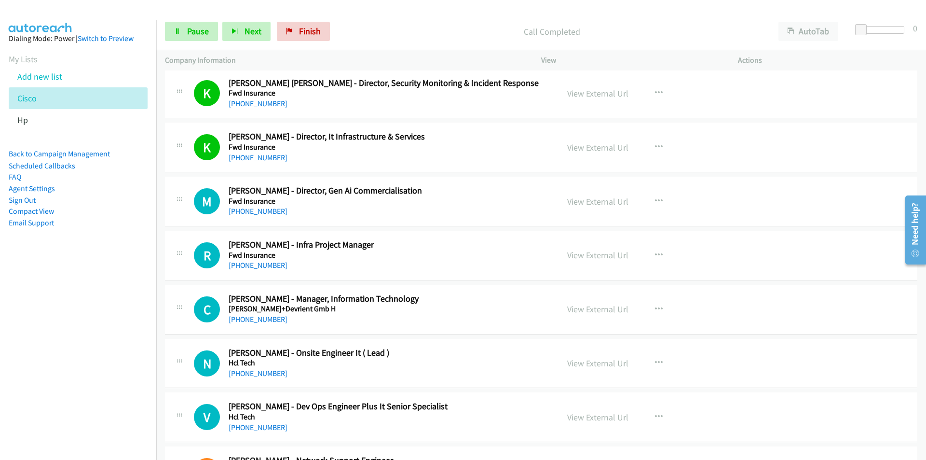
scroll to position [4631, 0]
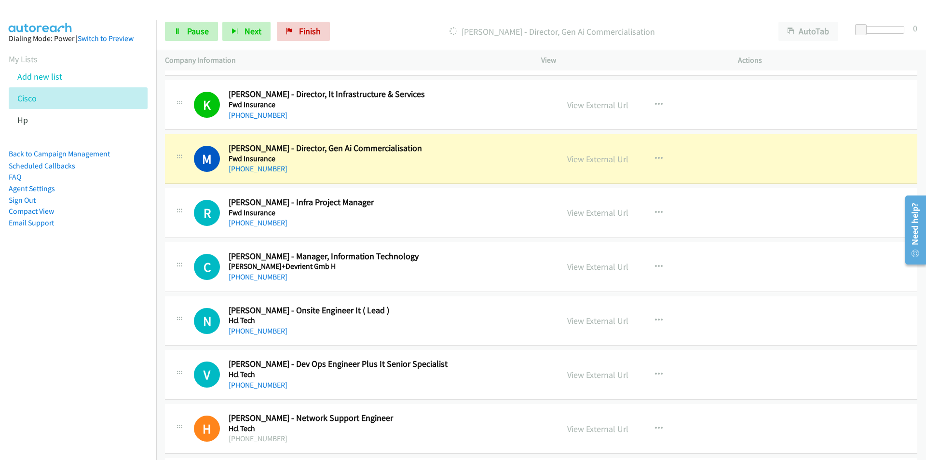
click at [138, 273] on nav "Dialing Mode: Power | Switch to Preview My Lists Add new list Cisco Hp Back to …" at bounding box center [78, 250] width 157 height 460
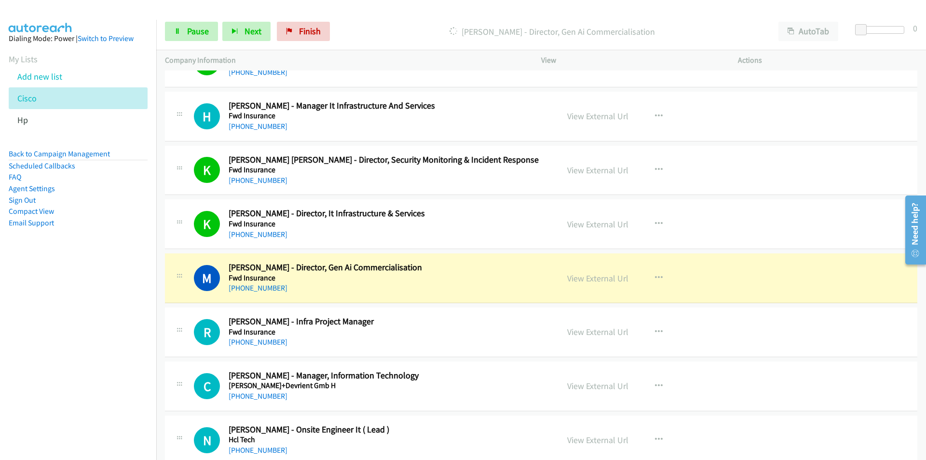
scroll to position [4486, 0]
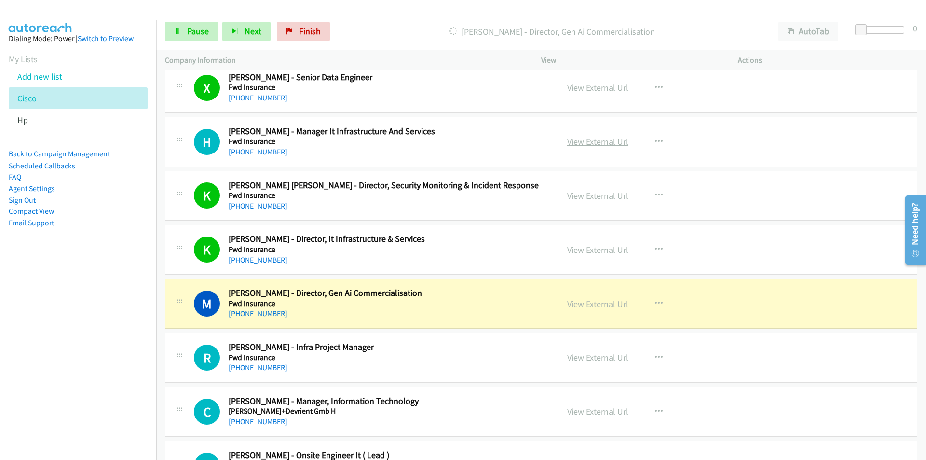
click at [577, 143] on link "View External Url" at bounding box center [597, 141] width 61 height 11
click at [190, 33] on span "Pause" at bounding box center [198, 31] width 22 height 11
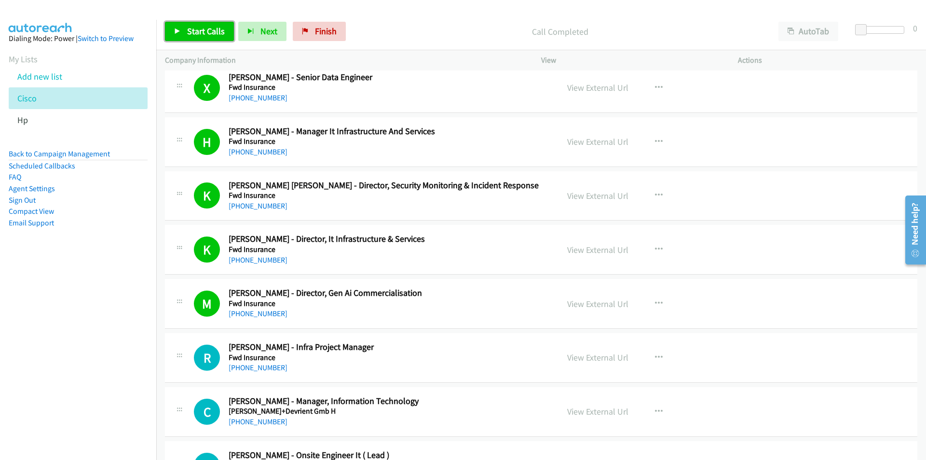
click at [178, 38] on link "Start Calls" at bounding box center [199, 31] width 69 height 19
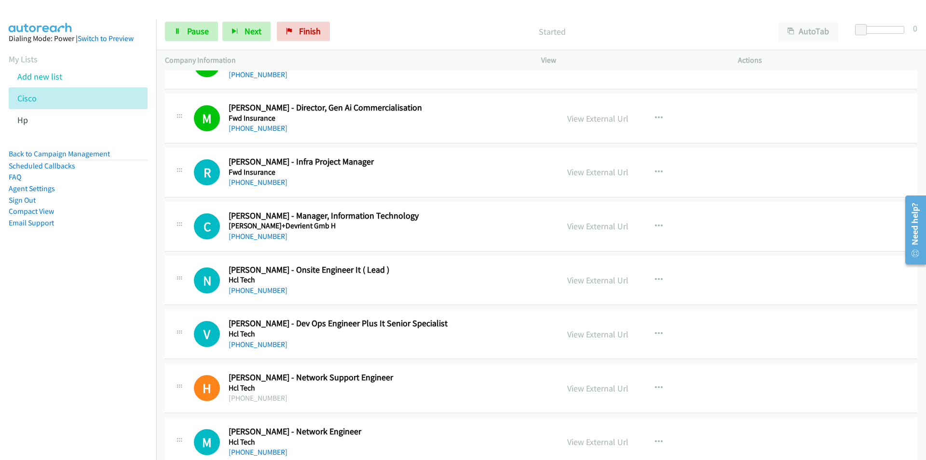
scroll to position [4679, 0]
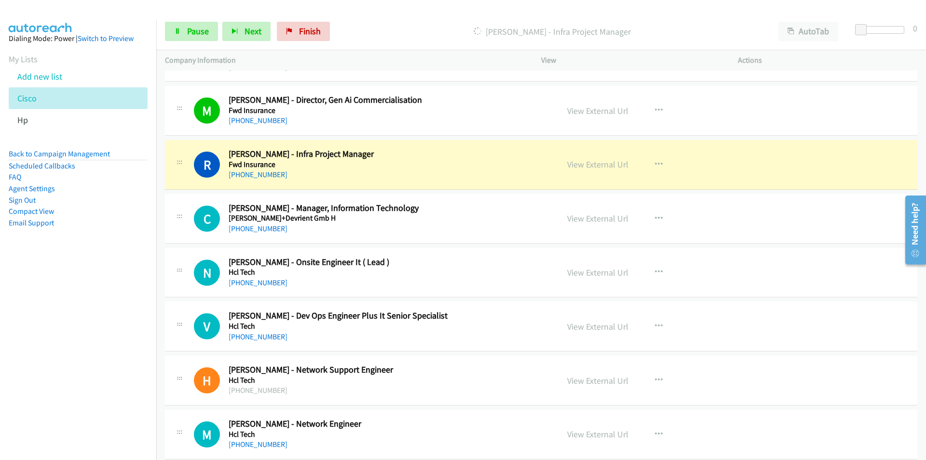
click at [107, 305] on nav "Dialing Mode: Power | Switch to Preview My Lists Add new list Cisco Hp Back to …" at bounding box center [78, 250] width 157 height 460
click at [583, 166] on link "View External Url" at bounding box center [597, 164] width 61 height 11
click at [191, 33] on span "Pause" at bounding box center [198, 31] width 22 height 11
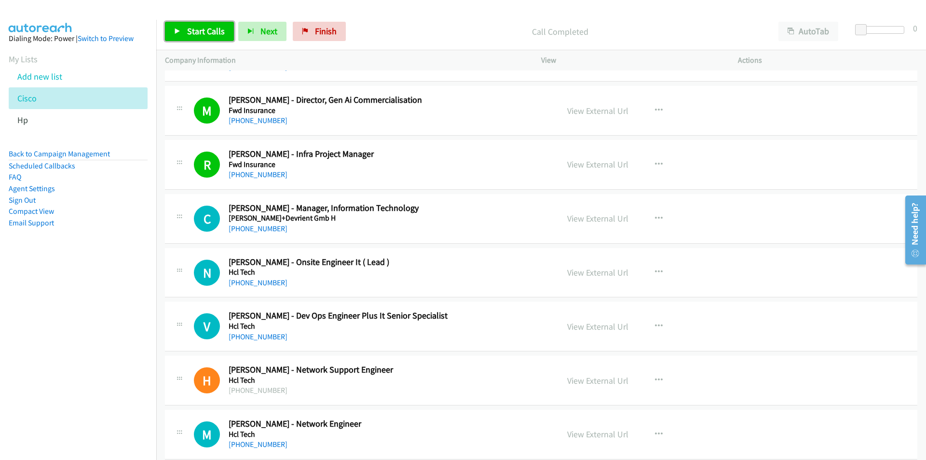
click at [181, 37] on link "Start Calls" at bounding box center [199, 31] width 69 height 19
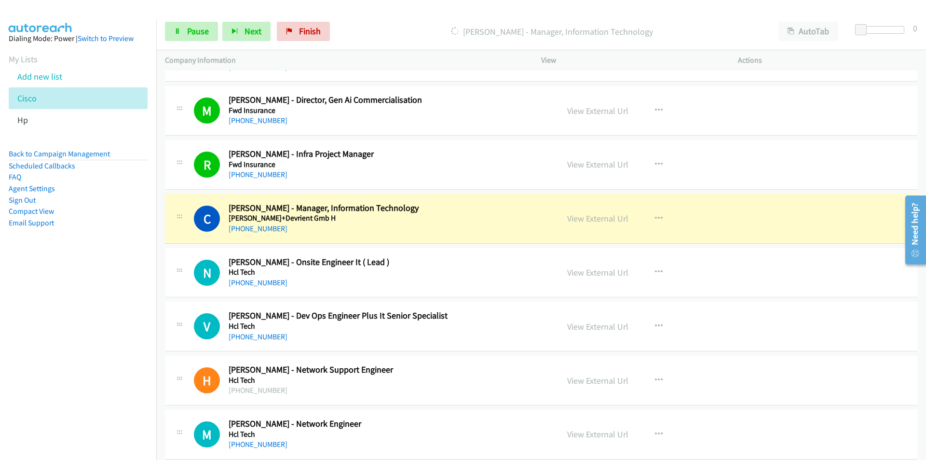
click at [81, 331] on nav "Dialing Mode: Power | Switch to Preview My Lists Add new list Cisco Hp Back to …" at bounding box center [78, 250] width 157 height 460
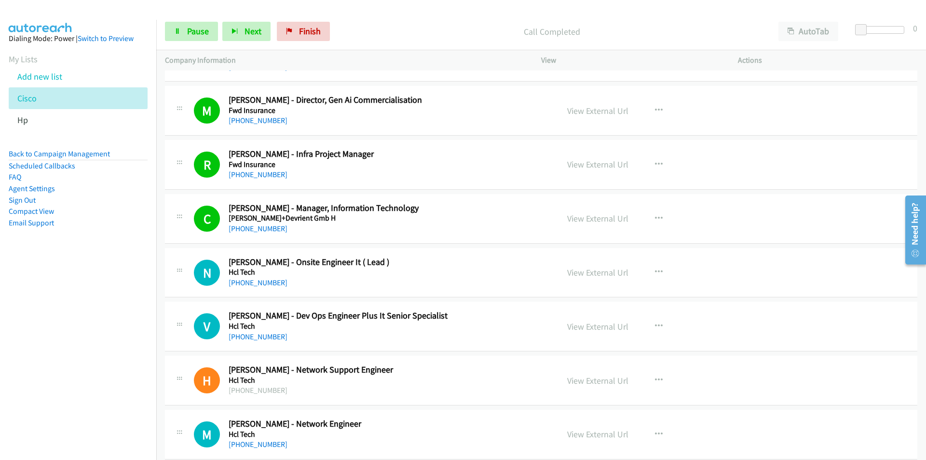
click at [86, 331] on nav "Dialing Mode: Power | Switch to Preview My Lists Add new list Cisco Hp Back to …" at bounding box center [78, 250] width 157 height 460
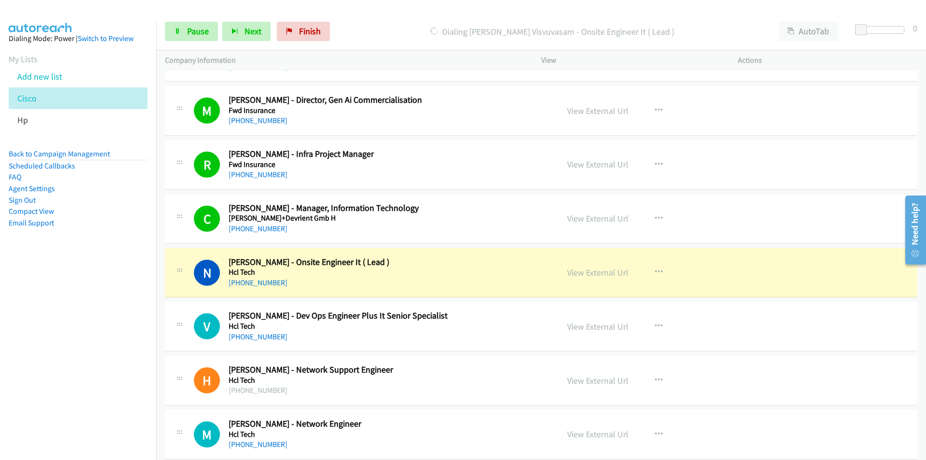
click at [56, 350] on nav "Dialing Mode: Power | Switch to Preview My Lists Add new list Cisco Hp Back to …" at bounding box center [78, 250] width 157 height 460
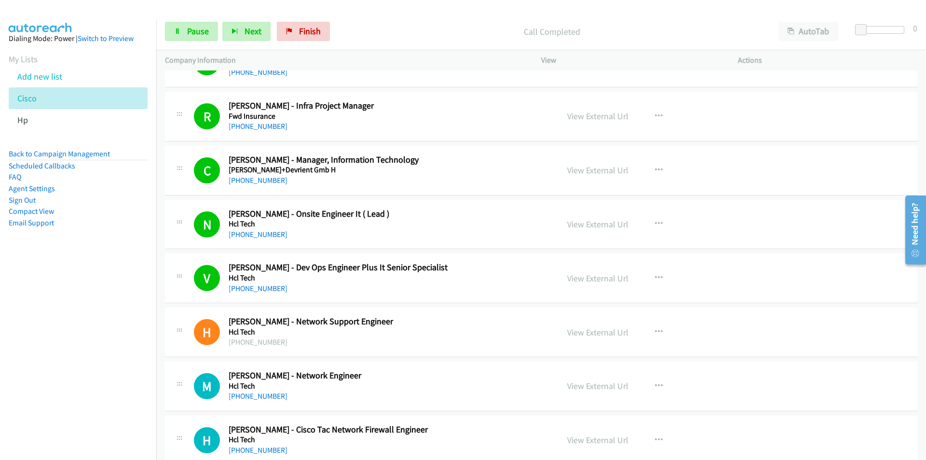
click at [88, 395] on nav "Dialing Mode: Power | Switch to Preview My Lists Add new list Cisco Hp Back to …" at bounding box center [78, 250] width 157 height 460
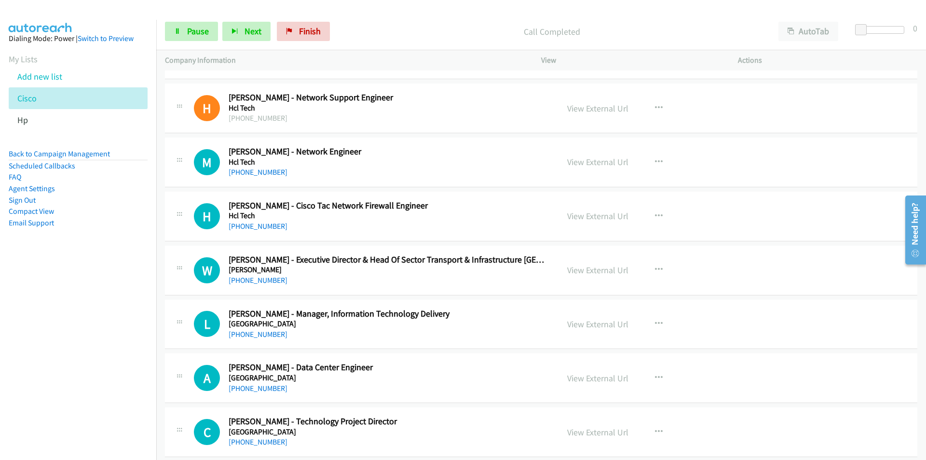
scroll to position [4968, 0]
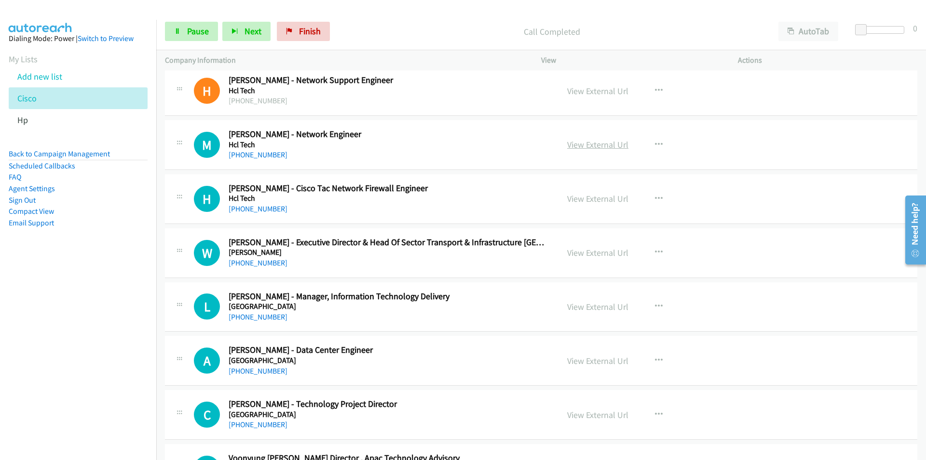
click at [582, 145] on link "View External Url" at bounding box center [597, 144] width 61 height 11
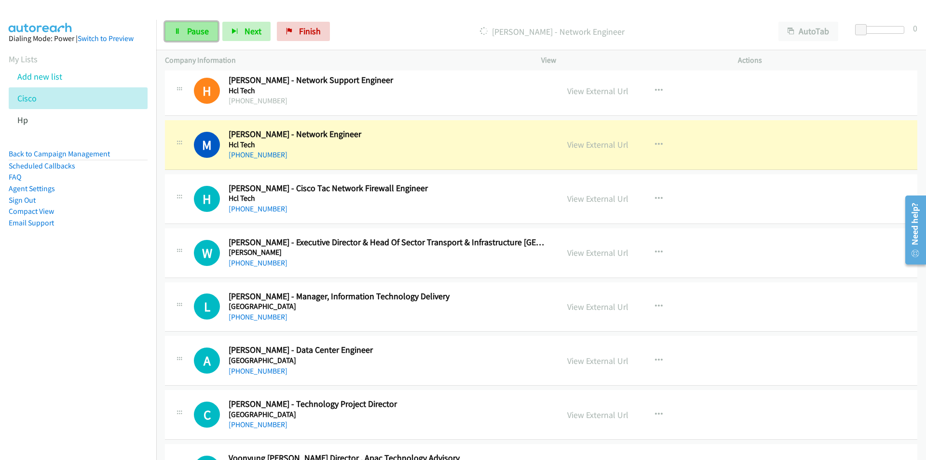
click at [174, 31] on icon at bounding box center [177, 31] width 7 height 7
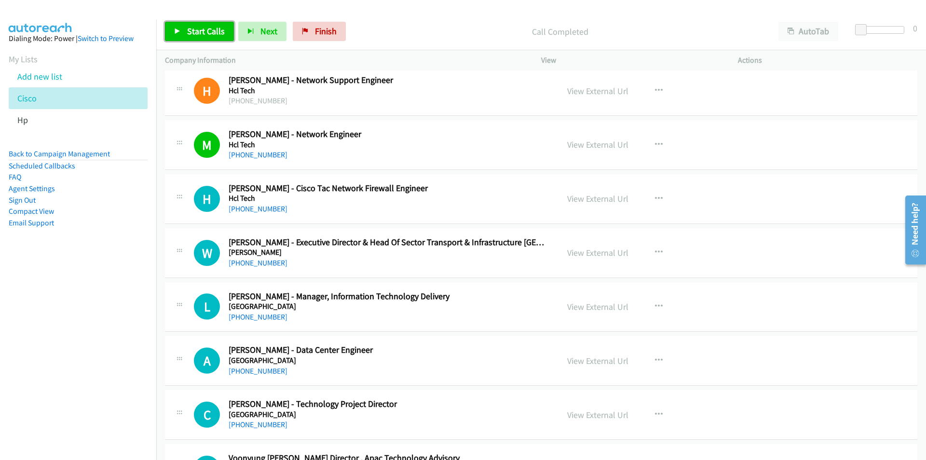
click at [190, 26] on span "Start Calls" at bounding box center [206, 31] width 38 height 11
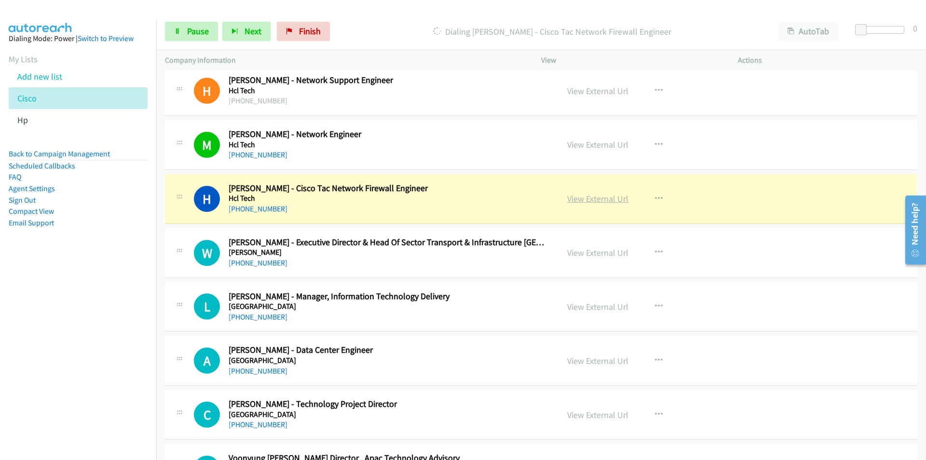
click at [610, 203] on link "View External Url" at bounding box center [597, 198] width 61 height 11
click at [187, 30] on span "Pause" at bounding box center [198, 31] width 22 height 11
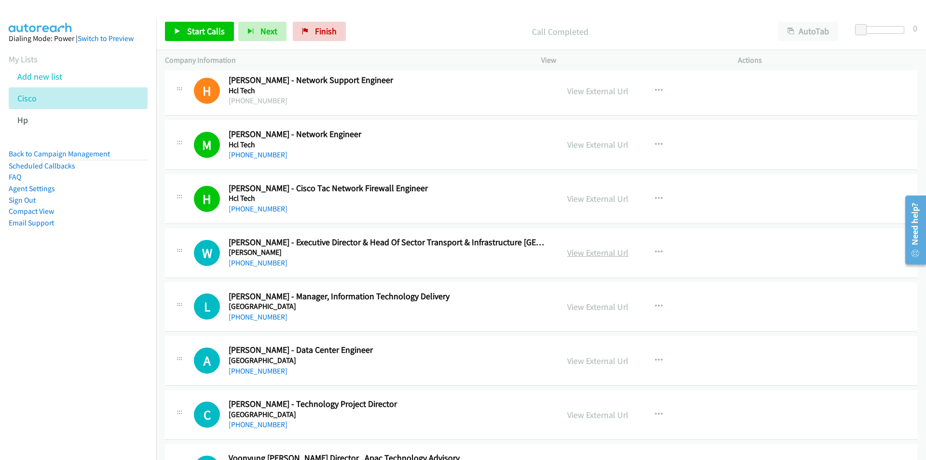
click at [605, 253] on link "View External Url" at bounding box center [597, 252] width 61 height 11
click at [198, 31] on span "Start Calls" at bounding box center [206, 31] width 38 height 11
click at [126, 329] on nav "Dialing Mode: Power | Switch to Preview My Lists Add new list Cisco Hp Back to …" at bounding box center [78, 250] width 157 height 460
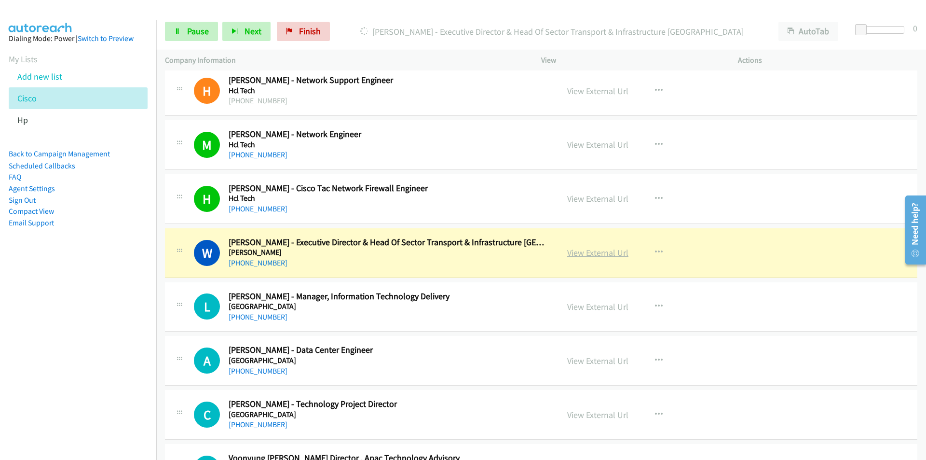
click at [594, 252] on link "View External Url" at bounding box center [597, 252] width 61 height 11
click at [136, 317] on nav "Dialing Mode: Power | Switch to Preview My Lists Add new list Cisco Hp Back to …" at bounding box center [78, 250] width 157 height 460
click at [189, 30] on span "Pause" at bounding box center [198, 31] width 22 height 11
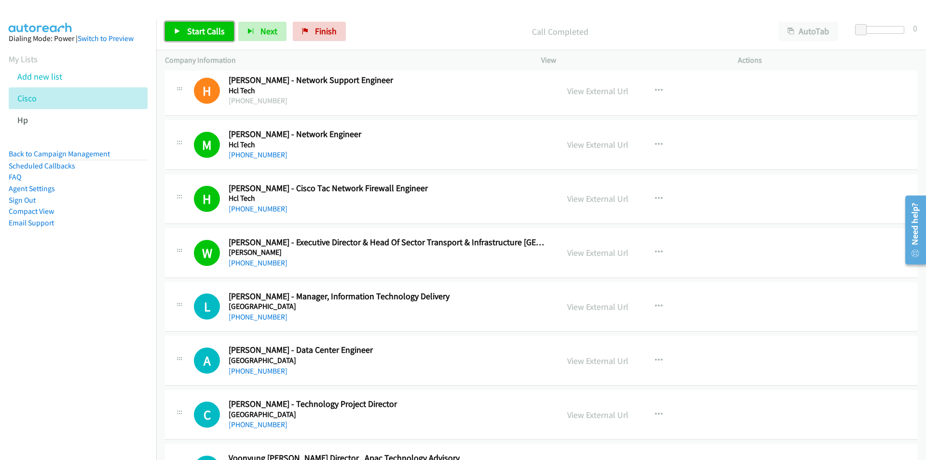
click at [203, 28] on span "Start Calls" at bounding box center [206, 31] width 38 height 11
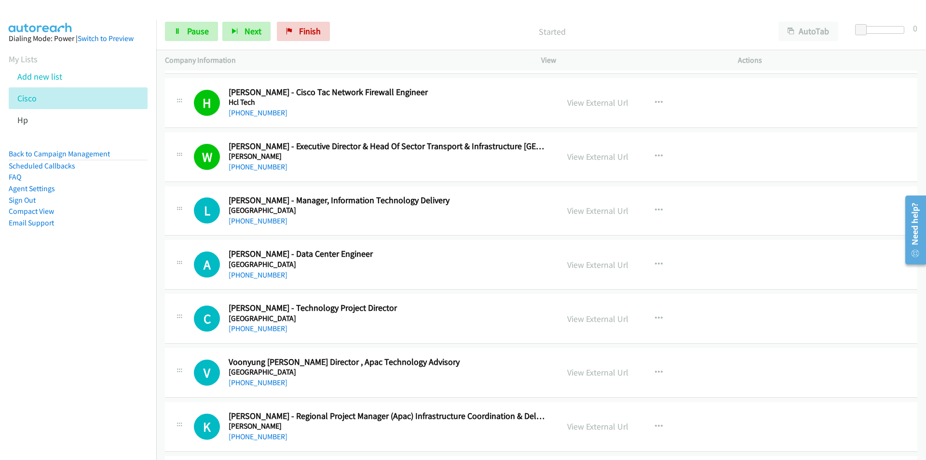
scroll to position [5065, 0]
click at [102, 299] on nav "Dialing Mode: Power | Switch to Preview My Lists Add new list Cisco Hp Back to …" at bounding box center [78, 250] width 157 height 460
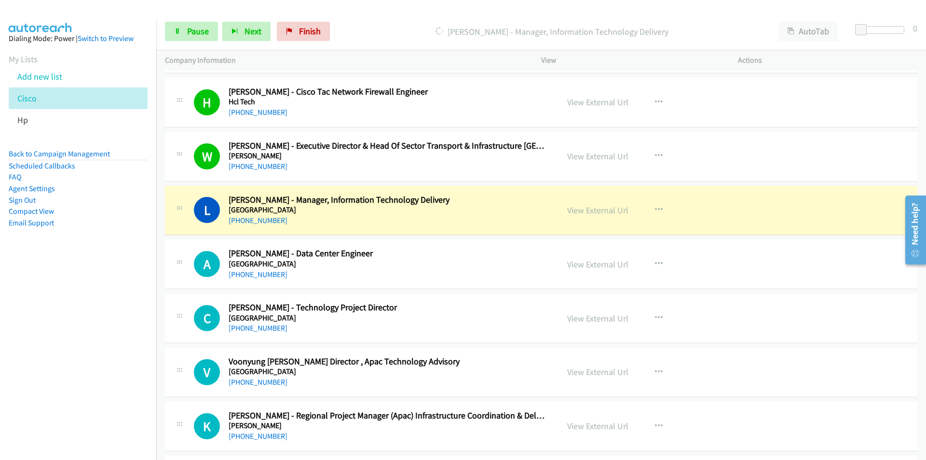
click at [118, 322] on nav "Dialing Mode: Power | Switch to Preview My Lists Add new list Cisco Hp Back to …" at bounding box center [78, 250] width 157 height 460
drag, startPoint x: 117, startPoint y: 331, endPoint x: 154, endPoint y: 318, distance: 39.2
click at [117, 331] on nav "Dialing Mode: Power | Switch to Preview My Lists Add new list Cisco Hp Back to …" at bounding box center [78, 250] width 157 height 460
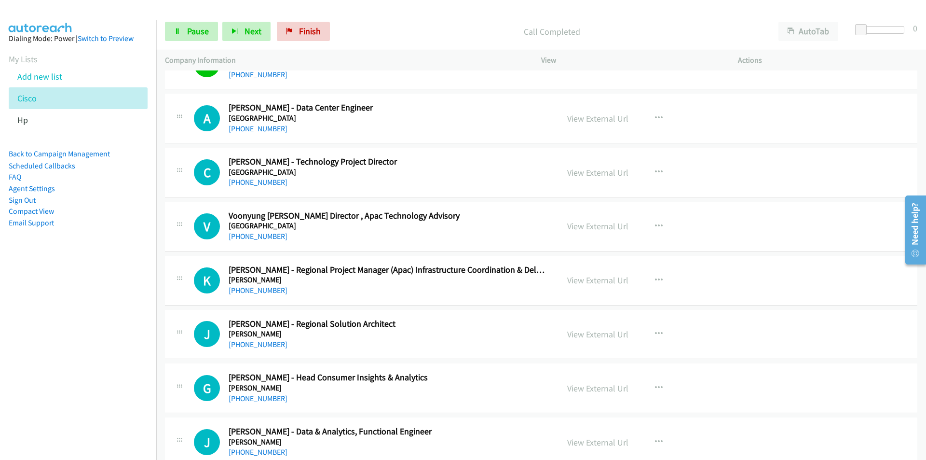
scroll to position [5210, 0]
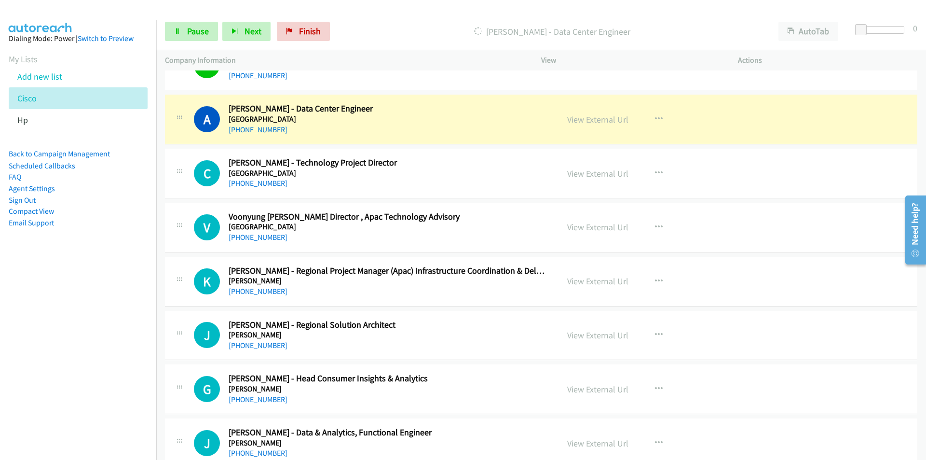
click at [123, 309] on nav "Dialing Mode: Power | Switch to Preview My Lists Add new list Cisco Hp Back to …" at bounding box center [78, 250] width 157 height 460
click at [49, 321] on nav "Dialing Mode: Power | Switch to Preview My Lists Add new list Cisco Hp Back to …" at bounding box center [78, 250] width 157 height 460
click at [585, 117] on link "View External Url" at bounding box center [597, 119] width 61 height 11
click at [197, 25] on link "Pause" at bounding box center [191, 31] width 53 height 19
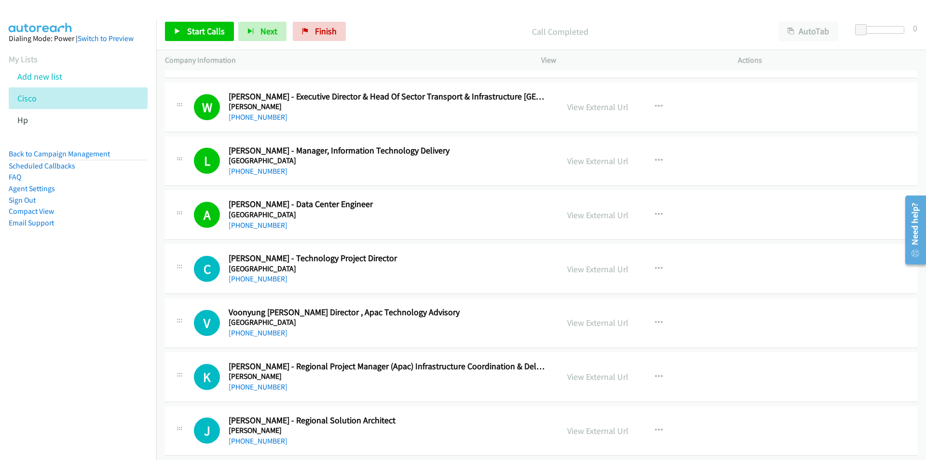
scroll to position [5113, 0]
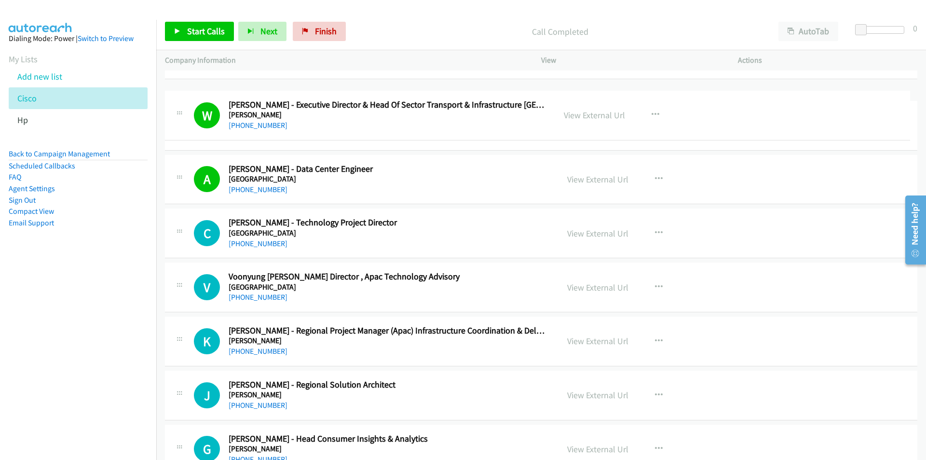
drag, startPoint x: 537, startPoint y: 98, endPoint x: 461, endPoint y: 105, distance: 76.6
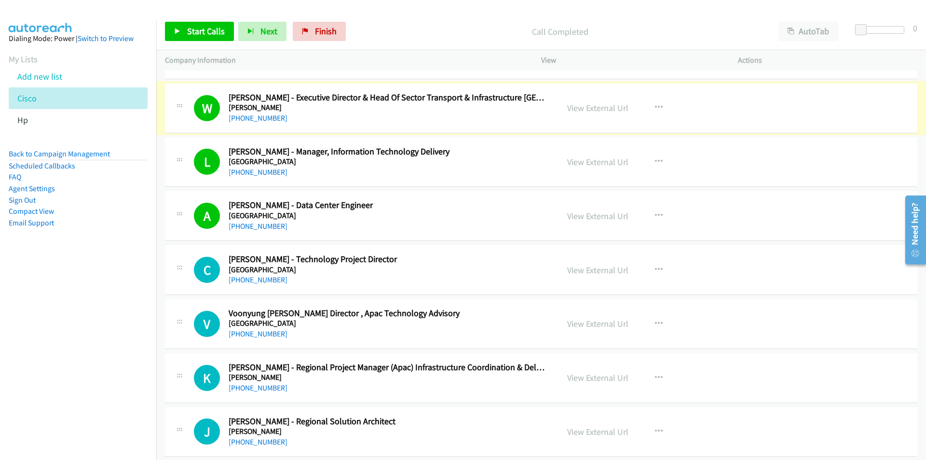
click at [115, 248] on aside "Dialing Mode: Power | Switch to Preview My Lists Add new list Cisco Hp Back to …" at bounding box center [78, 146] width 156 height 252
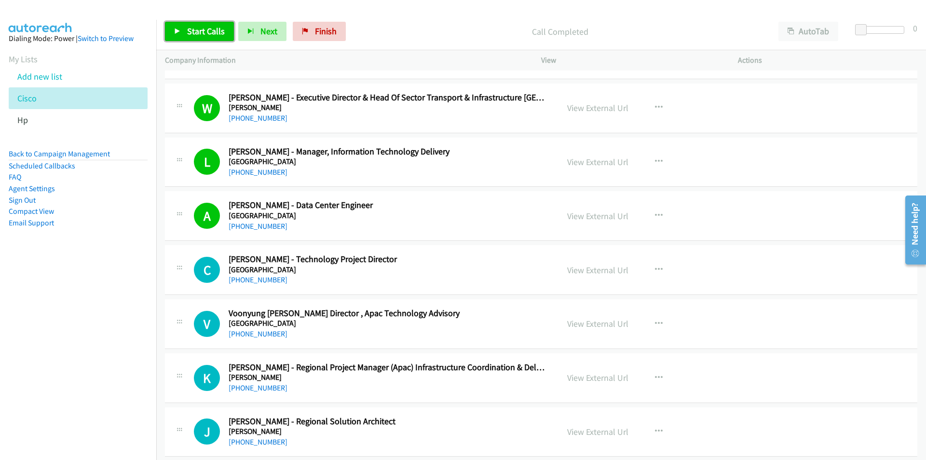
click at [199, 34] on span "Start Calls" at bounding box center [206, 31] width 38 height 11
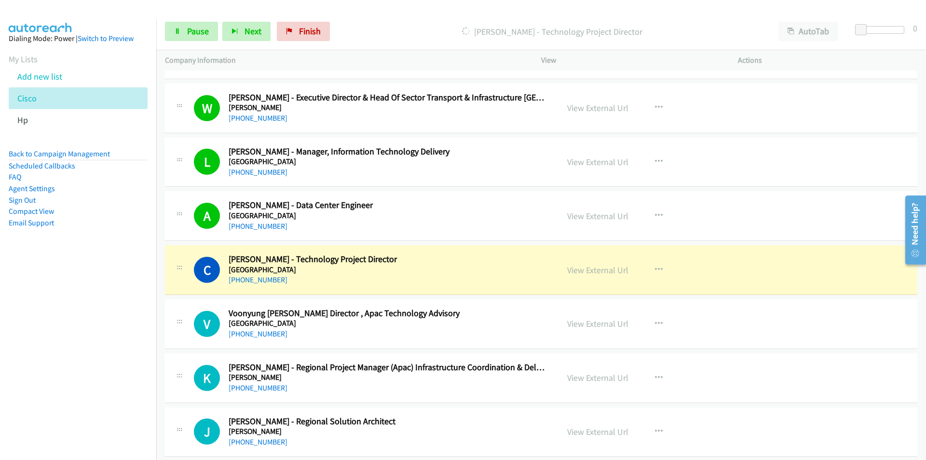
drag, startPoint x: 98, startPoint y: 356, endPoint x: 109, endPoint y: 349, distance: 12.4
click at [98, 356] on nav "Dialing Mode: Power | Switch to Preview My Lists Add new list Cisco Hp Back to …" at bounding box center [78, 250] width 157 height 460
click at [194, 32] on span "Pause" at bounding box center [198, 31] width 22 height 11
click at [600, 272] on link "View External Url" at bounding box center [597, 269] width 61 height 11
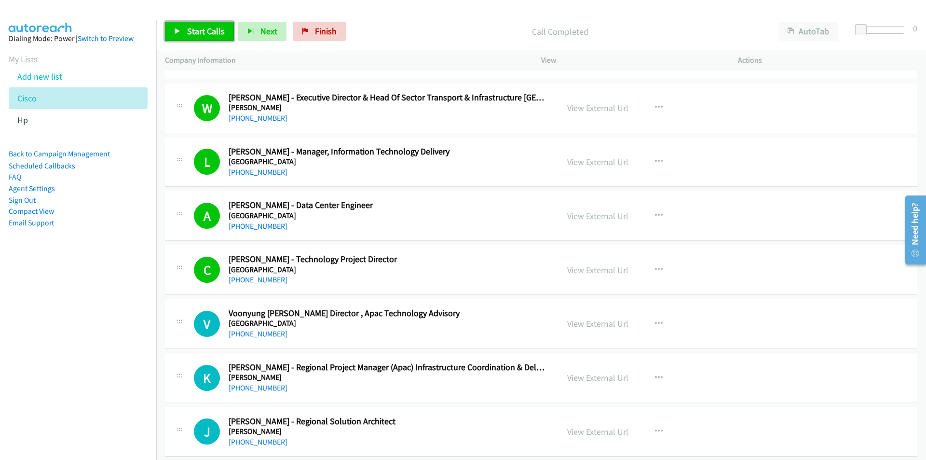
click at [180, 37] on link "Start Calls" at bounding box center [199, 31] width 69 height 19
click at [180, 353] on div "K Callback Scheduled Kelvin Ong - Regional Project Manager (Apac) Infrastructur…" at bounding box center [541, 378] width 753 height 50
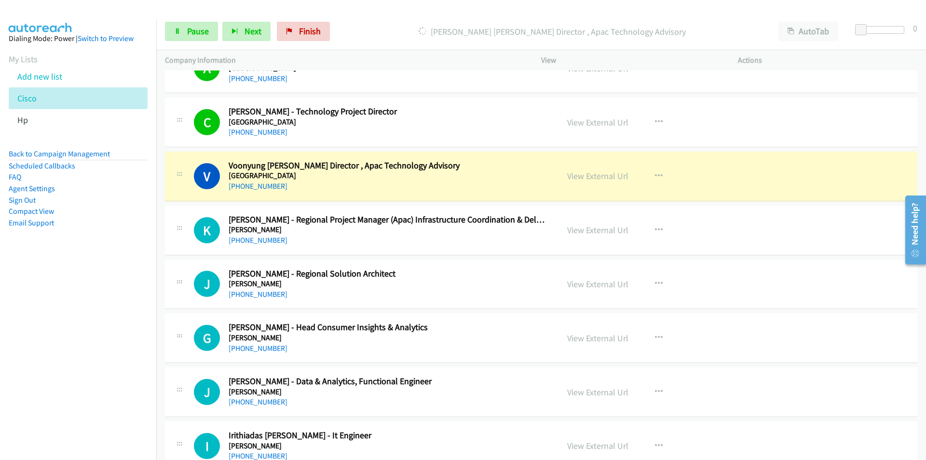
scroll to position [5306, 0]
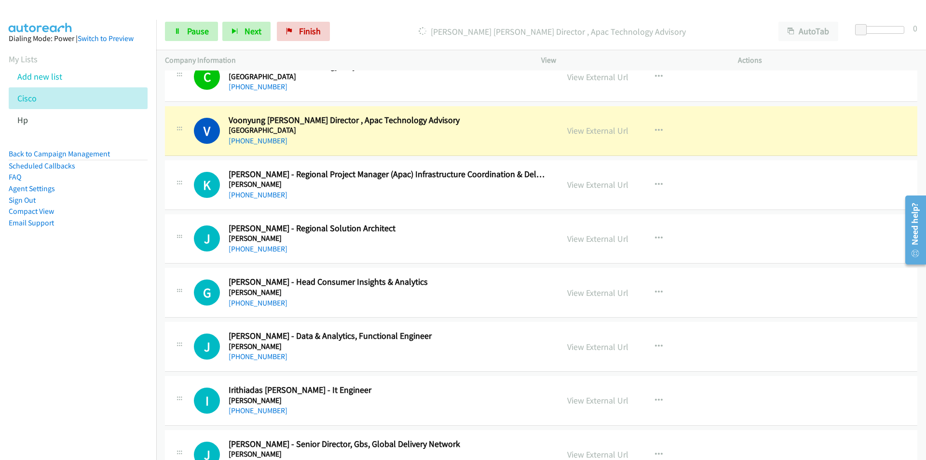
click at [127, 314] on nav "Dialing Mode: Power | Switch to Preview My Lists Add new list Cisco Hp Back to …" at bounding box center [78, 250] width 157 height 460
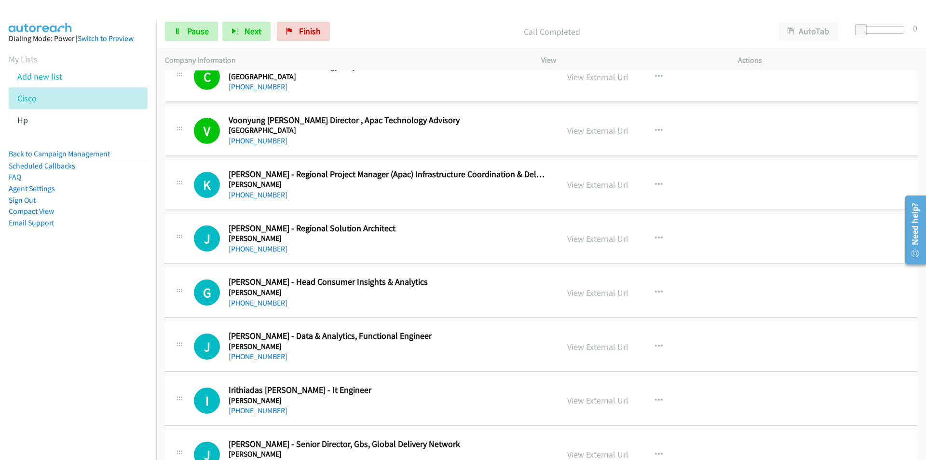
click at [126, 328] on nav "Dialing Mode: Power | Switch to Preview My Lists Add new list Cisco Hp Back to …" at bounding box center [78, 250] width 157 height 460
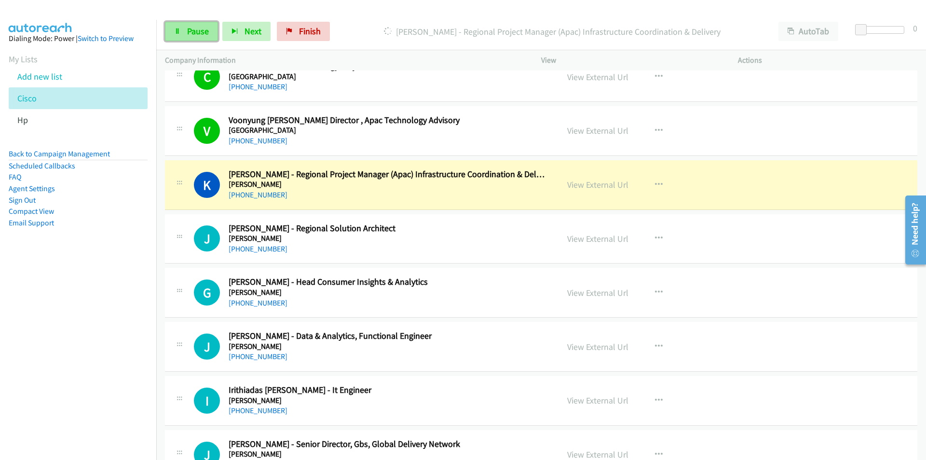
click at [198, 34] on span "Pause" at bounding box center [198, 31] width 22 height 11
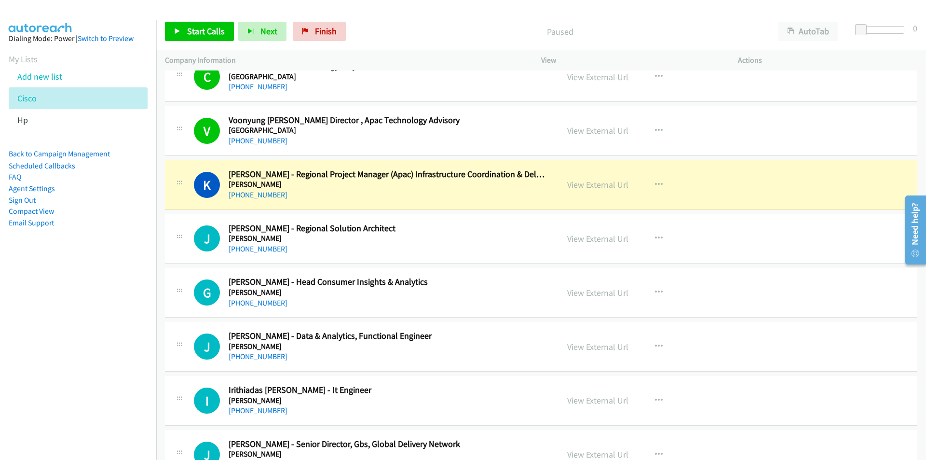
drag, startPoint x: 45, startPoint y: 296, endPoint x: 59, endPoint y: 294, distance: 14.1
click at [45, 296] on nav "Dialing Mode: Power | Switch to Preview My Lists Add new list Cisco Hp Back to …" at bounding box center [78, 250] width 157 height 460
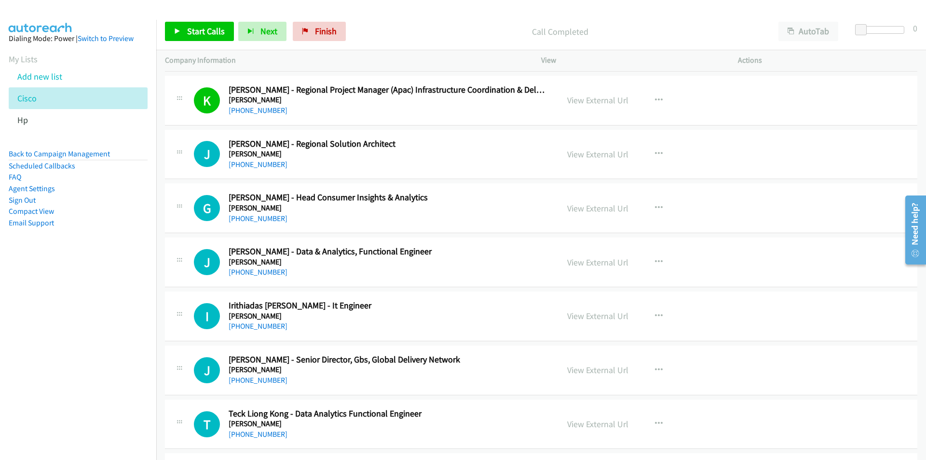
scroll to position [5403, 0]
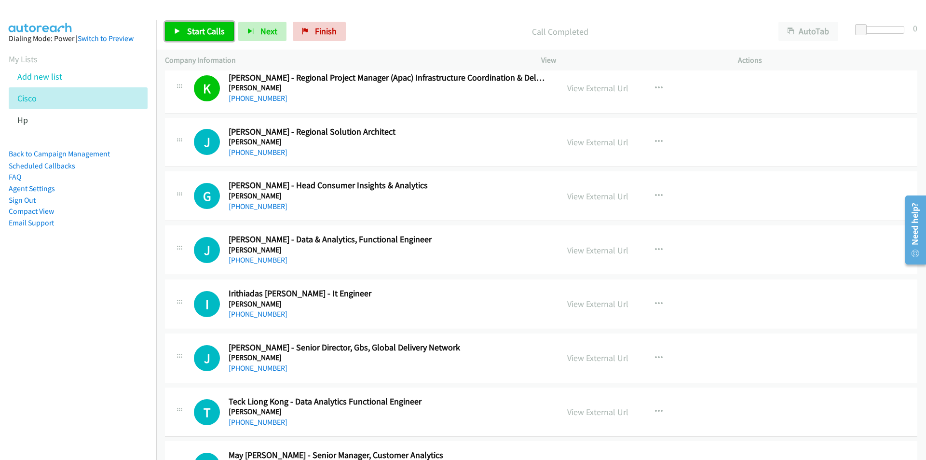
click at [197, 30] on span "Start Calls" at bounding box center [206, 31] width 38 height 11
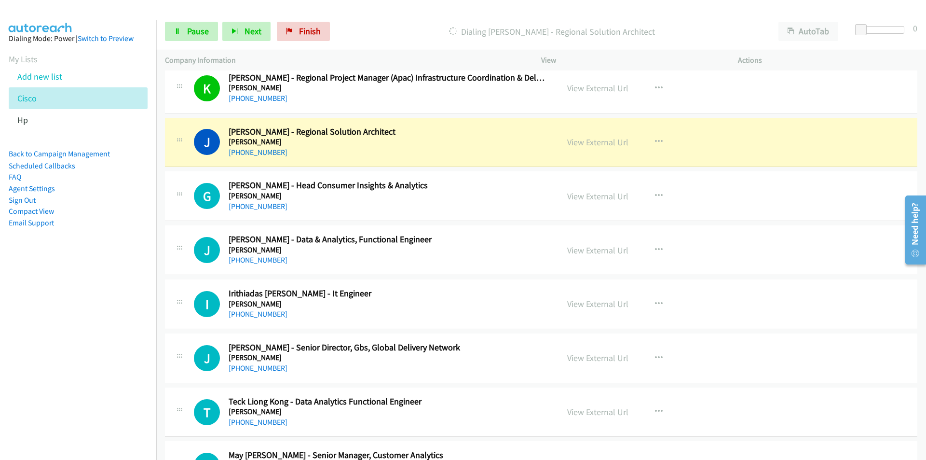
click at [77, 299] on nav "Dialing Mode: Power | Switch to Preview My Lists Add new list Cisco Hp Back to …" at bounding box center [78, 250] width 157 height 460
click at [196, 30] on span "Pause" at bounding box center [198, 31] width 22 height 11
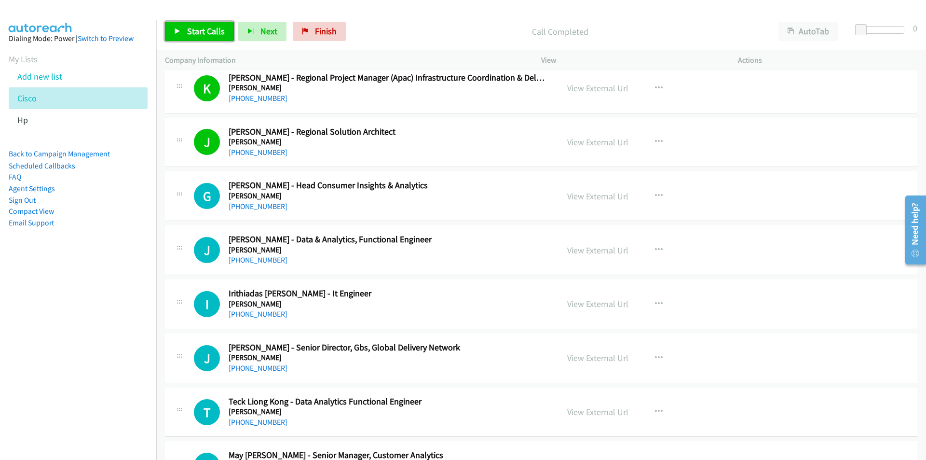
click at [195, 24] on link "Start Calls" at bounding box center [199, 31] width 69 height 19
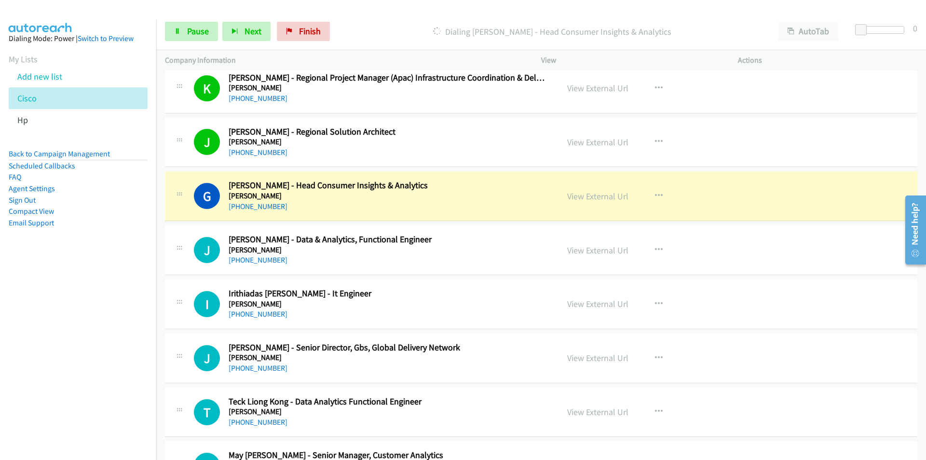
click at [119, 329] on nav "Dialing Mode: Power | Switch to Preview My Lists Add new list Cisco Hp Back to …" at bounding box center [78, 250] width 157 height 460
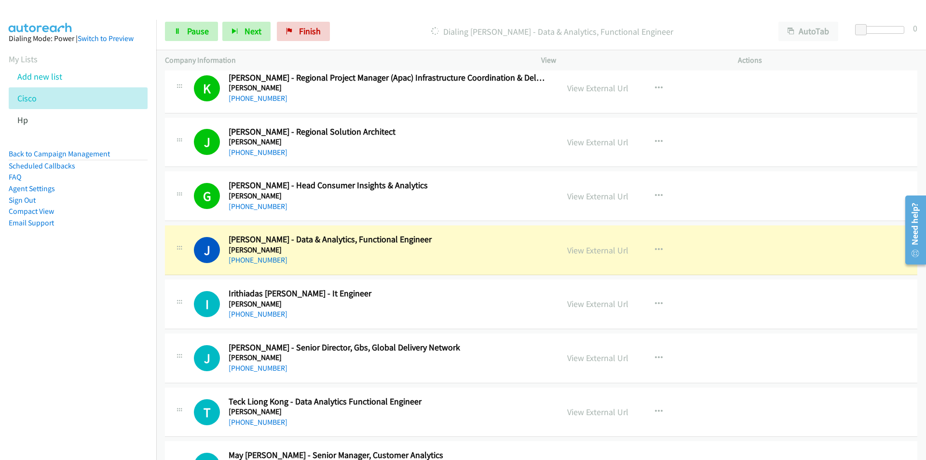
click at [105, 334] on nav "Dialing Mode: Power | Switch to Preview My Lists Add new list Cisco Hp Back to …" at bounding box center [78, 250] width 157 height 460
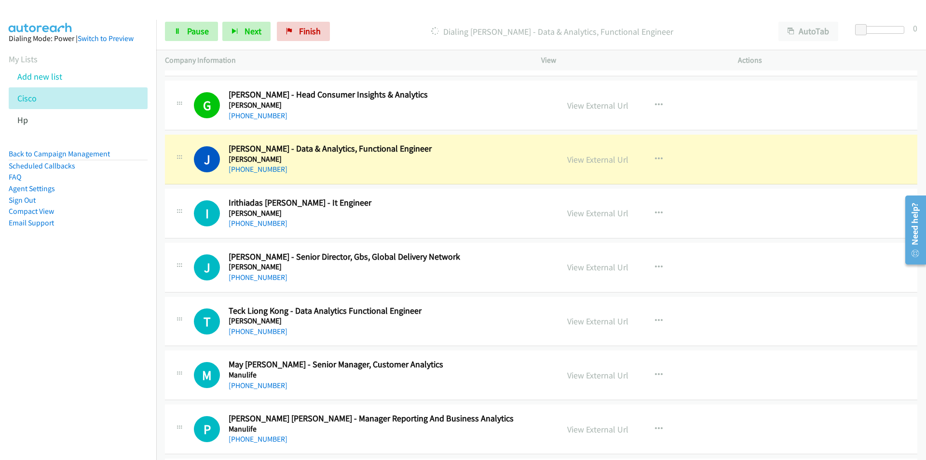
scroll to position [5499, 0]
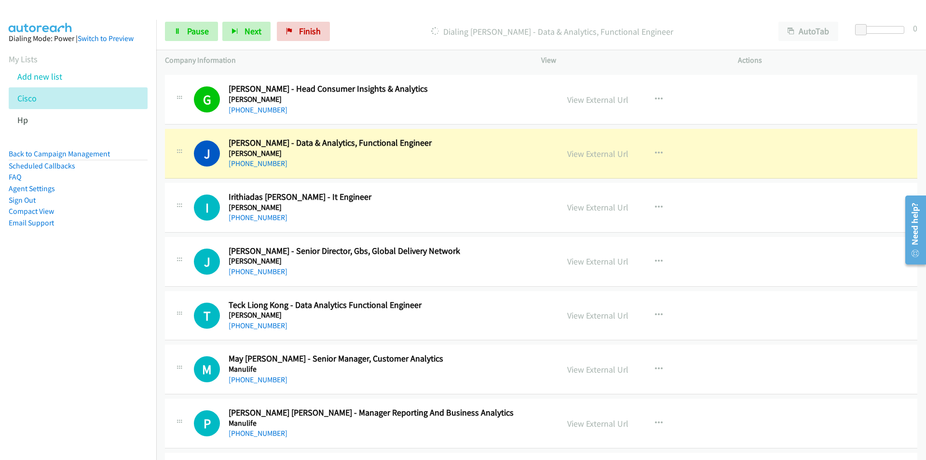
click at [119, 314] on nav "Dialing Mode: Power | Switch to Preview My Lists Add new list Cisco Hp Back to …" at bounding box center [78, 250] width 157 height 460
click at [586, 156] on link "View External Url" at bounding box center [597, 153] width 61 height 11
click at [198, 33] on span "Pause" at bounding box center [198, 31] width 22 height 11
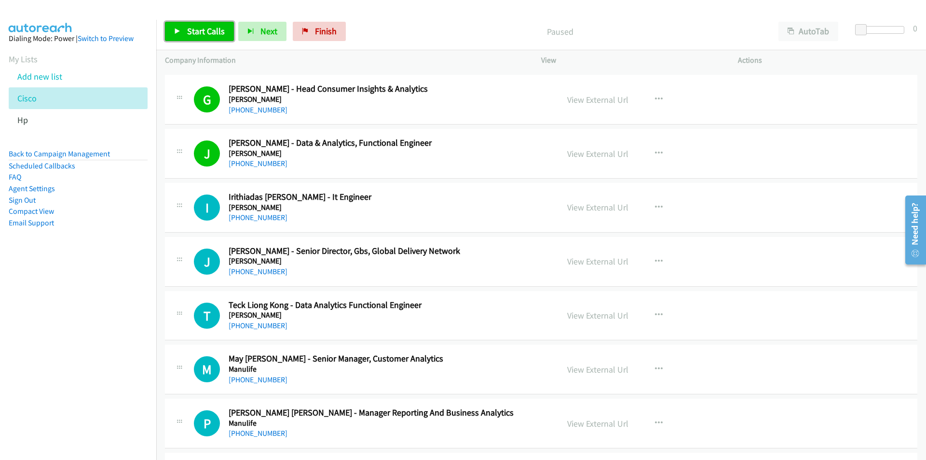
click at [183, 24] on link "Start Calls" at bounding box center [199, 31] width 69 height 19
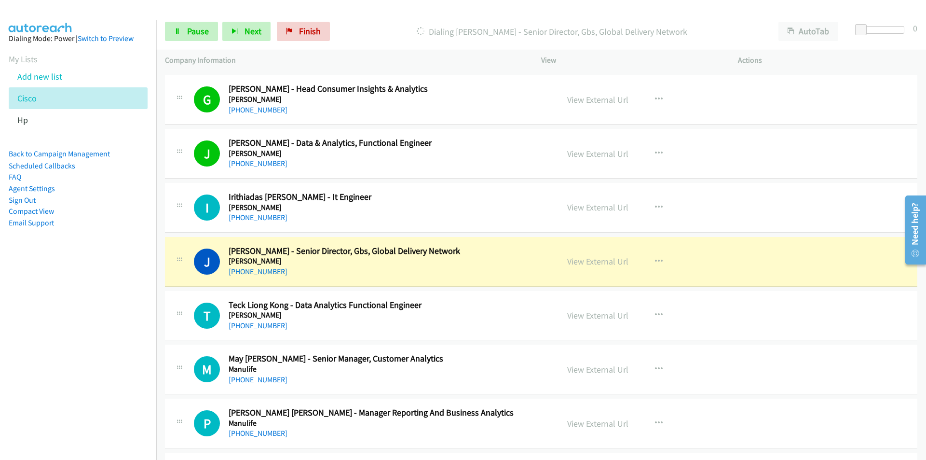
click at [80, 308] on nav "Dialing Mode: Power | Switch to Preview My Lists Add new list Cisco Hp Back to …" at bounding box center [78, 250] width 157 height 460
click at [203, 31] on span "Pause" at bounding box center [198, 31] width 22 height 11
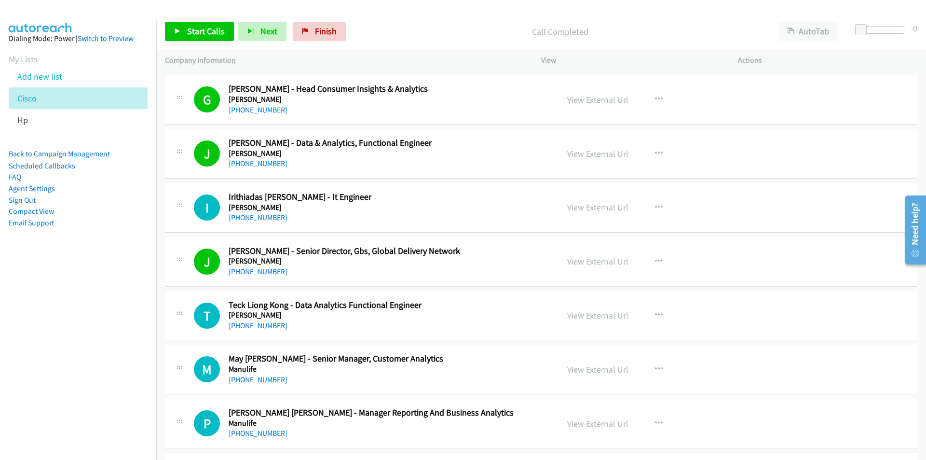
click at [121, 352] on nav "Dialing Mode: Power | Switch to Preview My Lists Add new list Cisco Hp Back to …" at bounding box center [78, 250] width 157 height 460
click at [607, 206] on link "View External Url" at bounding box center [597, 207] width 61 height 11
